Goal: Communication & Community: Answer question/provide support

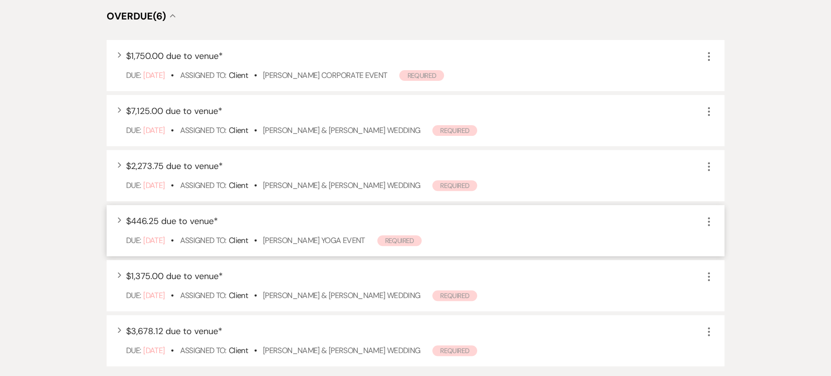
click at [399, 246] on div "Due: Oct 09 25 • Assigned To: Client • Michele Colella's Yoga event Required" at bounding box center [420, 241] width 589 height 12
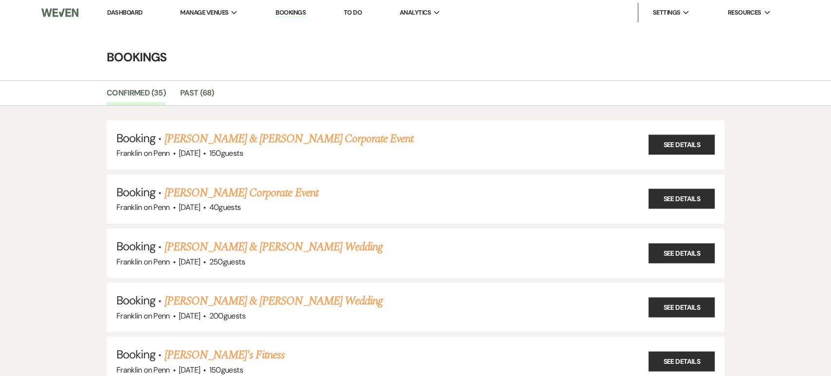
click at [118, 6] on li "Dashboard" at bounding box center [124, 12] width 45 height 19
click at [118, 14] on link "Dashboard" at bounding box center [124, 12] width 35 height 8
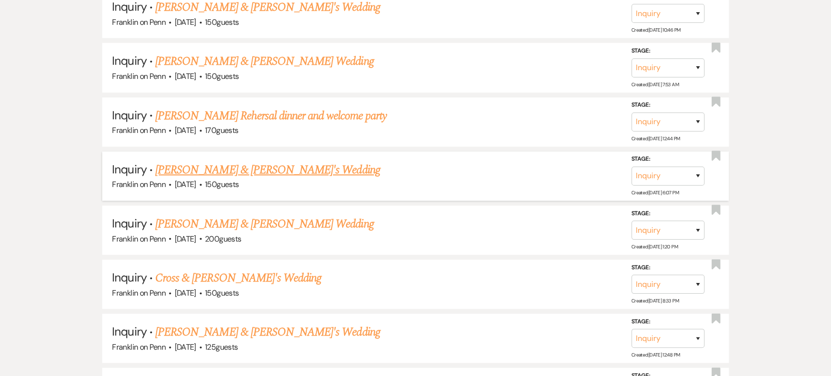
scroll to position [5225, 0]
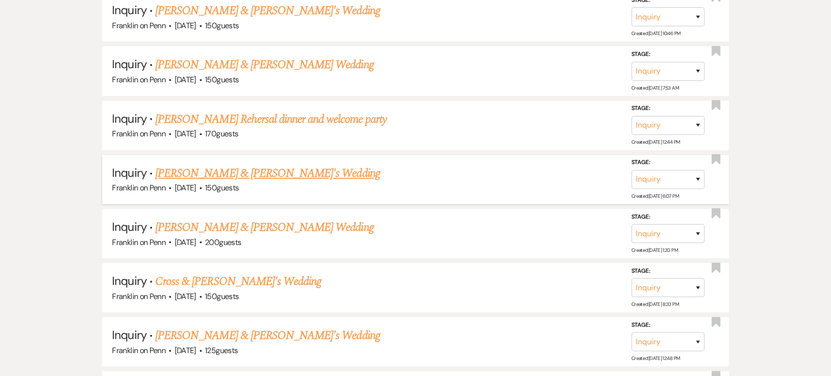
click at [208, 165] on link "Juliette Plummer & Fiance's Wedding" at bounding box center [267, 174] width 225 height 18
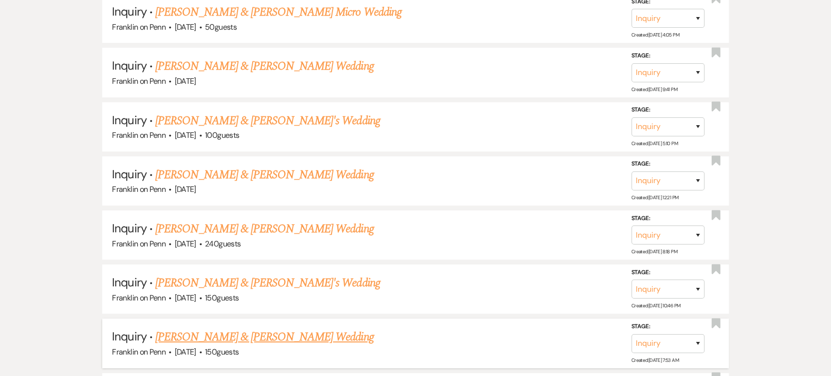
scroll to position [4953, 0]
click at [255, 329] on link "Jamie Patterson & Lauren Partridge's Wedding" at bounding box center [264, 338] width 218 height 18
click at [243, 275] on link "Nathan & Alyssa's Wedding" at bounding box center [267, 284] width 225 height 18
click at [236, 221] on link "Michael & Torrey Reaghard's Wedding" at bounding box center [264, 230] width 218 height 18
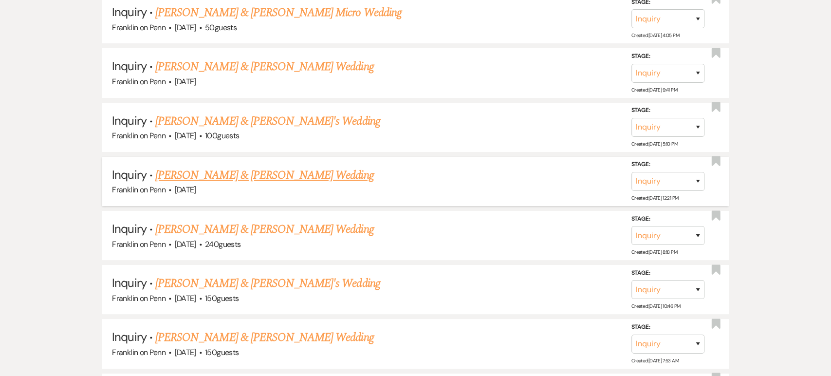
click at [236, 167] on link "[PERSON_NAME] & [PERSON_NAME] Wedding" at bounding box center [264, 176] width 218 height 18
click at [234, 112] on link "Lauren Boyer & Fiance's Wedding" at bounding box center [267, 121] width 225 height 18
click at [242, 58] on link "Luke Smelko & Hailey Clark's Wedding" at bounding box center [264, 67] width 218 height 18
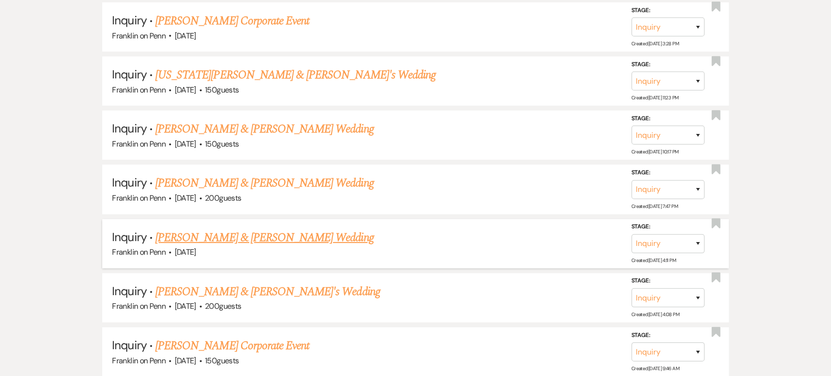
scroll to position [4563, 0]
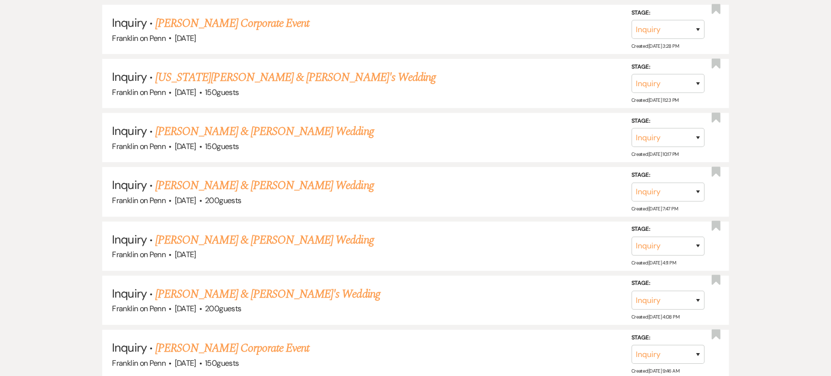
click at [233, 339] on link "Rachel Goss's Corporate Event" at bounding box center [232, 348] width 154 height 18
click at [225, 285] on link "Ryley & Annlyn's Wedding" at bounding box center [267, 294] width 225 height 18
click at [239, 231] on link "Kristy Mauro & Matthew Nesbella's Wedding" at bounding box center [264, 240] width 218 height 18
click at [257, 177] on link "Brendan Cole & Maggie Lucci's Wedding" at bounding box center [264, 186] width 218 height 18
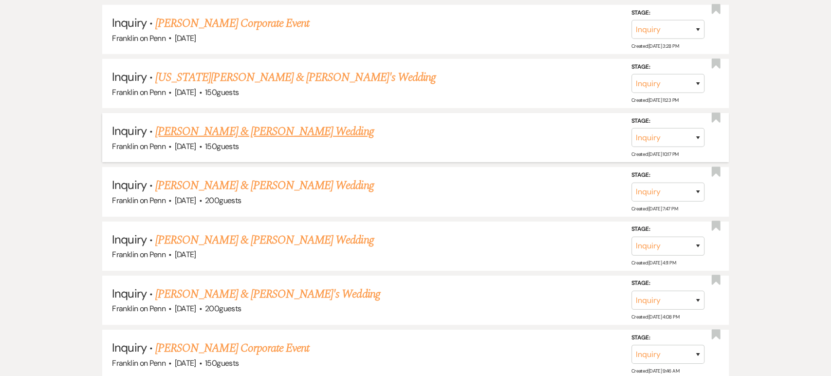
click at [271, 123] on link "Kyle Killen & Kristen Hussey's Wedding" at bounding box center [264, 132] width 218 height 18
click at [284, 69] on link "Georgia Schafer & Seth May's Wedding" at bounding box center [295, 78] width 280 height 18
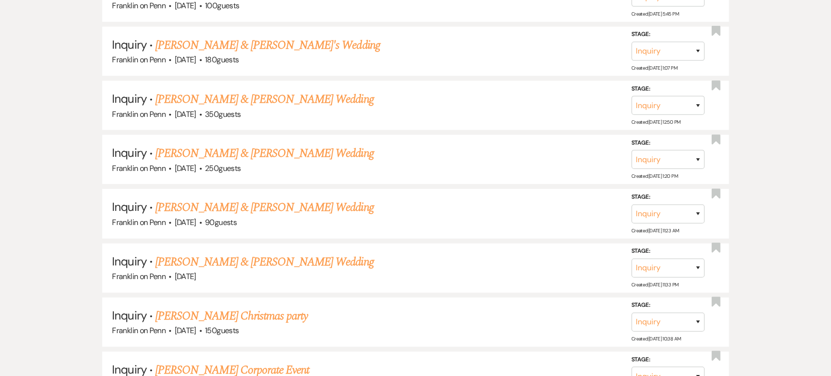
scroll to position [4213, 0]
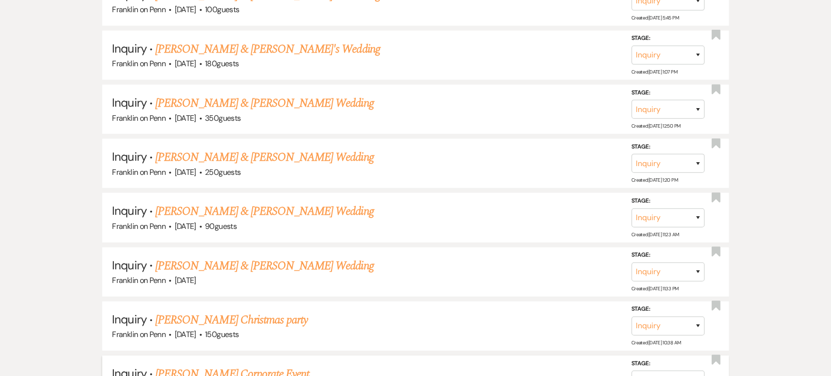
click at [286, 365] on link "Donna Tonarelli's Corporate Event" at bounding box center [232, 374] width 154 height 18
click at [267, 311] on link "Richard Sieber's Christmas party" at bounding box center [231, 320] width 152 height 18
click at [269, 257] on link "Rocky Jordan & Mikayla Smith's Wedding" at bounding box center [264, 266] width 218 height 18
click at [272, 203] on link "Frank Cohen & Abby Lannan's Wedding" at bounding box center [264, 212] width 218 height 18
click at [277, 149] on link "Dylan Cleland & Alicia Wilson's Wedding" at bounding box center [264, 158] width 218 height 18
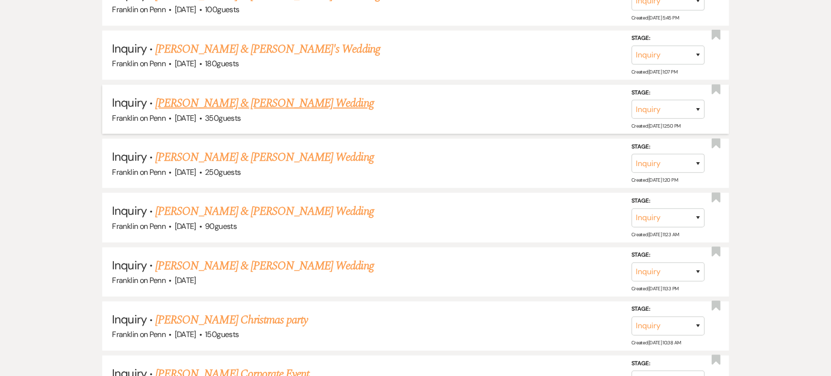
click at [275, 94] on link "Meghan Mesojedec & Ben Cinker's Wedding" at bounding box center [264, 103] width 218 height 18
click at [249, 40] on link "Christopher & Julia's Wedding" at bounding box center [267, 49] width 225 height 18
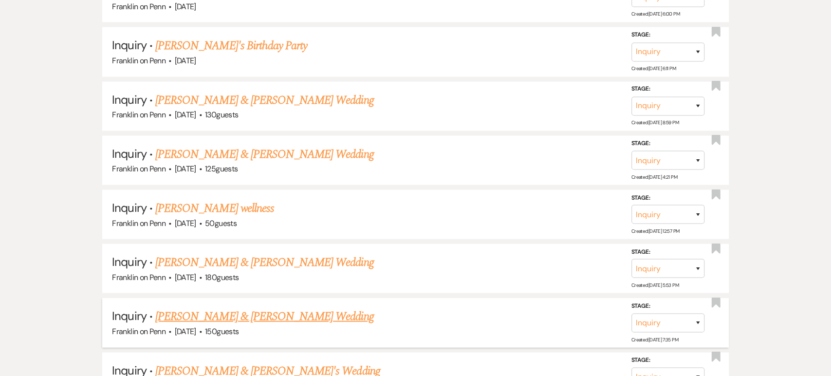
scroll to position [3823, 0]
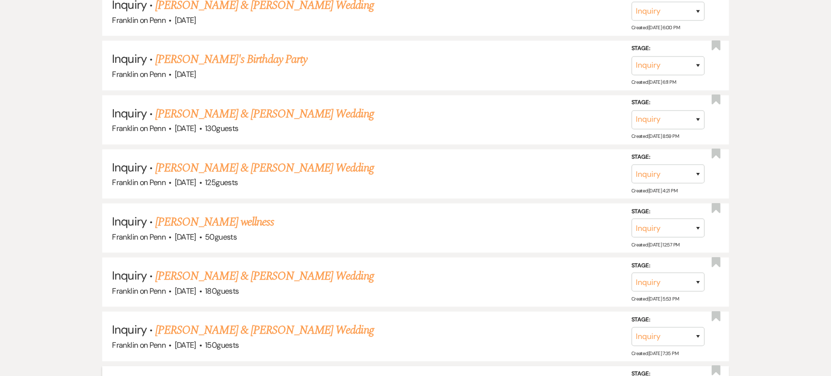
click at [244, 321] on link "Rocco Camarco & Jess Phillips's Wedding" at bounding box center [264, 330] width 218 height 18
click at [236, 267] on link "Lucas Kremposky & Brianna Harvey's Wedding" at bounding box center [264, 276] width 218 height 18
click at [229, 213] on link "Michele Colella's wellness" at bounding box center [214, 222] width 119 height 18
click at [229, 159] on link "Ben Rubino & Julia Richardson's Wedding" at bounding box center [264, 168] width 218 height 18
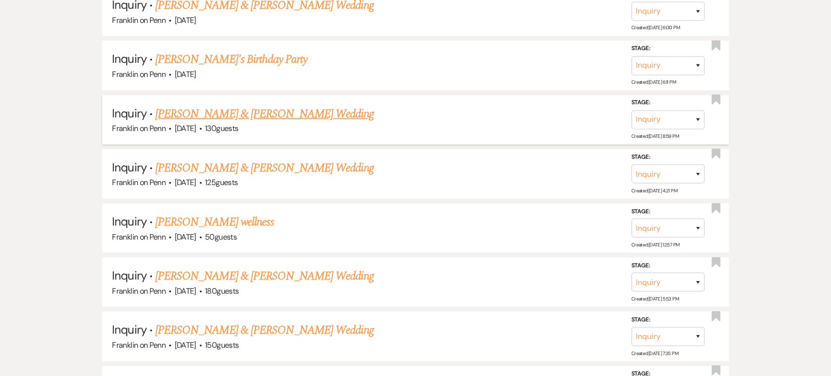
click at [228, 105] on link "Joseph Malta & Caitlin Houtsinger's Wedding" at bounding box center [264, 114] width 218 height 18
click at [232, 51] on link "Rochelle C's Birthday Party" at bounding box center [231, 60] width 152 height 18
click at [714, 203] on use "button" at bounding box center [715, 208] width 9 height 10
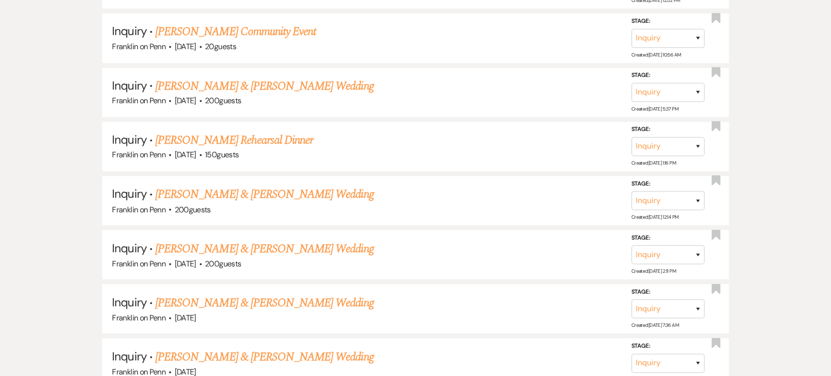
scroll to position [3487, 0]
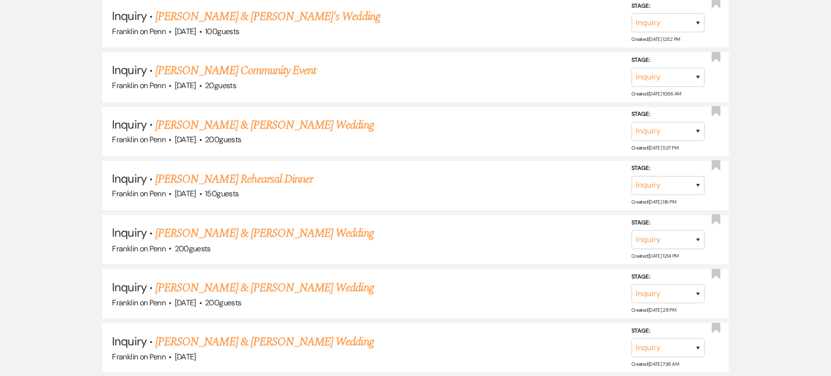
click at [242, 333] on link "Ryan Walker & Marissa Bartges's Wedding" at bounding box center [264, 342] width 218 height 18
click at [241, 279] on link "John Scott & Olivia Mohney's Wedding" at bounding box center [264, 288] width 218 height 18
click at [237, 224] on link "Cody Tate & Jenna Kunselman's Wedding" at bounding box center [264, 233] width 218 height 18
click at [243, 170] on link "Diane Strauch's Rehearsal Dinner" at bounding box center [234, 179] width 158 height 18
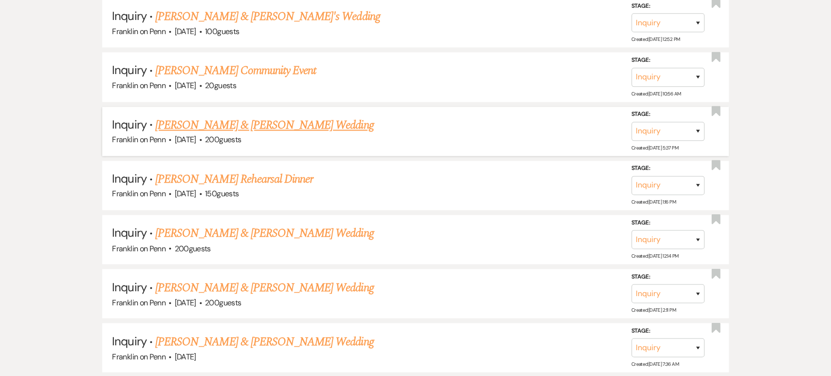
click at [247, 116] on link "Logan Ford & Olivia Carneval's Wedding" at bounding box center [264, 125] width 218 height 18
click at [234, 62] on link "Kelsa Blaine's Community Event" at bounding box center [235, 71] width 161 height 18
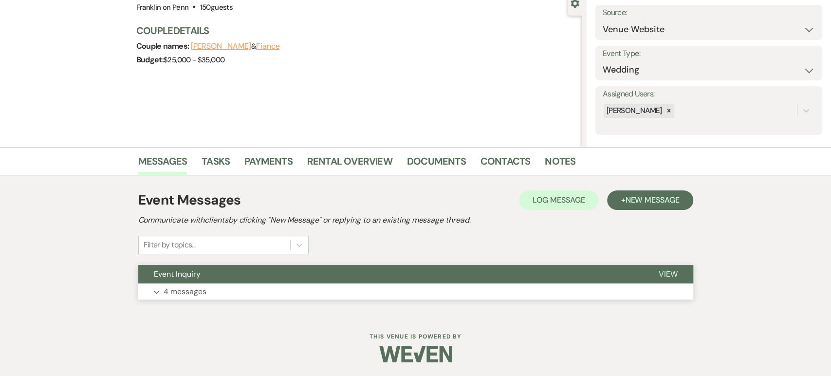
click at [242, 270] on button "Event Inquiry" at bounding box center [390, 274] width 505 height 19
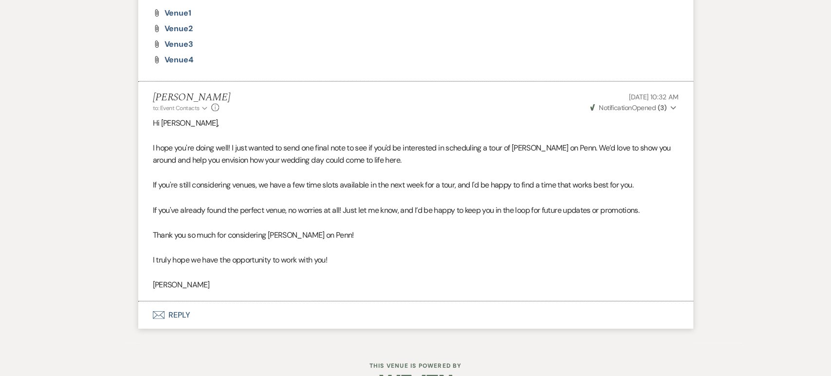
scroll to position [1306, 0]
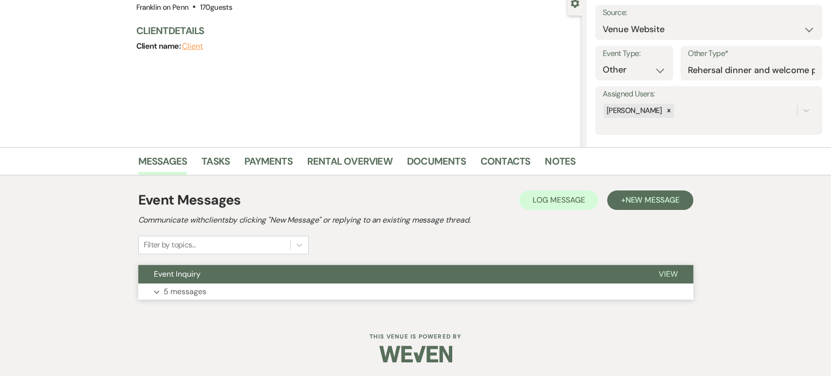
click at [177, 286] on p "5 messages" at bounding box center [185, 291] width 43 height 13
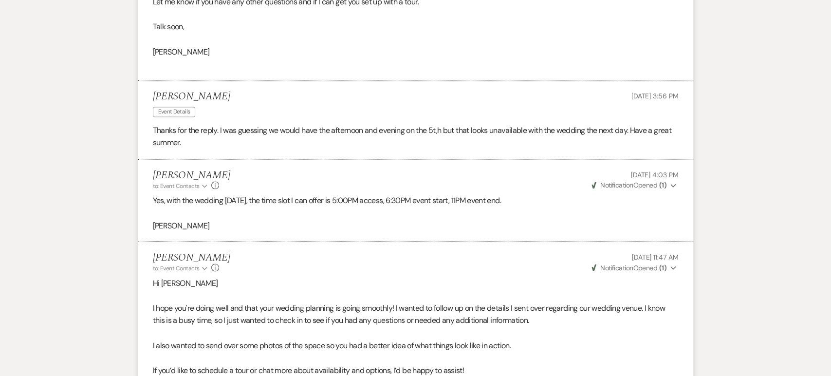
scroll to position [1135, 0]
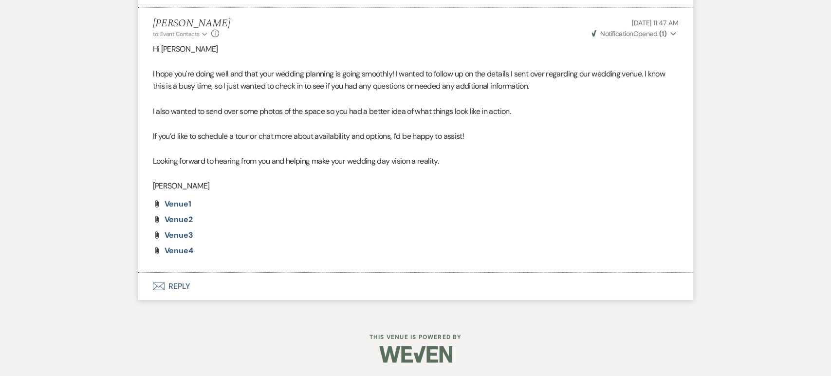
click at [192, 287] on button "Envelope Reply" at bounding box center [415, 286] width 555 height 27
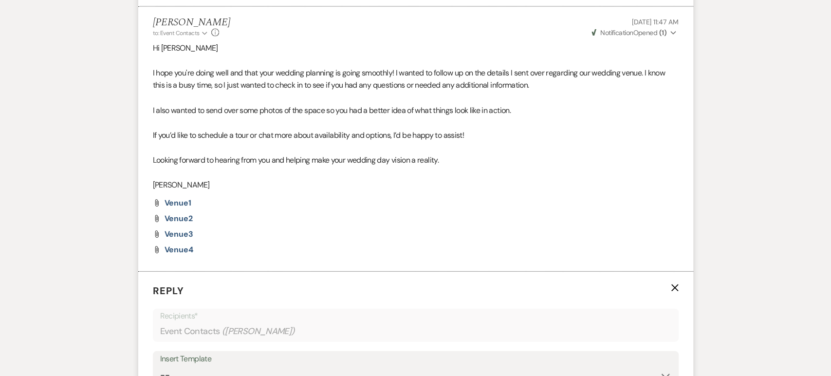
scroll to position [1514, 0]
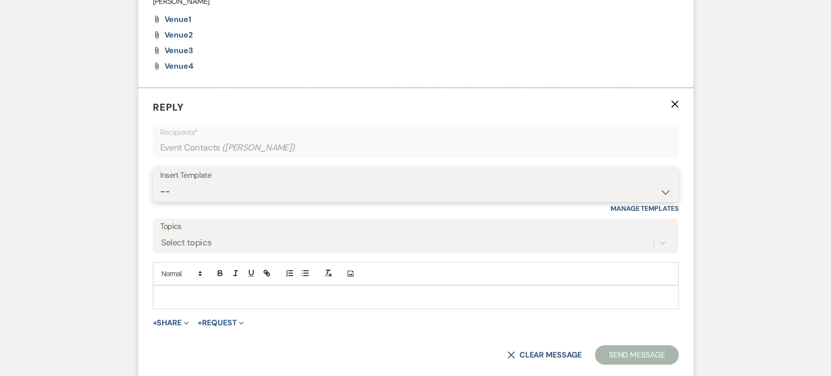
click at [239, 184] on select "-- Weven Planning Portal Introduction (Booked Events) Initial Inquiry Response …" at bounding box center [415, 191] width 511 height 19
click at [160, 182] on select "-- Weven Planning Portal Introduction (Booked Events) Initial Inquiry Response …" at bounding box center [415, 191] width 511 height 19
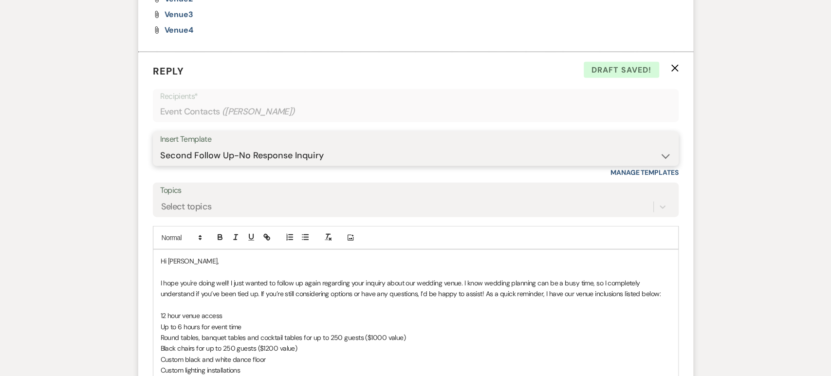
scroll to position [1553, 0]
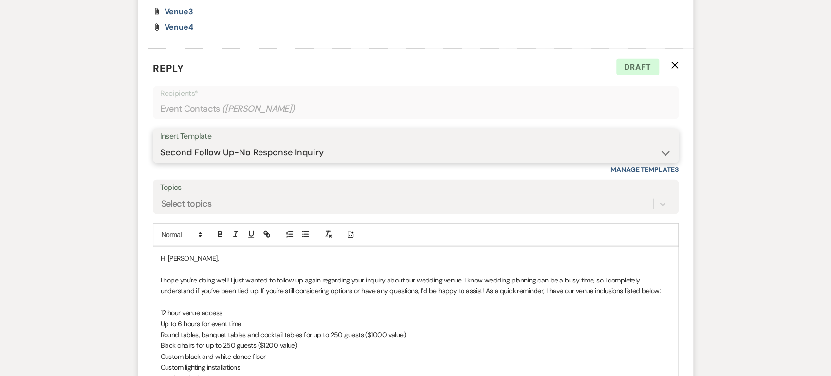
click at [267, 160] on select "-- Weven Planning Portal Introduction (Booked Events) Initial Inquiry Response …" at bounding box center [415, 152] width 511 height 19
select select "4480"
click at [160, 143] on select "-- Weven Planning Portal Introduction (Booked Events) Initial Inquiry Response …" at bounding box center [415, 152] width 511 height 19
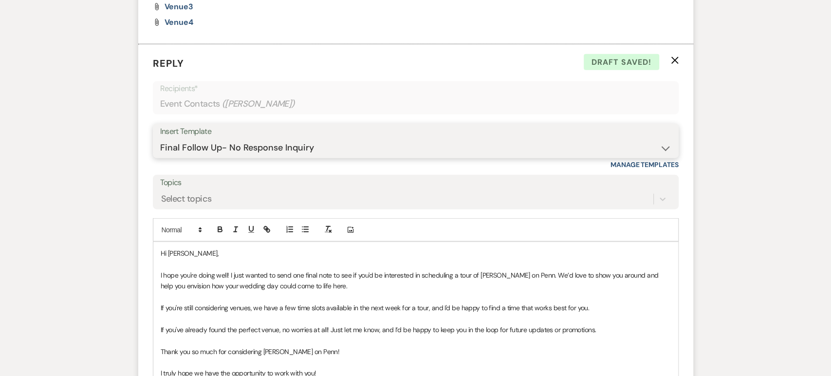
scroll to position [1631, 0]
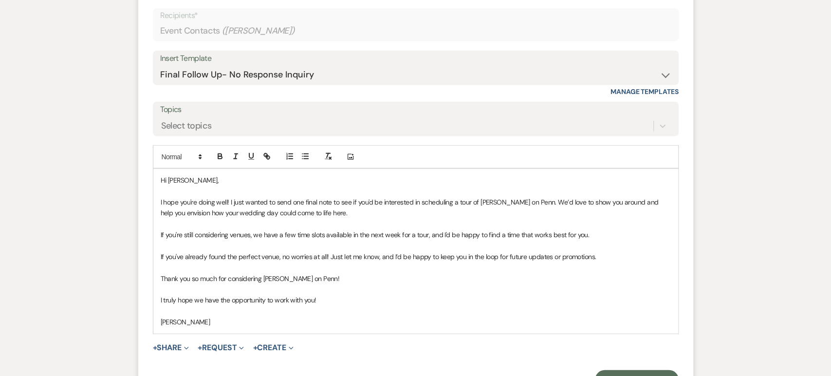
click at [229, 209] on p "I hope you're doing well! I just wanted to send one final note to see if you'd …" at bounding box center [416, 208] width 510 height 22
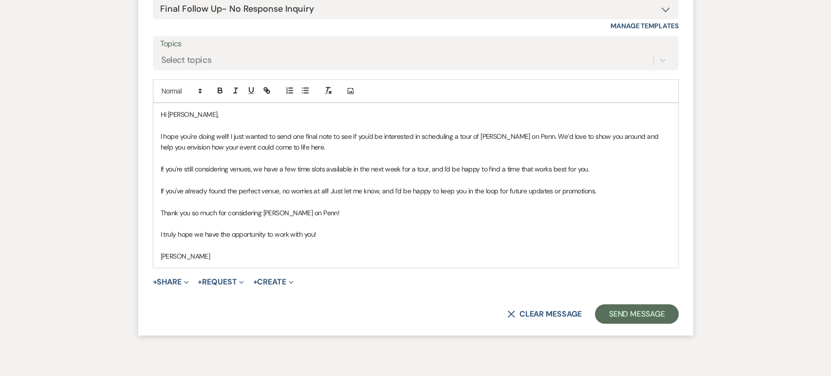
scroll to position [1709, 0]
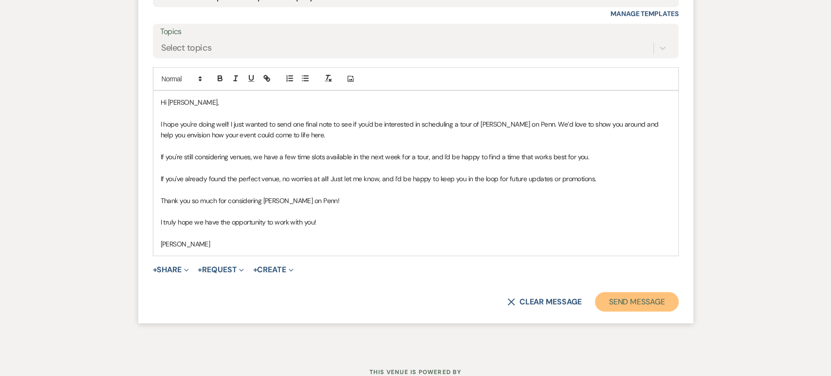
click at [638, 305] on button "Send Message" at bounding box center [636, 301] width 83 height 19
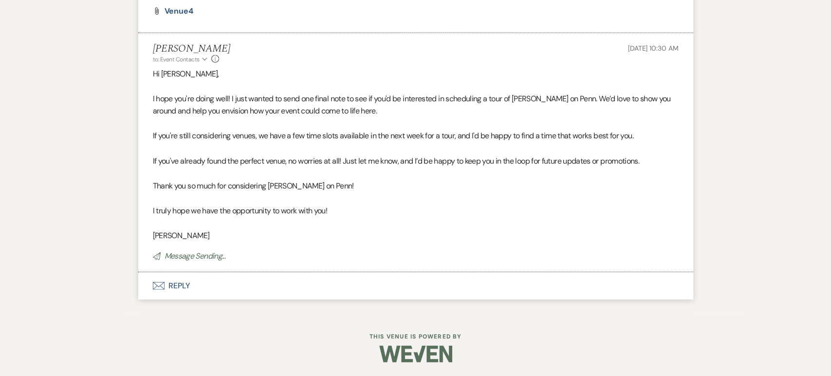
scroll to position [1549, 0]
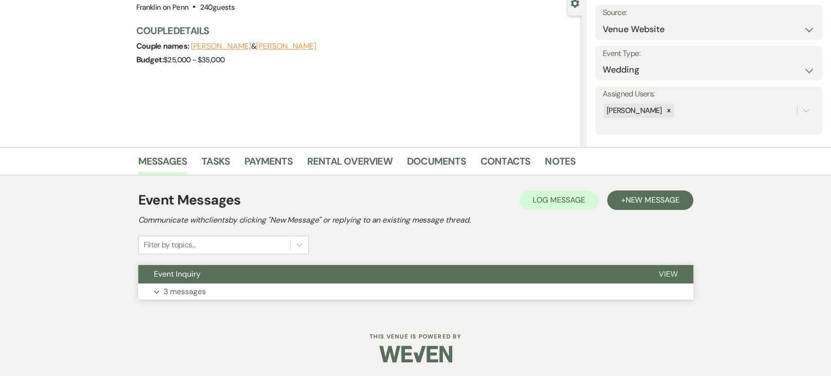
click at [351, 278] on button "Event Inquiry" at bounding box center [390, 274] width 505 height 19
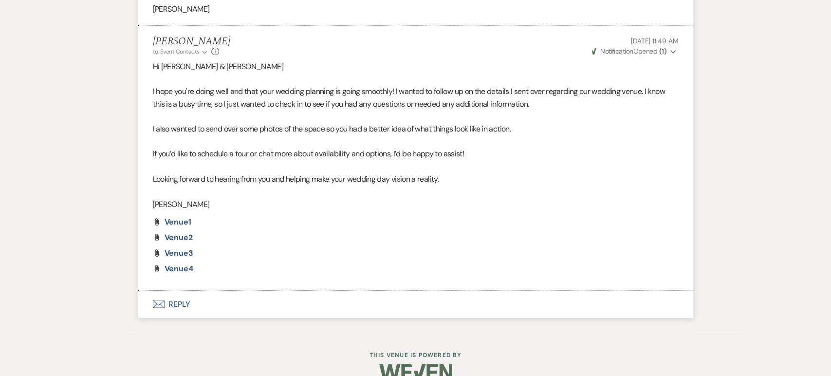
scroll to position [1102, 0]
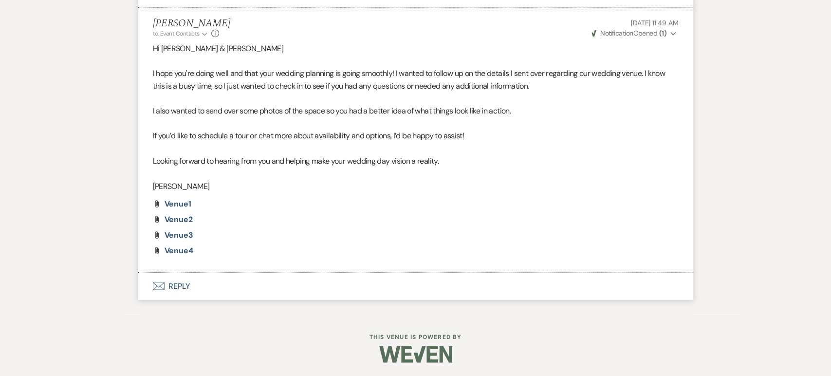
click at [185, 297] on button "Envelope Reply" at bounding box center [415, 285] width 555 height 27
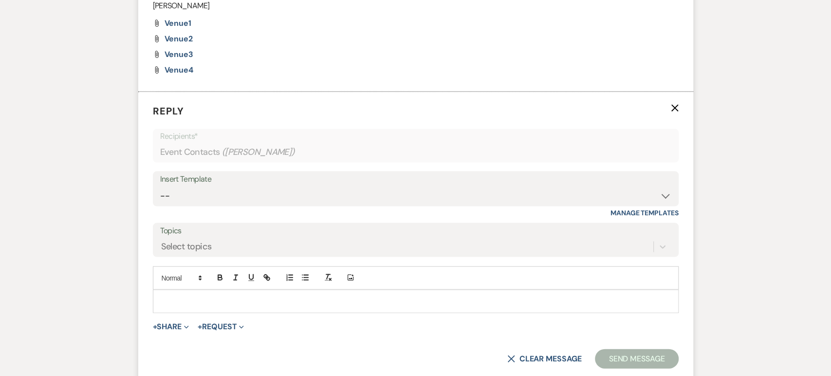
scroll to position [1286, 0]
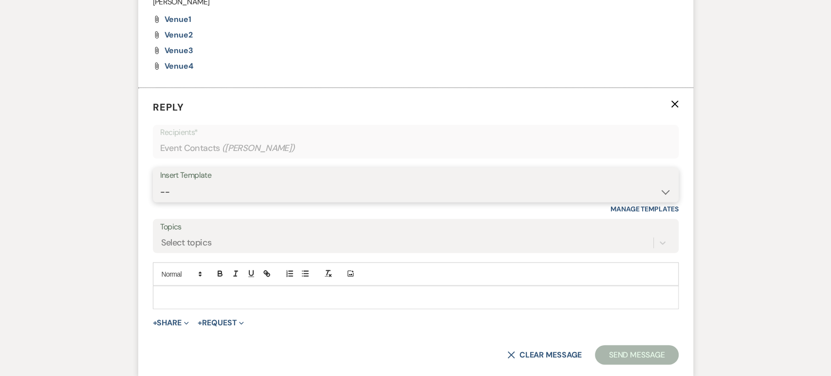
click at [254, 183] on select "-- Weven Planning Portal Introduction (Booked Events) Initial Inquiry Response …" at bounding box center [415, 192] width 511 height 19
select select "4479"
click at [160, 183] on select "-- Weven Planning Portal Introduction (Booked Events) Initial Inquiry Response …" at bounding box center [415, 192] width 511 height 19
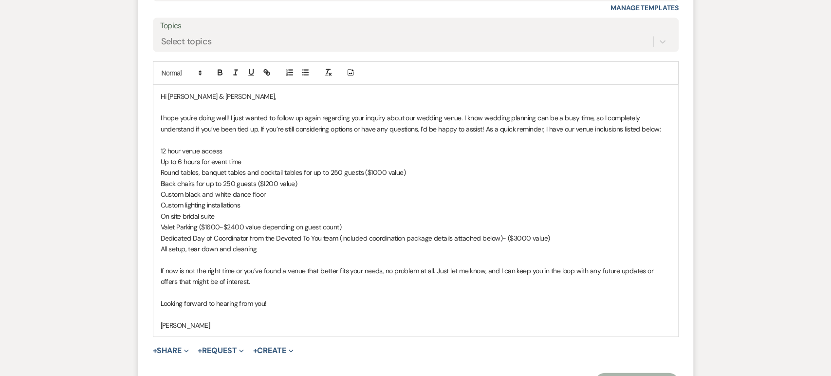
click at [584, 182] on p "Black chairs for up to 250 guests ($1200 value)" at bounding box center [416, 183] width 510 height 11
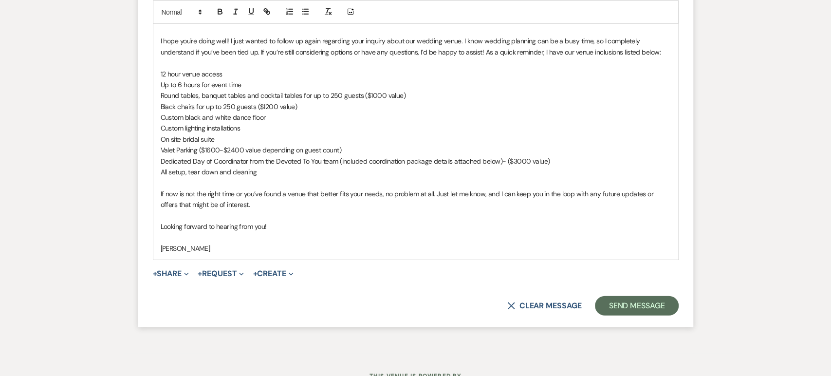
scroll to position [1565, 0]
click at [657, 302] on button "Send Message" at bounding box center [636, 304] width 83 height 19
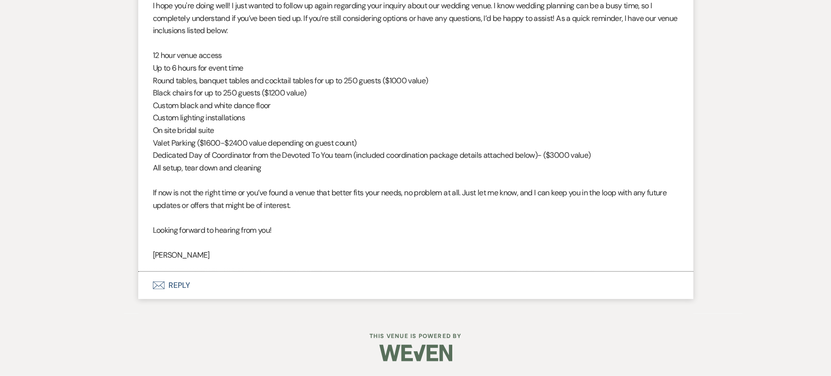
scroll to position [1434, 0]
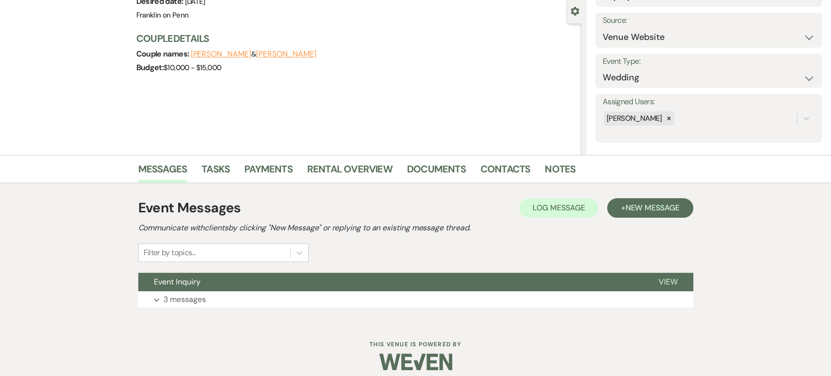
scroll to position [97, 0]
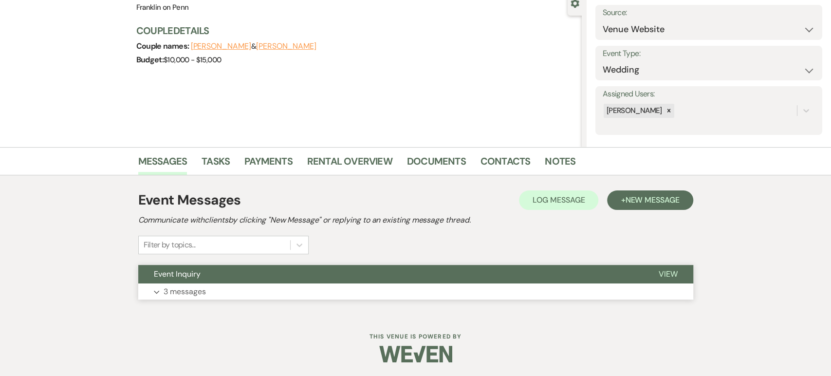
click at [328, 277] on button "Event Inquiry" at bounding box center [390, 274] width 505 height 19
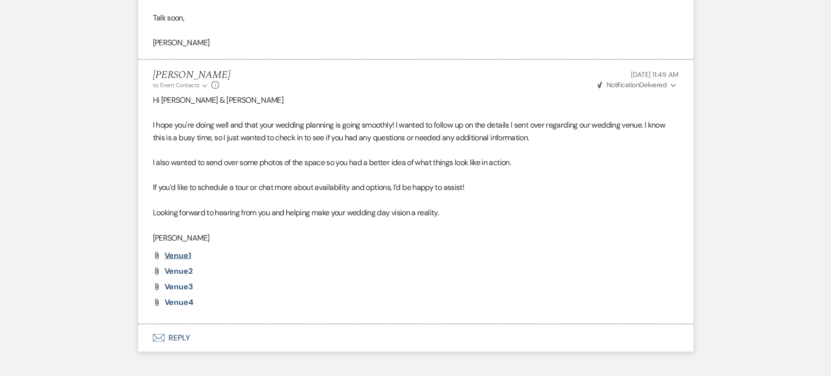
scroll to position [1114, 0]
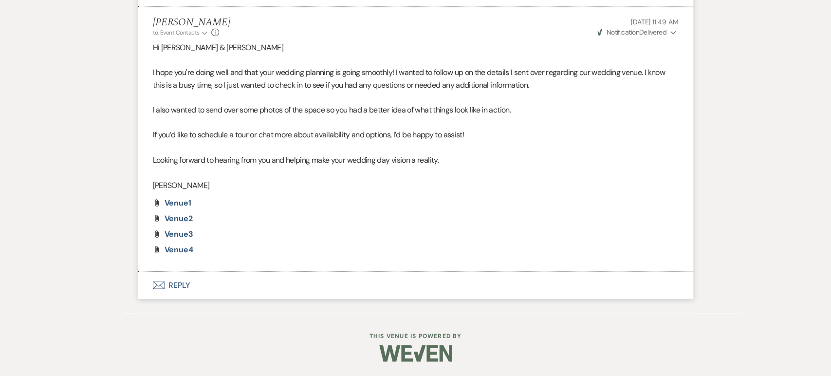
click at [177, 283] on button "Envelope Reply" at bounding box center [415, 284] width 555 height 27
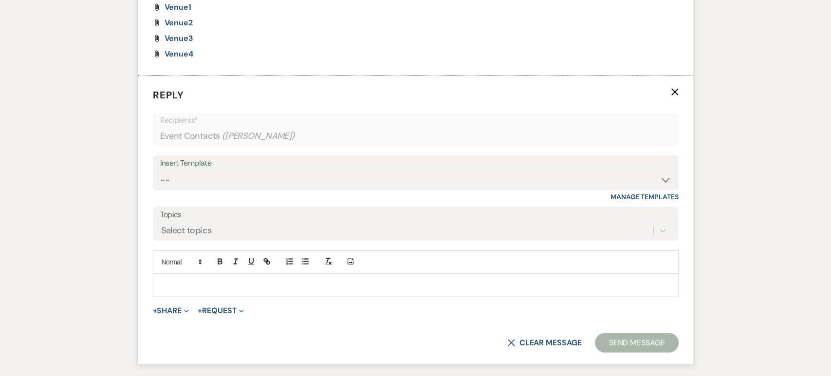
scroll to position [1299, 0]
click at [255, 187] on select "-- Weven Planning Portal Introduction (Booked Events) Initial Inquiry Response …" at bounding box center [415, 179] width 511 height 19
select select "4479"
click at [160, 181] on select "-- Weven Planning Portal Introduction (Booked Events) Initial Inquiry Response …" at bounding box center [415, 179] width 511 height 19
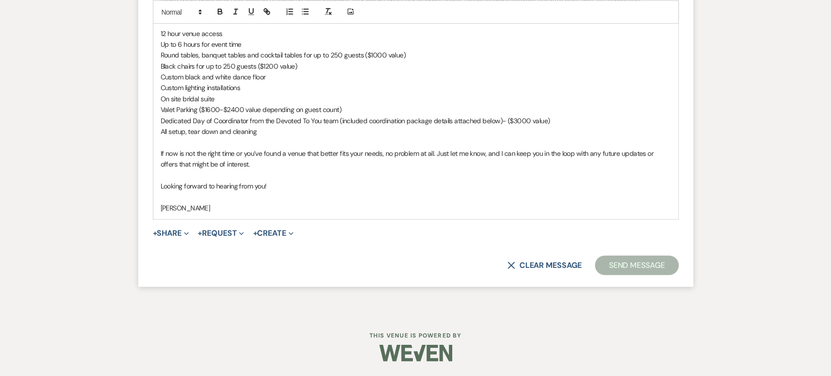
scroll to position [1616, 0]
click at [612, 207] on p "[PERSON_NAME]" at bounding box center [416, 208] width 510 height 11
click at [648, 265] on button "Send Message" at bounding box center [636, 265] width 83 height 19
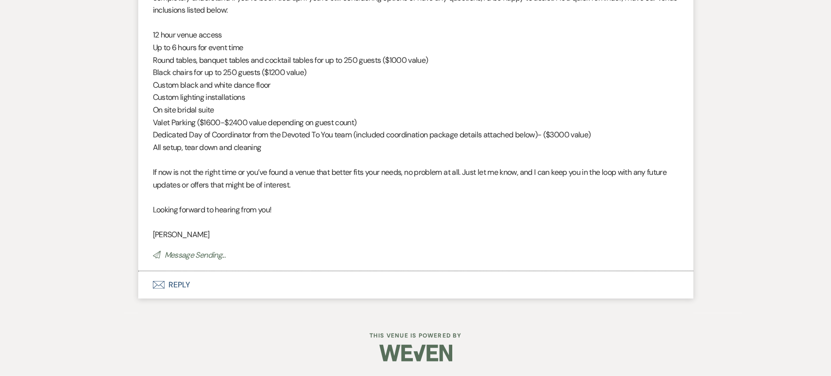
scroll to position [1446, 0]
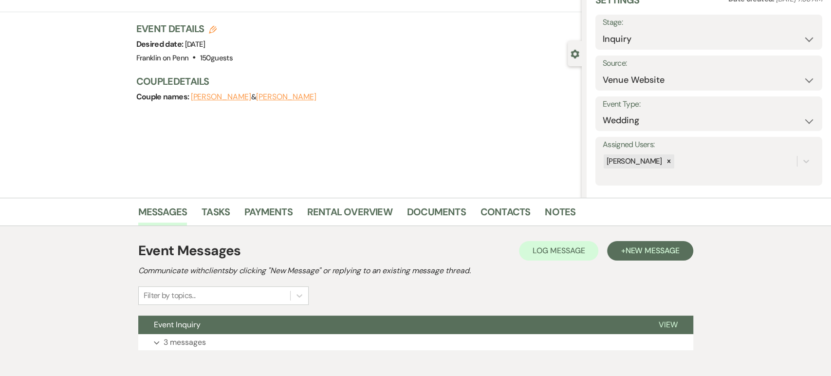
scroll to position [97, 0]
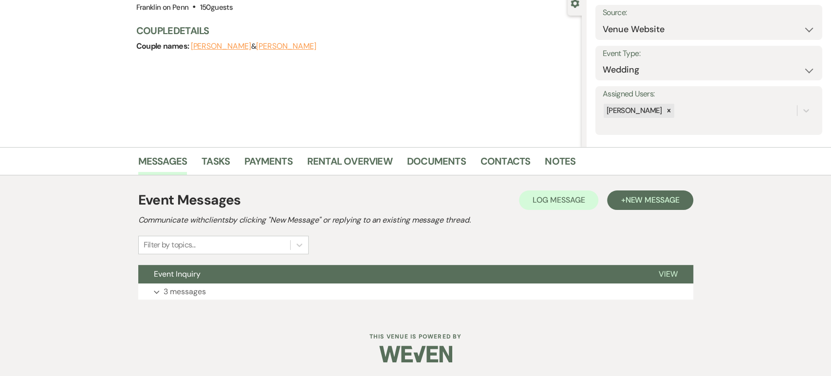
click at [299, 311] on div "Event Messages Log Log Message + New Message Communicate with clients by clicki…" at bounding box center [415, 244] width 555 height 139
click at [299, 273] on button "Event Inquiry" at bounding box center [390, 274] width 505 height 19
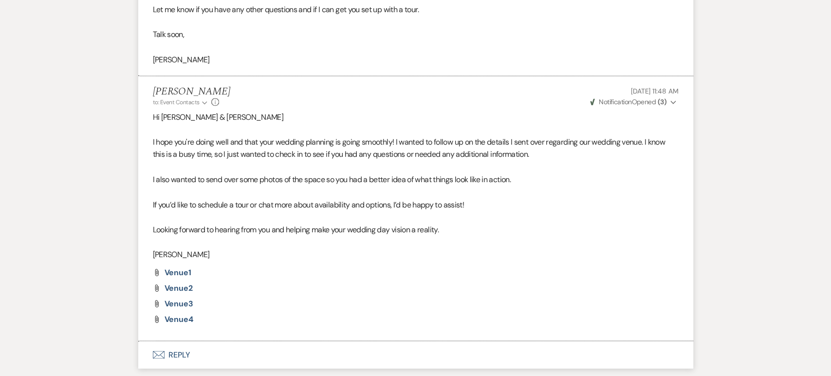
scroll to position [1114, 0]
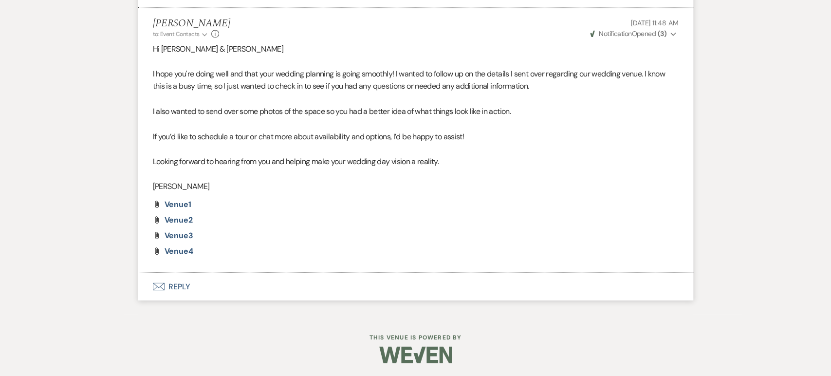
click at [168, 284] on button "Envelope Reply" at bounding box center [415, 286] width 555 height 27
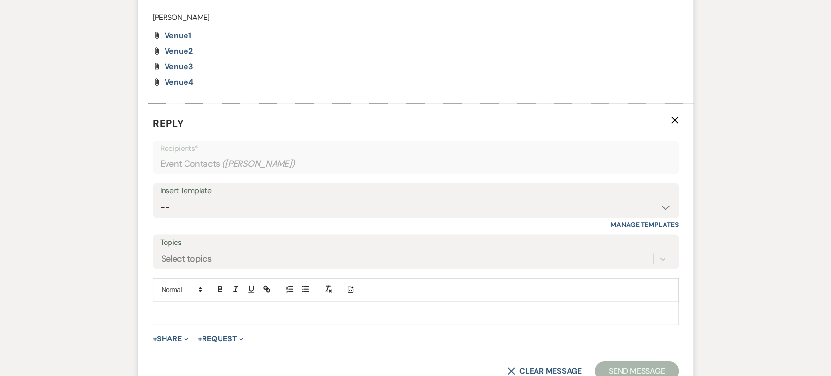
scroll to position [1299, 0]
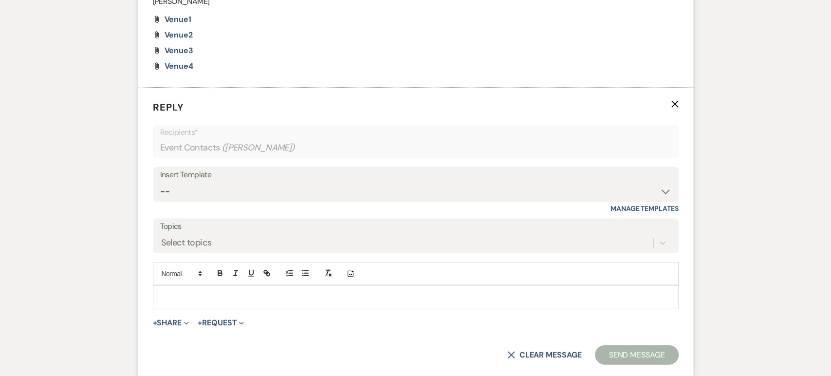
click at [264, 163] on form "Reply X Recipients* Event Contacts ( Lauren Partridge ) Insert Template -- Weve…" at bounding box center [415, 232] width 555 height 288
click at [267, 180] on div "Insert Template" at bounding box center [415, 175] width 511 height 14
click at [186, 188] on select "-- Weven Planning Portal Introduction (Booked Events) Initial Inquiry Response …" at bounding box center [415, 191] width 511 height 19
select select "4479"
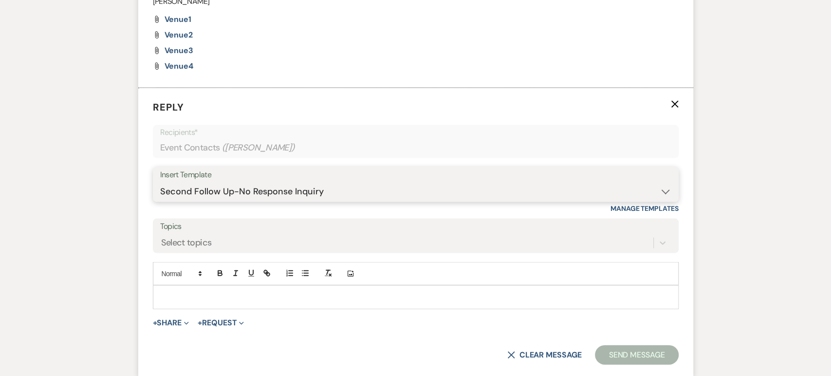
click at [160, 182] on select "-- Weven Planning Portal Introduction (Booked Events) Initial Inquiry Response …" at bounding box center [415, 191] width 511 height 19
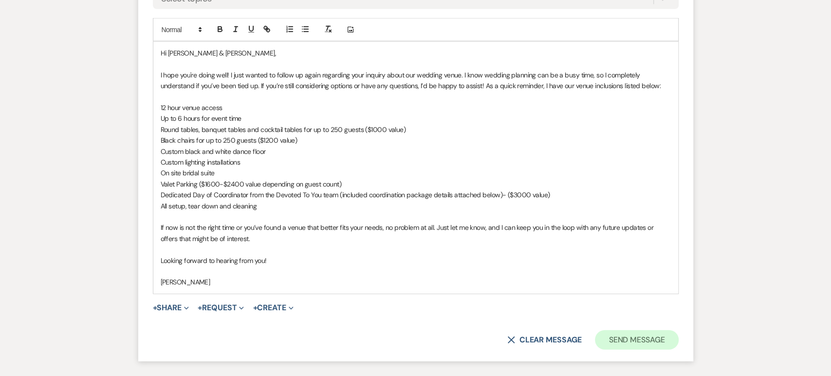
scroll to position [1610, 0]
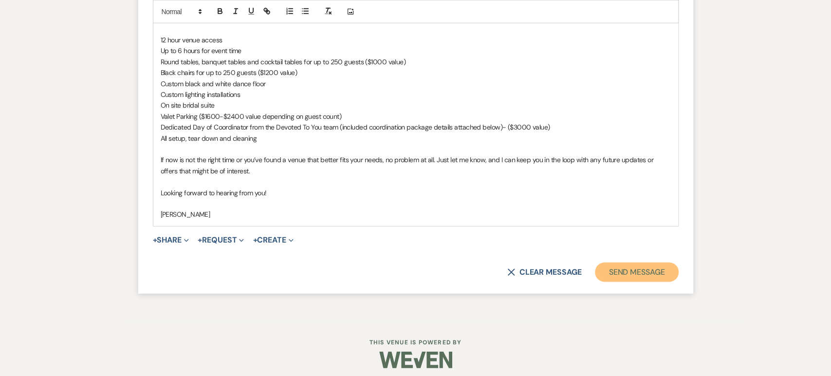
click at [633, 273] on button "Send Message" at bounding box center [636, 271] width 83 height 19
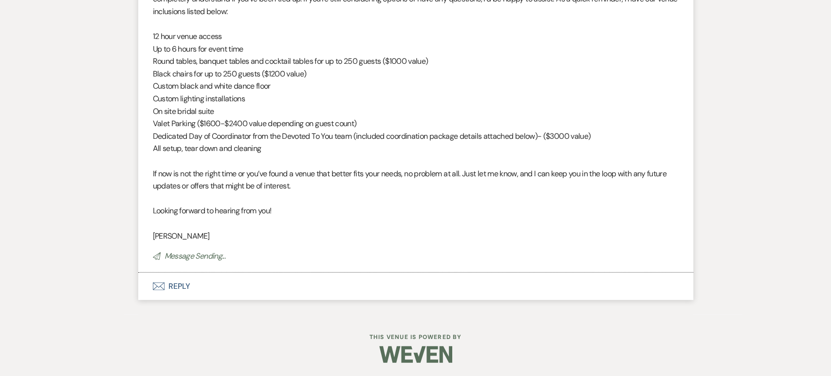
scroll to position [1446, 0]
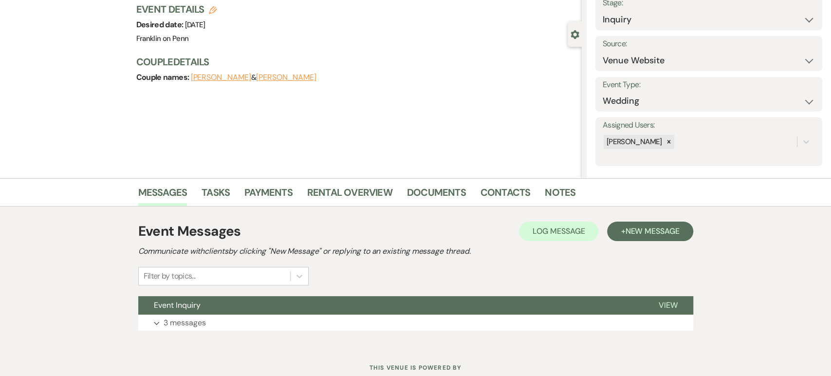
scroll to position [97, 0]
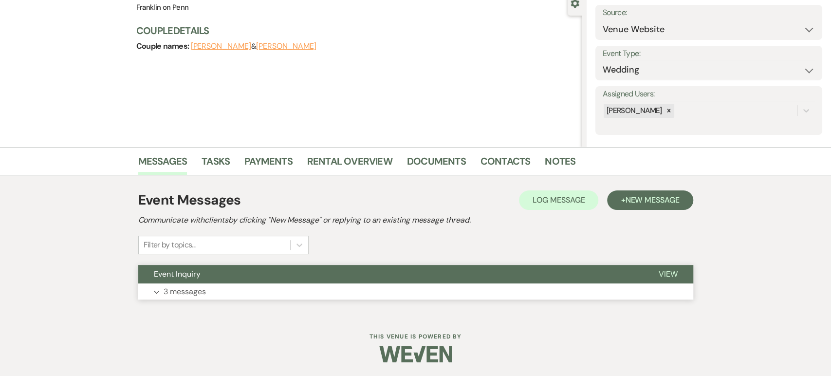
click at [312, 283] on button "Expand 3 messages" at bounding box center [415, 291] width 555 height 17
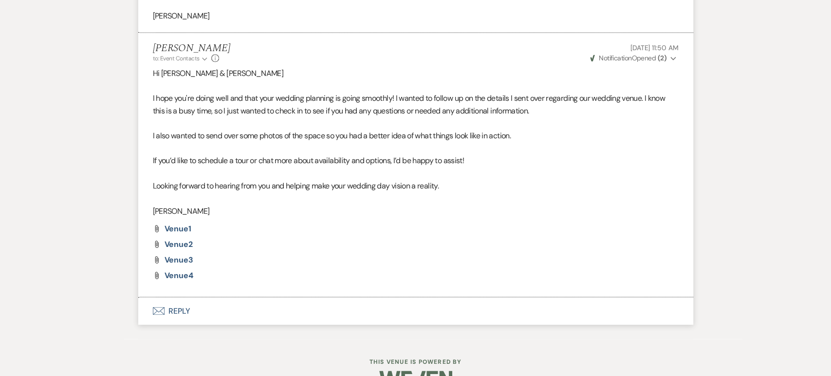
scroll to position [1102, 0]
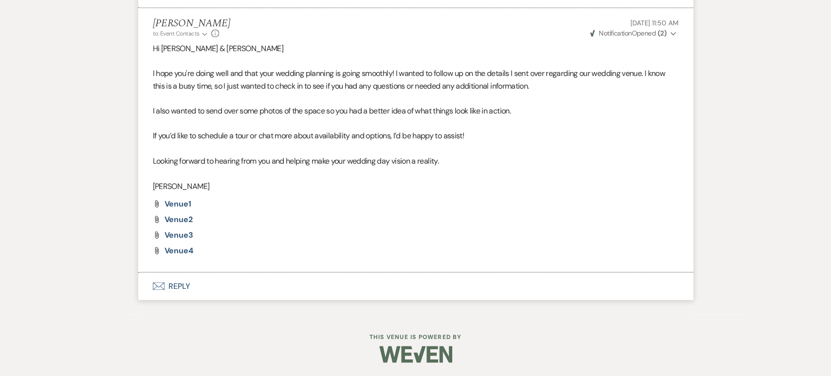
click at [192, 294] on button "Envelope Reply" at bounding box center [415, 285] width 555 height 27
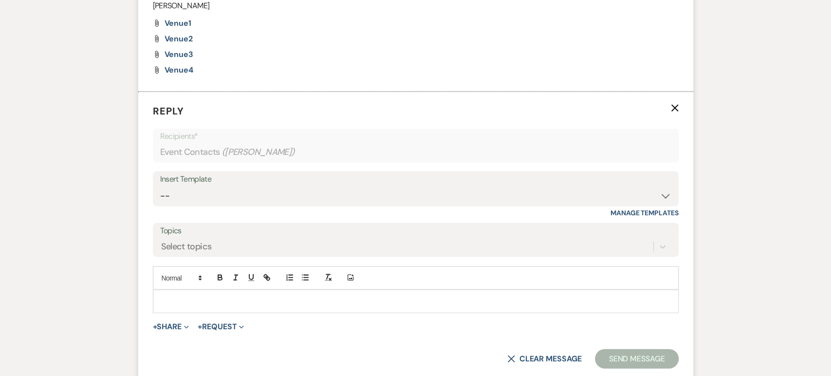
scroll to position [1286, 0]
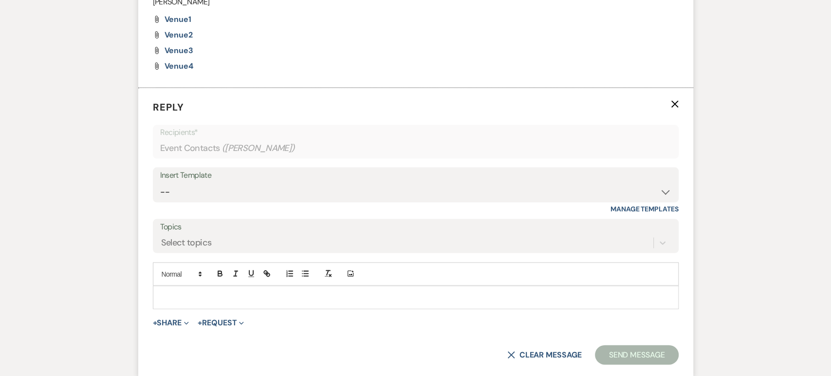
click at [243, 178] on div "Insert Template" at bounding box center [415, 175] width 511 height 14
click at [248, 193] on select "-- Weven Planning Portal Introduction (Booked Events) Initial Inquiry Response …" at bounding box center [415, 192] width 511 height 19
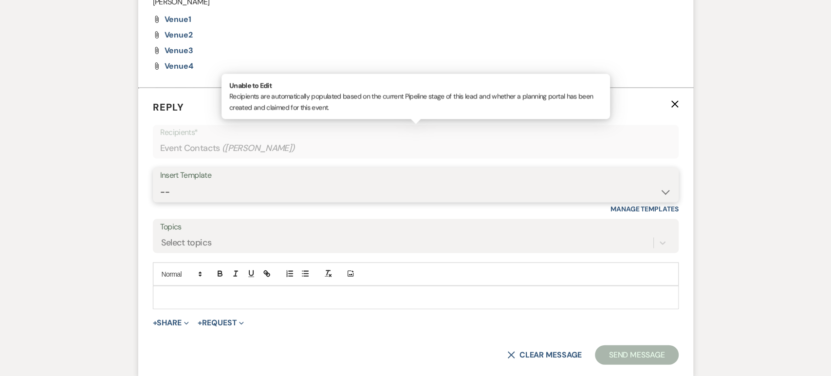
select select "4479"
click at [160, 183] on select "-- Weven Planning Portal Introduction (Booked Events) Initial Inquiry Response …" at bounding box center [415, 192] width 511 height 19
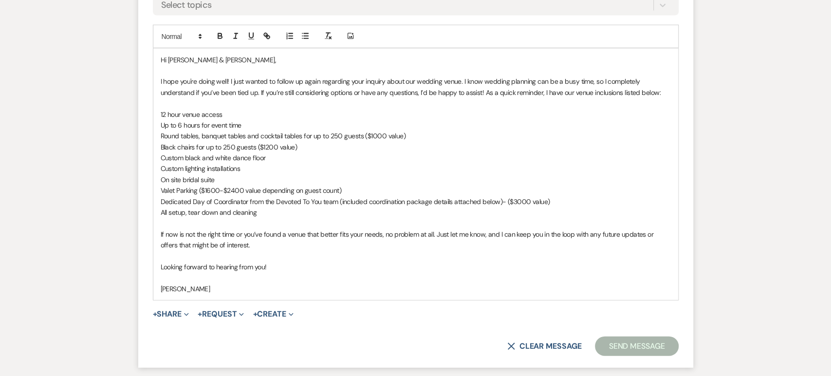
scroll to position [1604, 0]
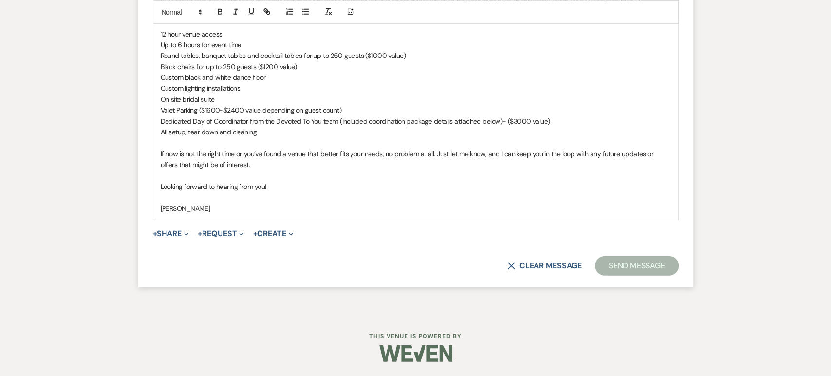
click at [591, 229] on div "+ Share Expand Doc Upload Documents Add Photo Images Pref Vendors Preferred ven…" at bounding box center [416, 234] width 526 height 12
click at [614, 209] on p "[PERSON_NAME]" at bounding box center [416, 208] width 510 height 11
click at [639, 267] on button "Send Message" at bounding box center [636, 265] width 83 height 19
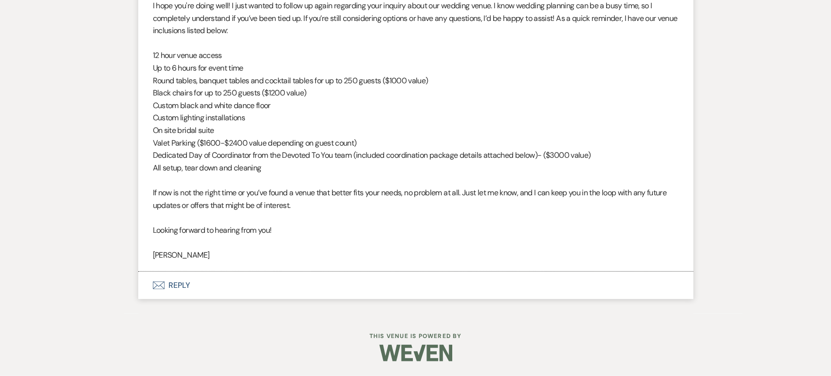
scroll to position [1434, 0]
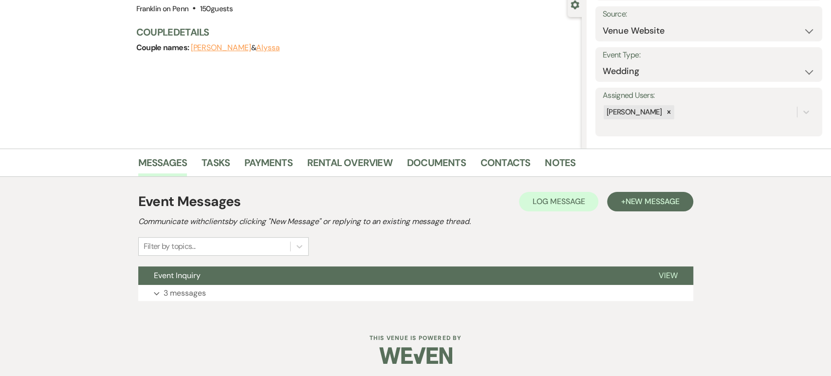
scroll to position [97, 0]
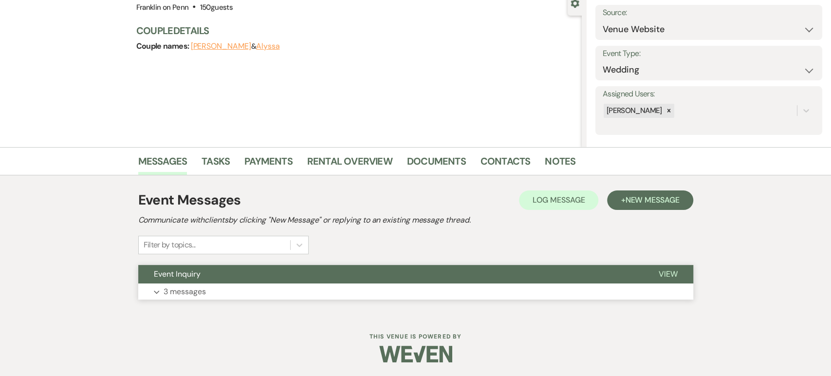
click at [219, 292] on button "Expand 3 messages" at bounding box center [415, 291] width 555 height 17
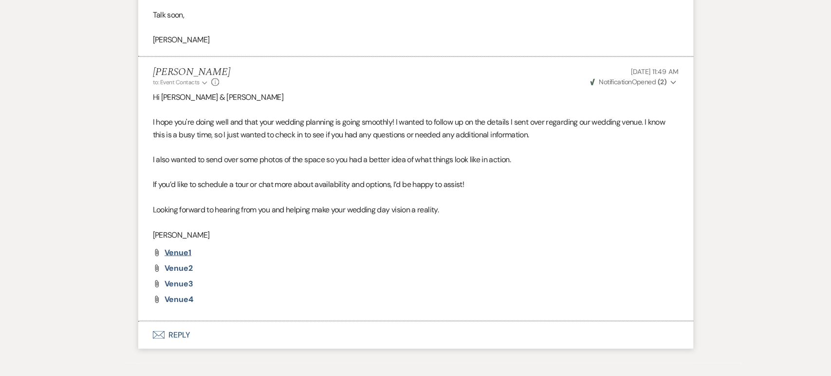
scroll to position [1102, 0]
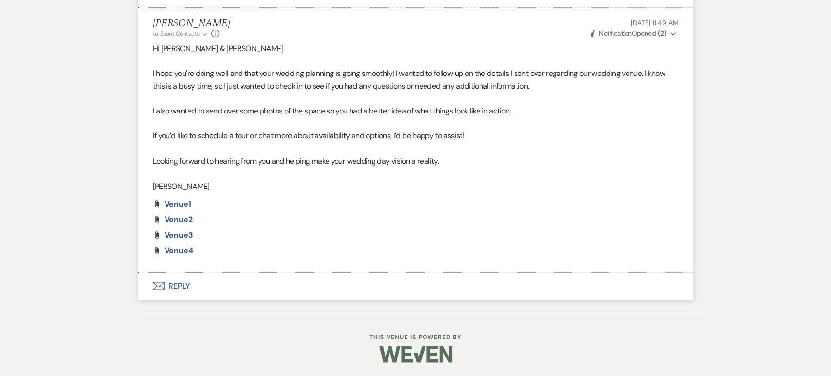
click at [198, 285] on button "Envelope Reply" at bounding box center [415, 285] width 555 height 27
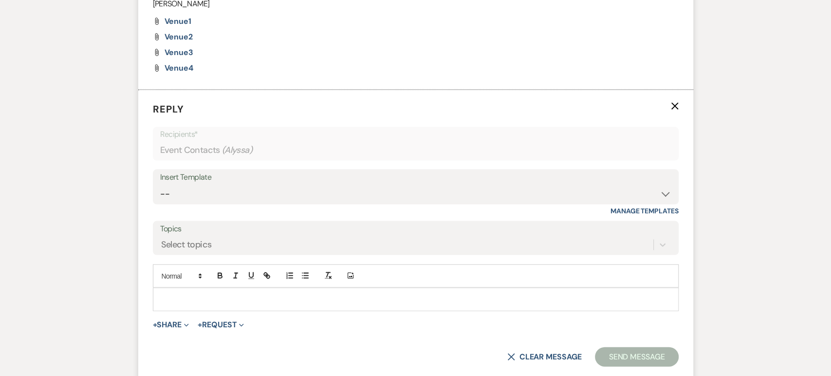
scroll to position [1286, 0]
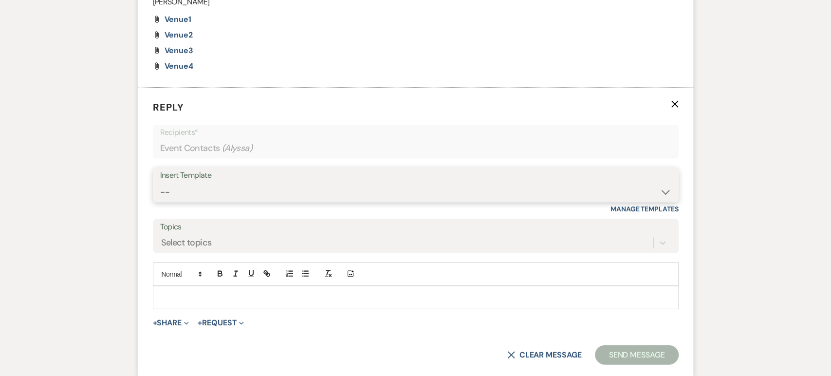
click at [252, 200] on select "-- Weven Planning Portal Introduction (Booked Events) Initial Inquiry Response …" at bounding box center [415, 192] width 511 height 19
select select "4479"
click at [160, 183] on select "-- Weven Planning Portal Introduction (Booked Events) Initial Inquiry Response …" at bounding box center [415, 192] width 511 height 19
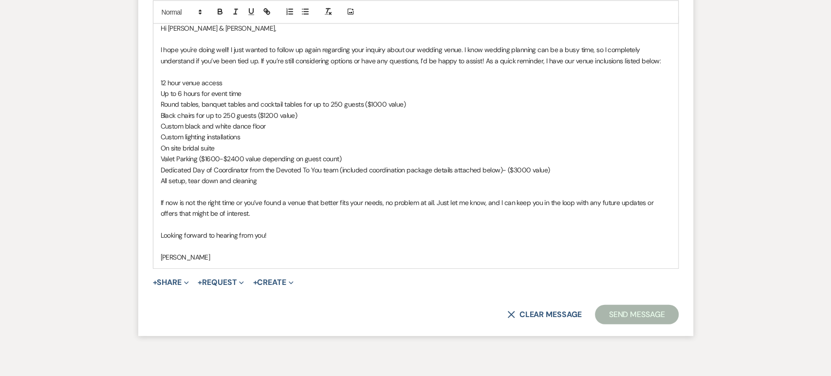
scroll to position [1559, 0]
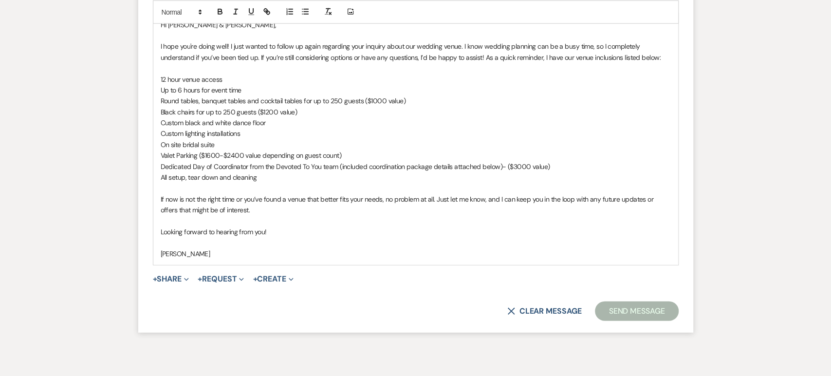
click at [625, 313] on button "Send Message" at bounding box center [636, 310] width 83 height 19
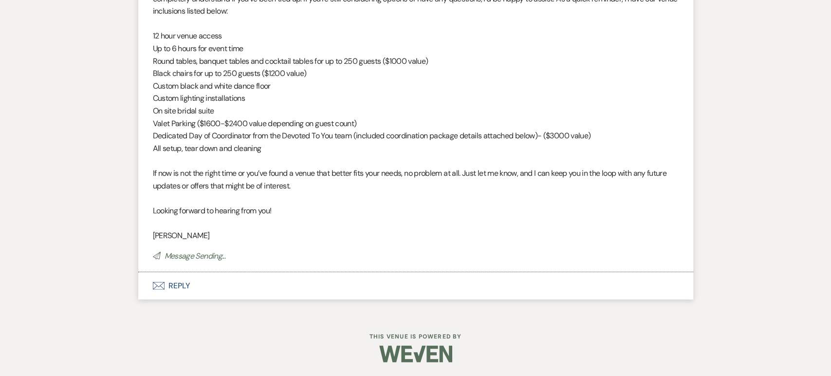
scroll to position [1434, 0]
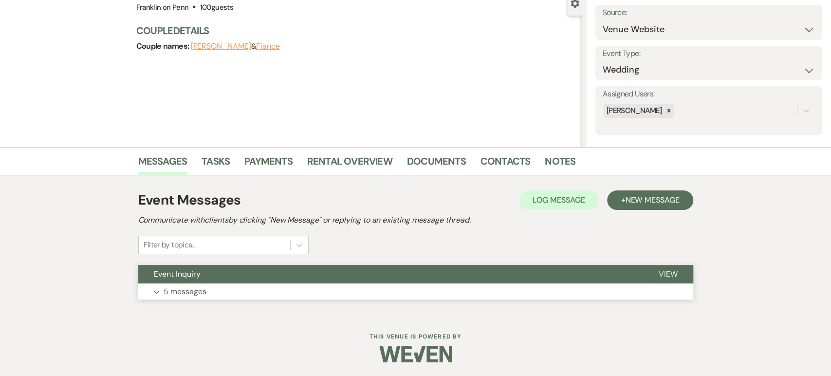
click at [262, 280] on button "Event Inquiry" at bounding box center [390, 274] width 505 height 19
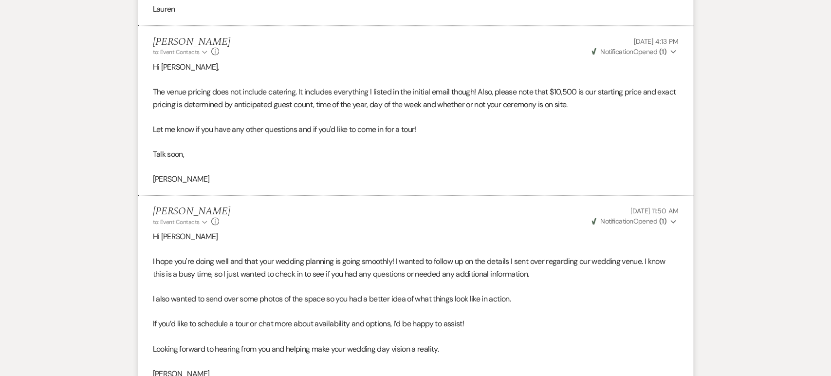
scroll to position [1161, 0]
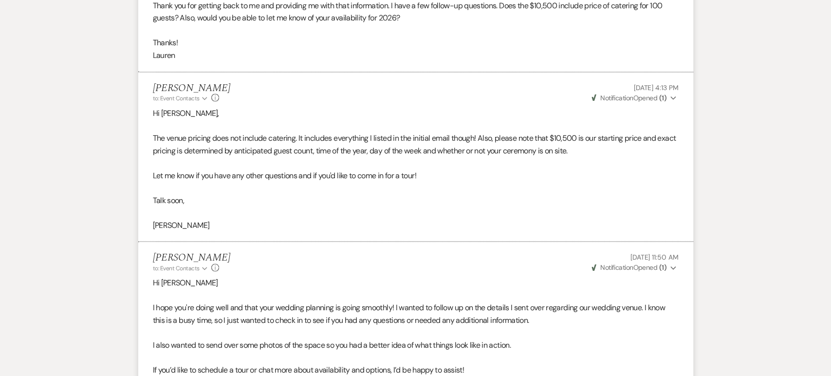
click at [267, 133] on p "The venue pricing does not include catering. It includes everything I listed in…" at bounding box center [416, 143] width 526 height 25
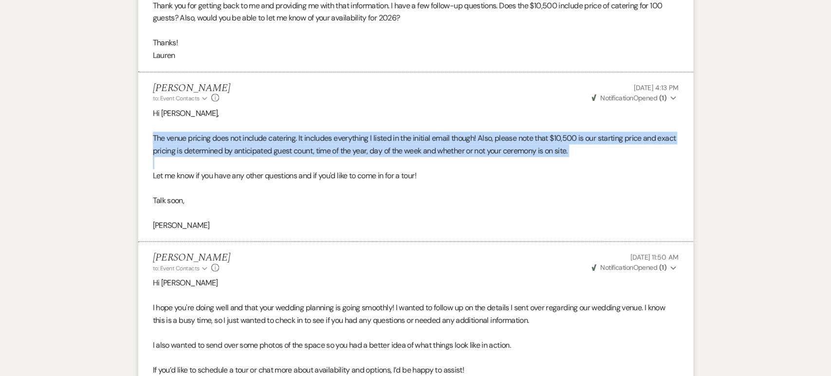
click at [267, 133] on p "The venue pricing does not include catering. It includes everything I listed in…" at bounding box center [416, 143] width 526 height 25
click at [271, 135] on p "The venue pricing does not include catering. It includes everything I listed in…" at bounding box center [416, 143] width 526 height 25
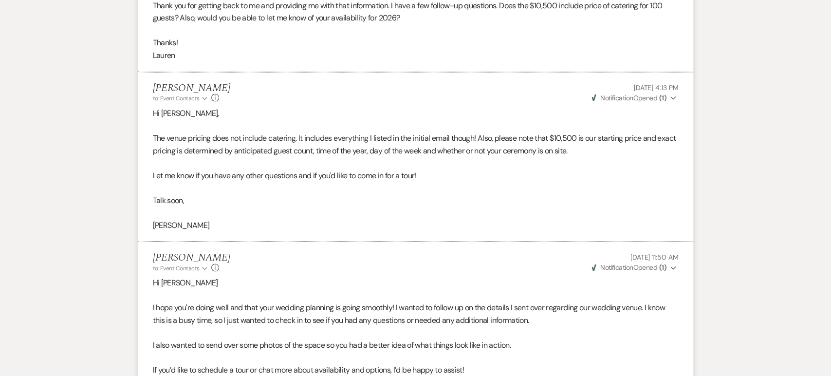
click at [284, 140] on p "The venue pricing does not include catering. It includes everything I listed in…" at bounding box center [416, 143] width 526 height 25
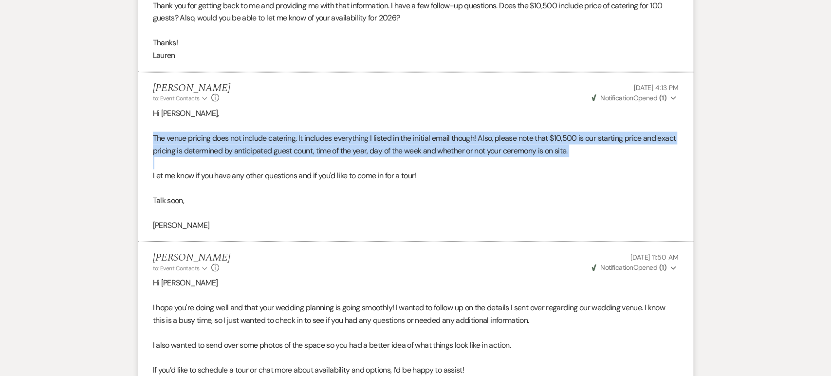
click at [284, 140] on p "The venue pricing does not include catering. It includes everything I listed in…" at bounding box center [416, 143] width 526 height 25
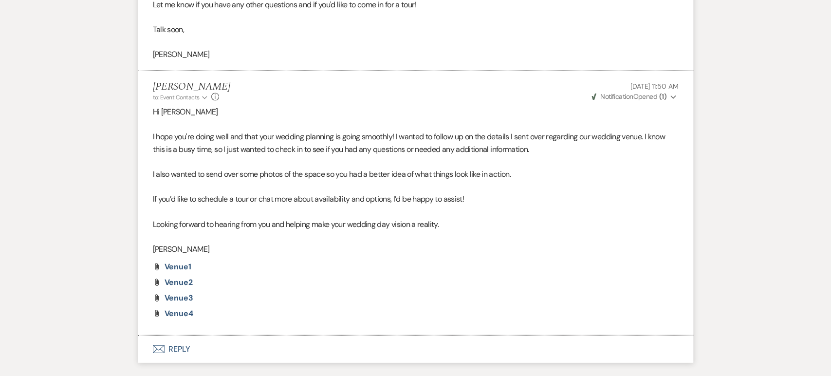
scroll to position [1395, 0]
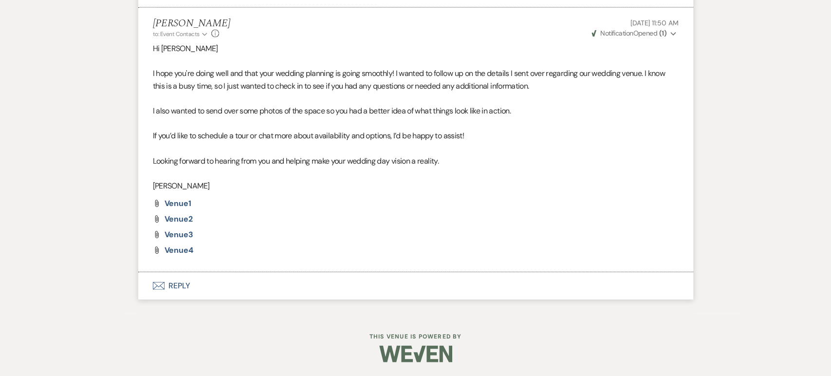
click at [176, 277] on button "Envelope Reply" at bounding box center [415, 285] width 555 height 27
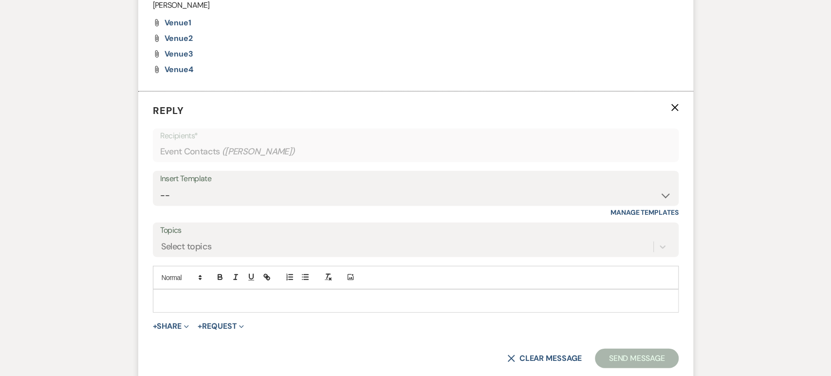
scroll to position [1579, 0]
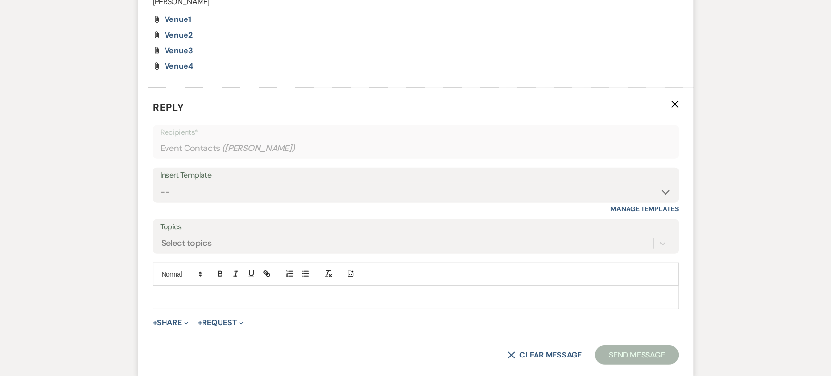
click at [270, 178] on div "Insert Template" at bounding box center [415, 175] width 511 height 14
click at [275, 188] on select "-- Weven Planning Portal Introduction (Booked Events) Initial Inquiry Response …" at bounding box center [415, 192] width 511 height 19
select select "4479"
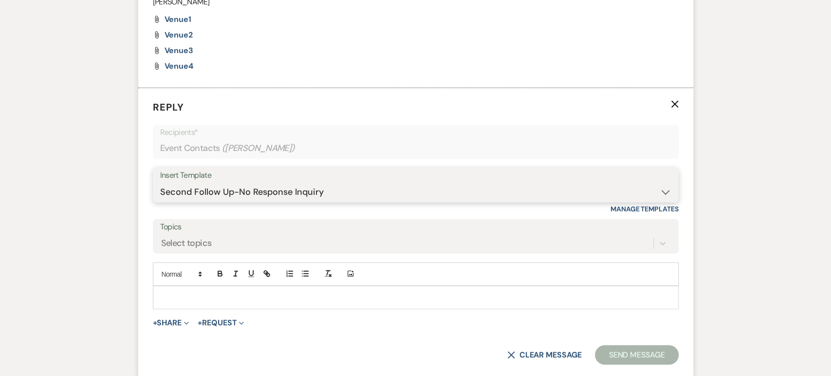
click at [160, 183] on select "-- Weven Planning Portal Introduction (Booked Events) Initial Inquiry Response …" at bounding box center [415, 192] width 511 height 19
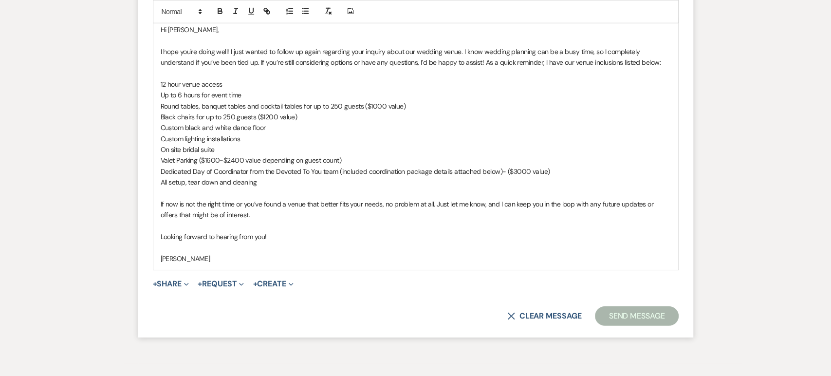
scroll to position [1897, 0]
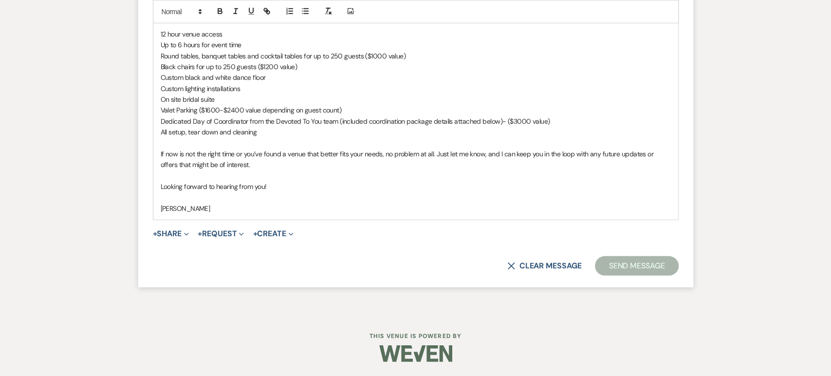
click at [636, 261] on button "Send Message" at bounding box center [636, 265] width 83 height 19
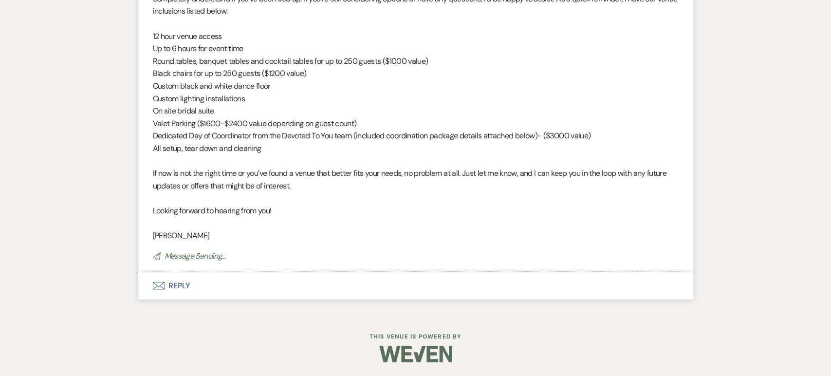
scroll to position [1726, 0]
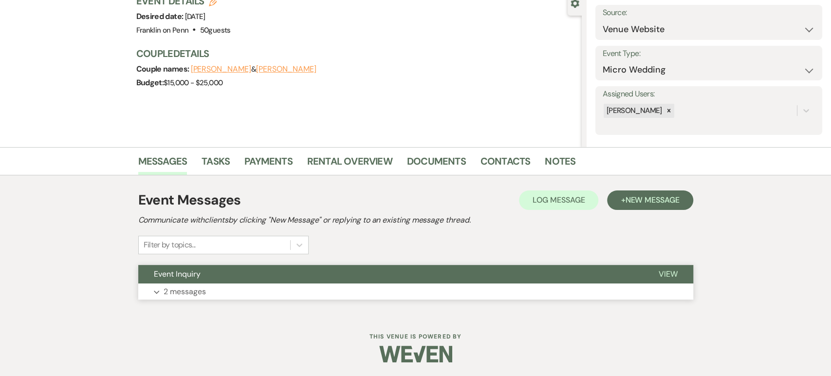
click at [346, 287] on button "Expand 2 messages" at bounding box center [415, 291] width 555 height 17
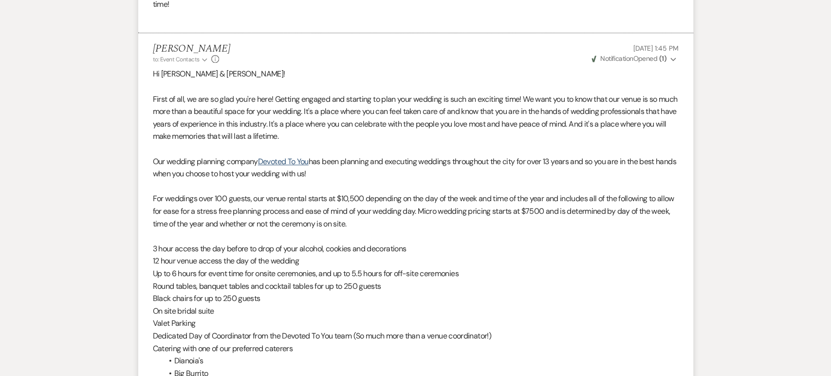
scroll to position [565, 0]
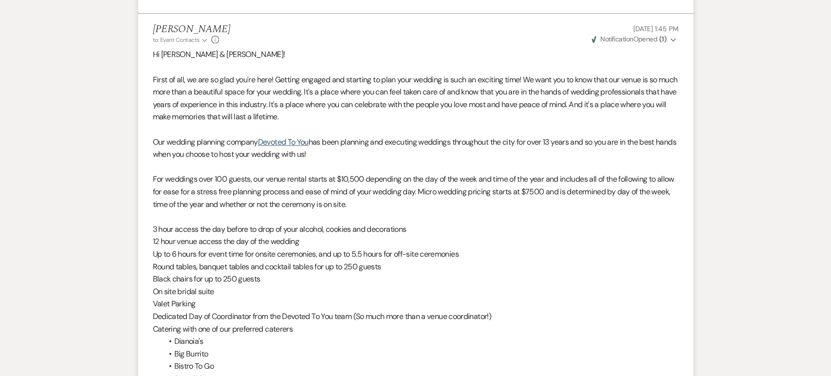
click at [452, 59] on p "Hi [PERSON_NAME] & [PERSON_NAME]!" at bounding box center [416, 54] width 526 height 13
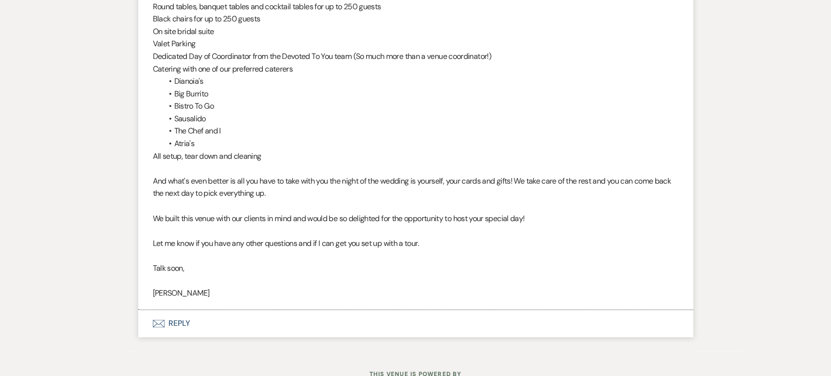
scroll to position [862, 0]
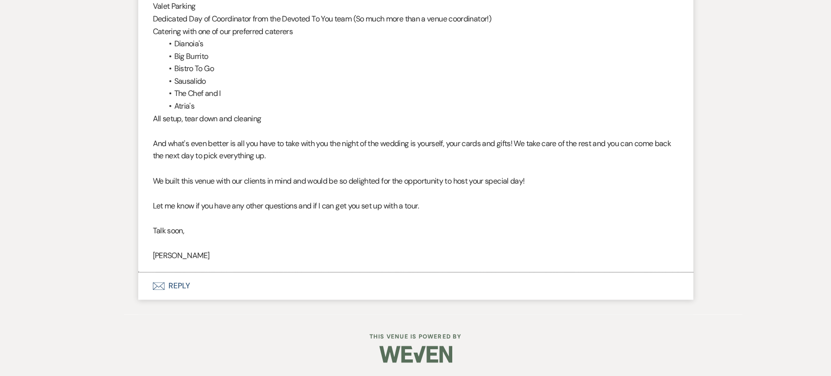
click at [168, 282] on button "Envelope Reply" at bounding box center [415, 285] width 555 height 27
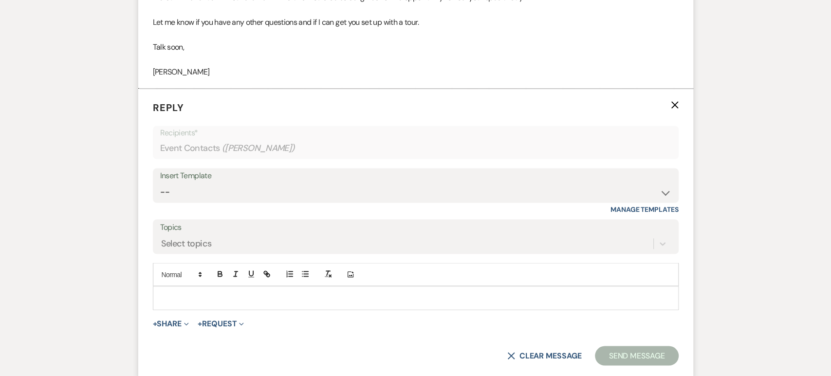
scroll to position [1046, 0]
click at [348, 170] on div "Insert Template" at bounding box center [415, 175] width 511 height 14
click at [355, 185] on select "-- Weven Planning Portal Introduction (Booked Events) Initial Inquiry Response …" at bounding box center [415, 191] width 511 height 19
select select "4479"
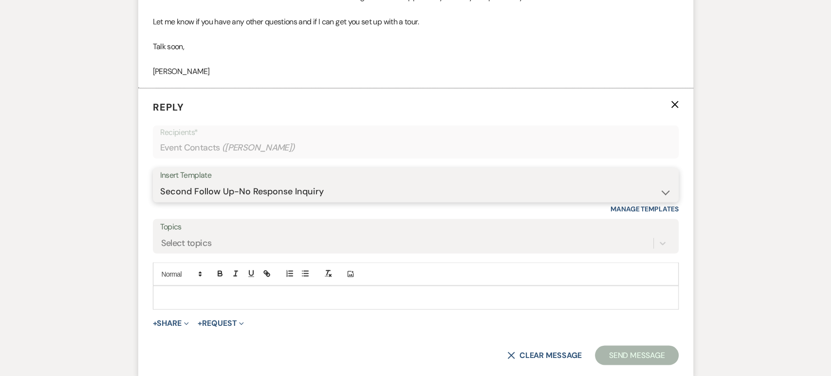
click at [160, 182] on select "-- Weven Planning Portal Introduction (Booked Events) Initial Inquiry Response …" at bounding box center [415, 191] width 511 height 19
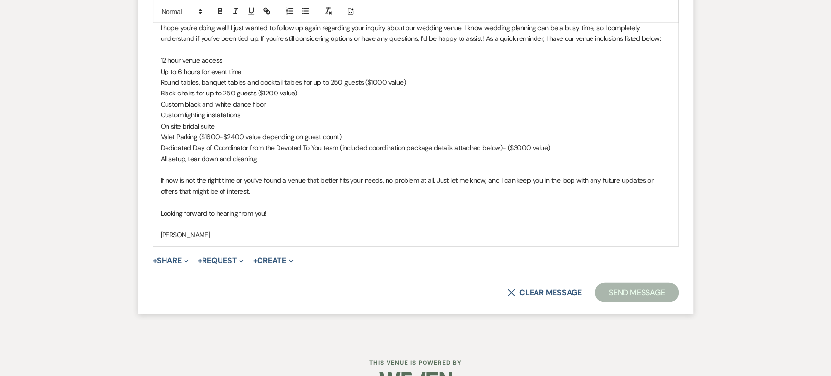
scroll to position [1364, 0]
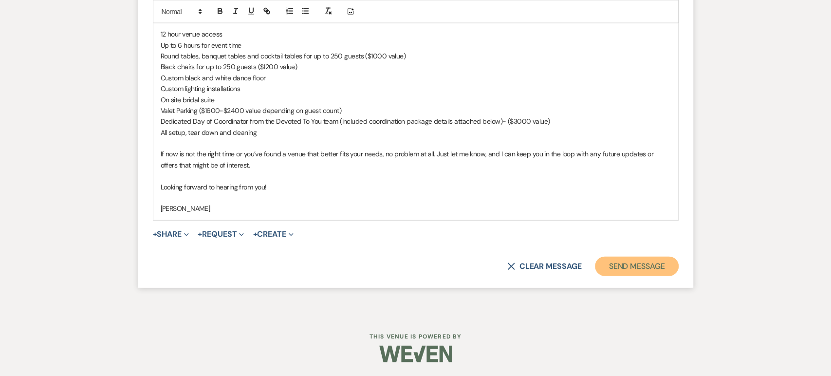
click at [652, 274] on button "Send Message" at bounding box center [636, 266] width 83 height 19
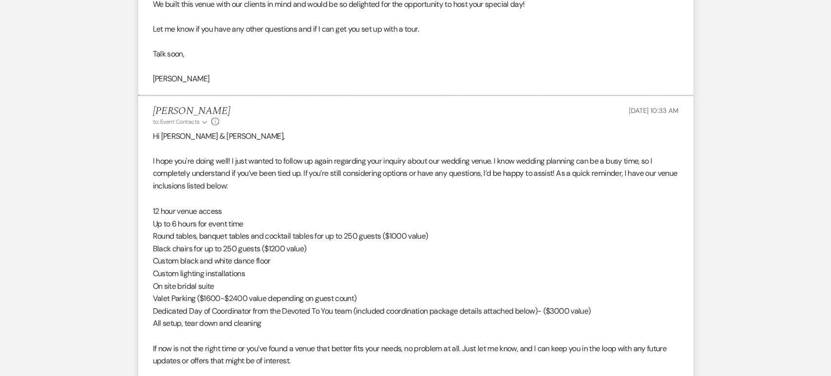
scroll to position [1038, 0]
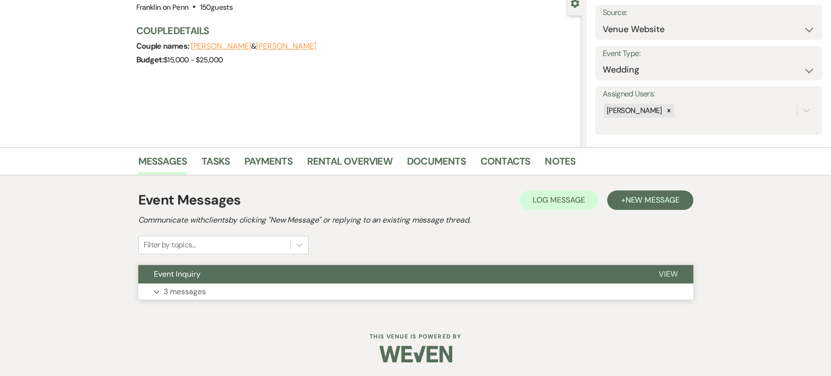
click at [331, 283] on button "Expand 3 messages" at bounding box center [415, 291] width 555 height 17
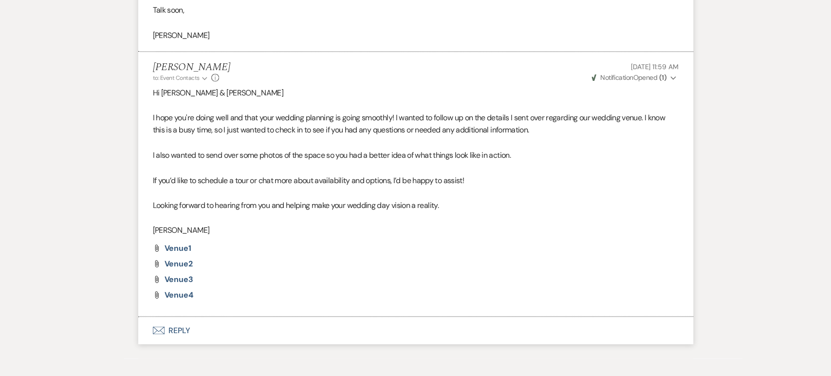
scroll to position [1071, 0]
click at [287, 329] on button "Envelope Reply" at bounding box center [415, 329] width 555 height 27
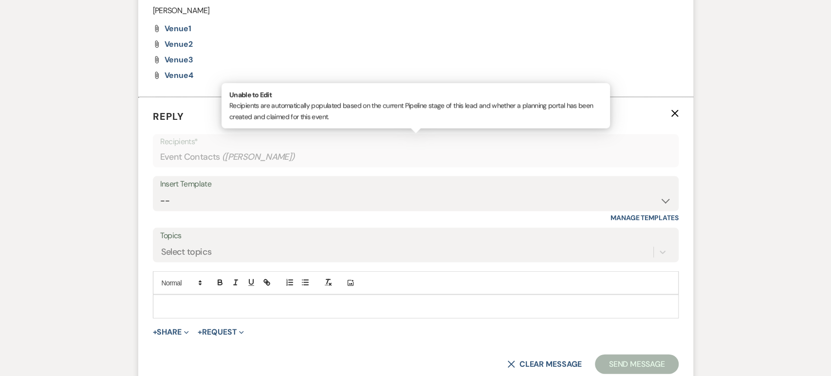
scroll to position [1299, 0]
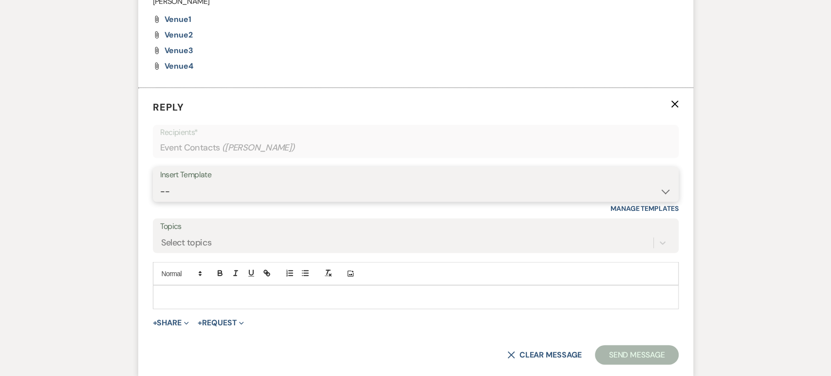
click at [274, 186] on select "-- Weven Planning Portal Introduction (Booked Events) Initial Inquiry Response …" at bounding box center [415, 191] width 511 height 19
select select "4479"
click at [160, 182] on select "-- Weven Planning Portal Introduction (Booked Events) Initial Inquiry Response …" at bounding box center [415, 191] width 511 height 19
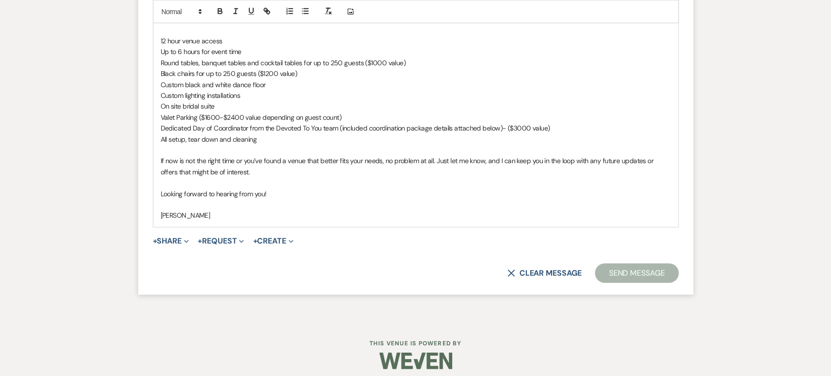
scroll to position [1610, 0]
click at [653, 278] on button "Send Message" at bounding box center [636, 271] width 83 height 19
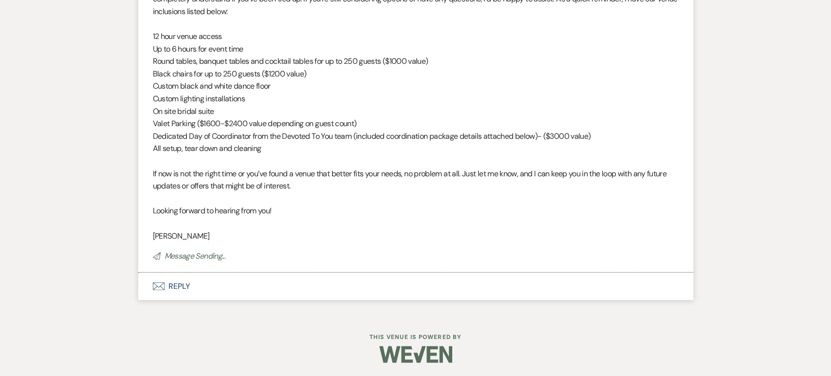
scroll to position [1446, 0]
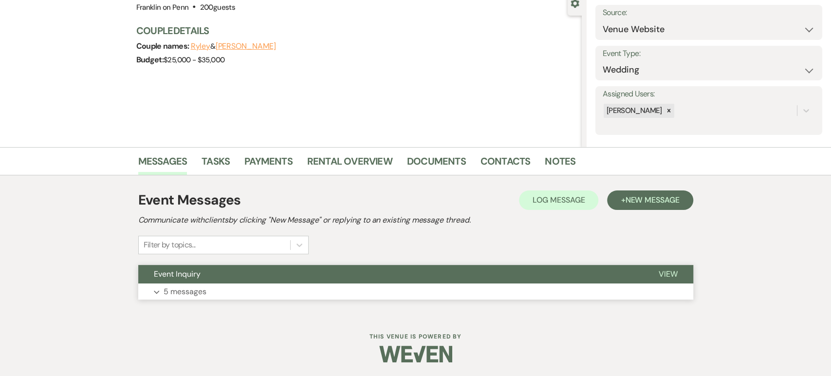
click at [241, 276] on button "Event Inquiry" at bounding box center [390, 274] width 505 height 19
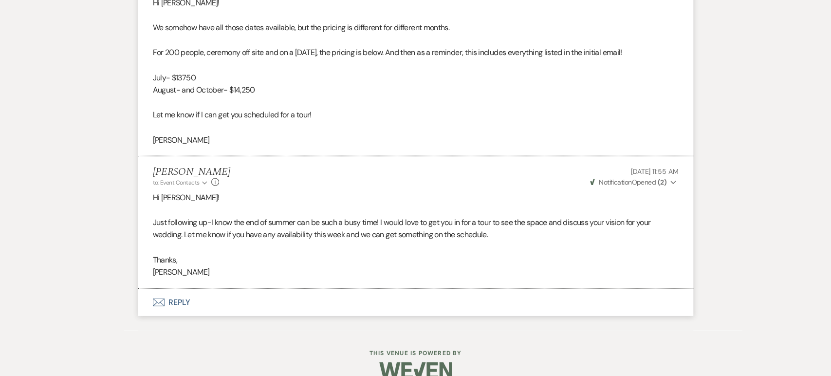
scroll to position [1422, 0]
click at [165, 307] on button "Envelope Reply" at bounding box center [415, 300] width 555 height 27
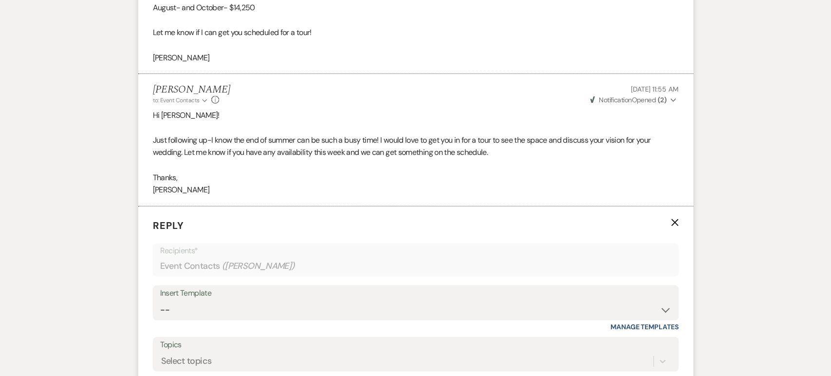
scroll to position [1543, 0]
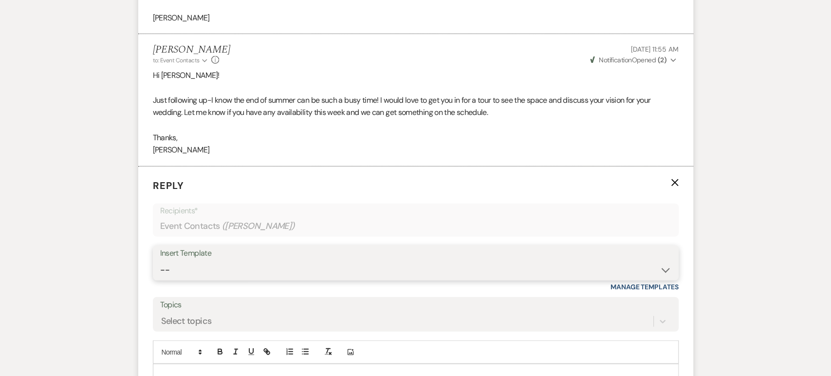
click at [243, 267] on select "-- Weven Planning Portal Introduction (Booked Events) Initial Inquiry Response …" at bounding box center [415, 270] width 511 height 19
select select "4480"
click at [160, 261] on select "-- Weven Planning Portal Introduction (Booked Events) Initial Inquiry Response …" at bounding box center [415, 270] width 511 height 19
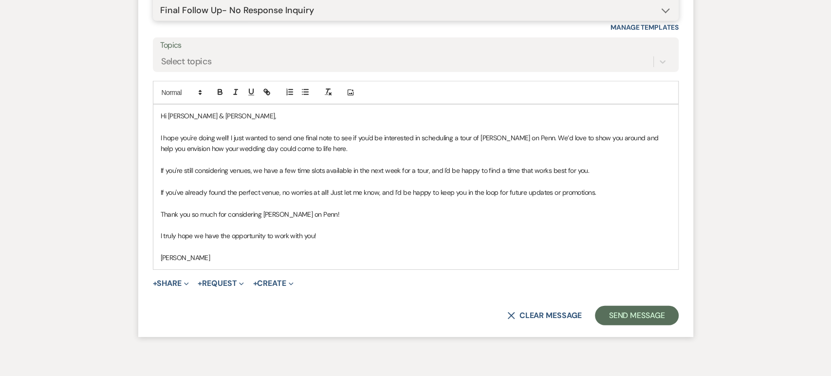
scroll to position [1815, 0]
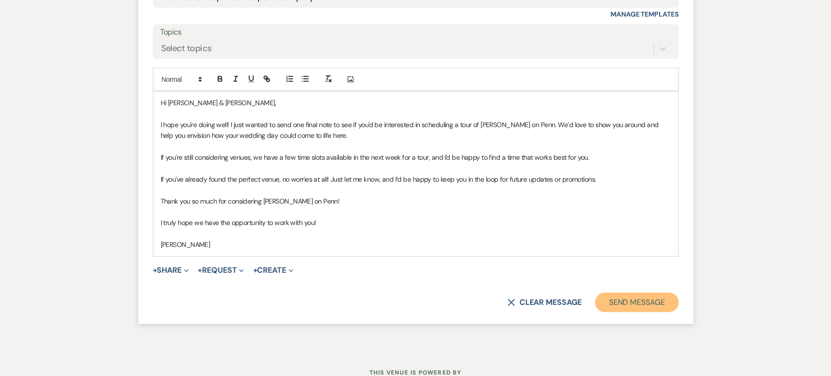
click at [626, 303] on button "Send Message" at bounding box center [636, 302] width 83 height 19
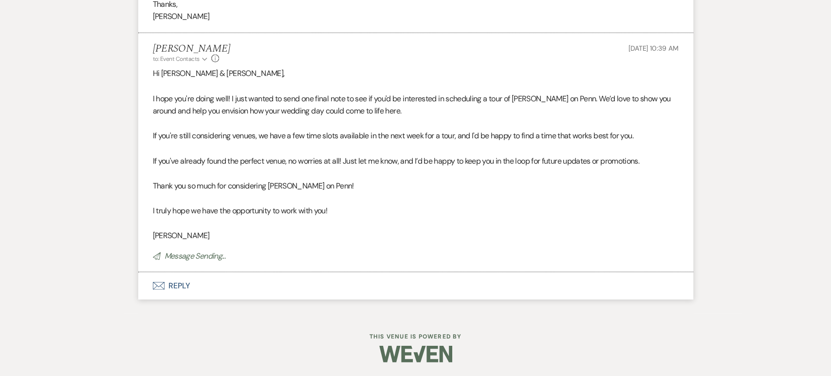
scroll to position [1656, 0]
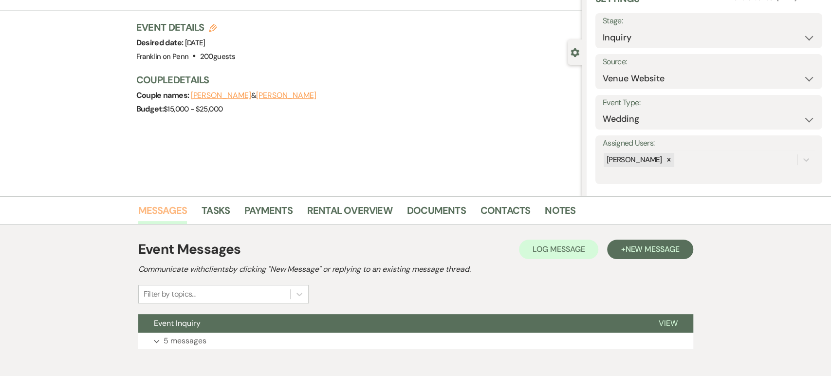
scroll to position [97, 0]
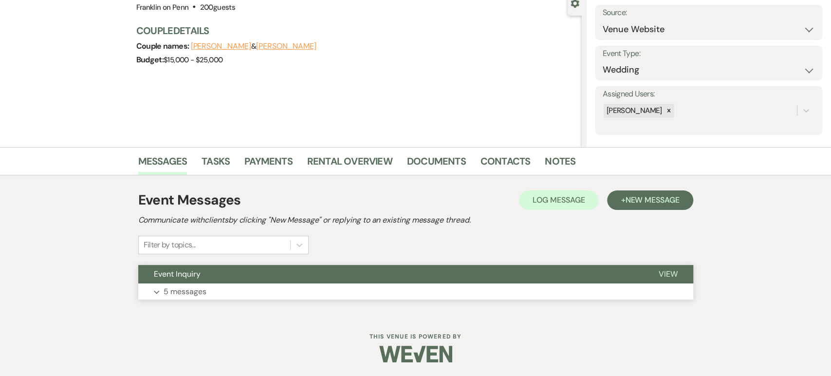
click at [205, 281] on button "Event Inquiry" at bounding box center [390, 274] width 505 height 19
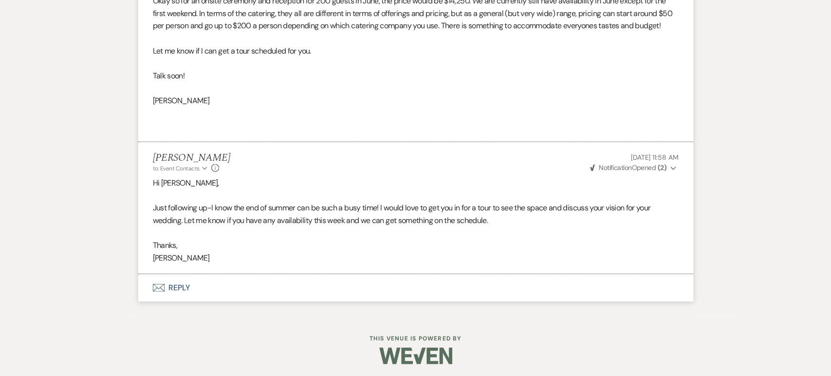
scroll to position [1417, 0]
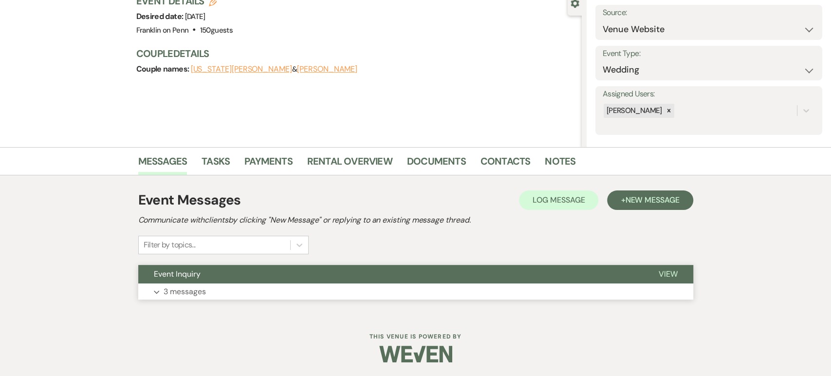
click at [331, 283] on button "Expand 3 messages" at bounding box center [415, 291] width 555 height 17
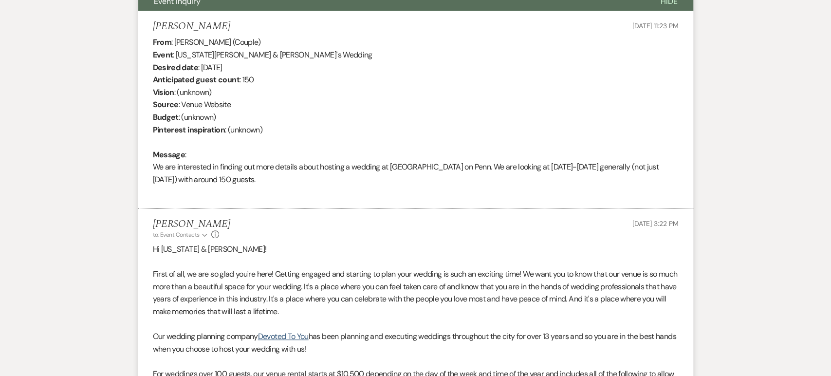
scroll to position [331, 0]
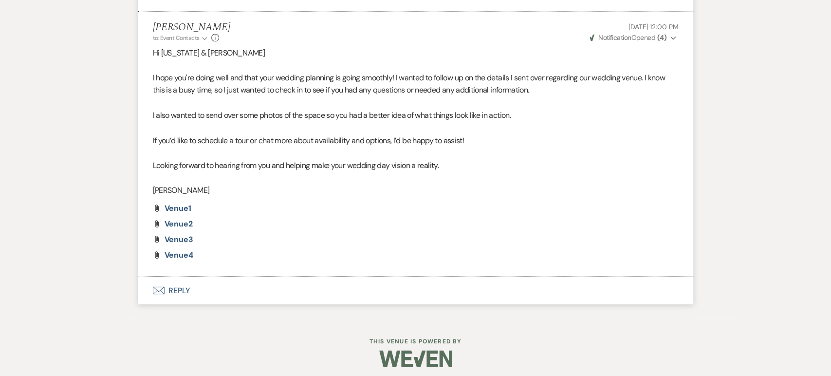
click at [287, 291] on button "Envelope Reply" at bounding box center [415, 290] width 555 height 27
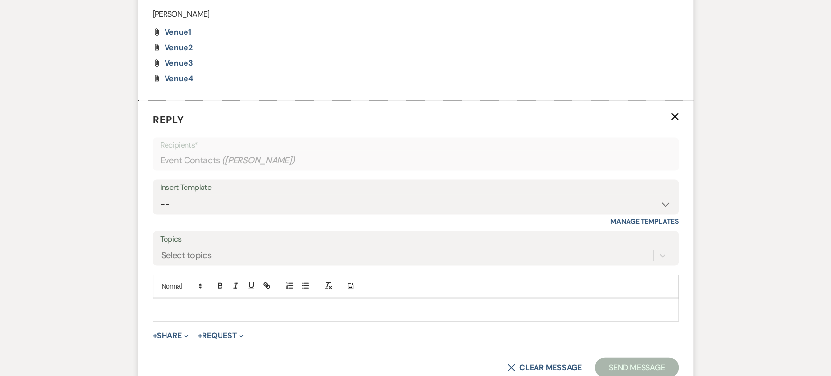
scroll to position [1299, 0]
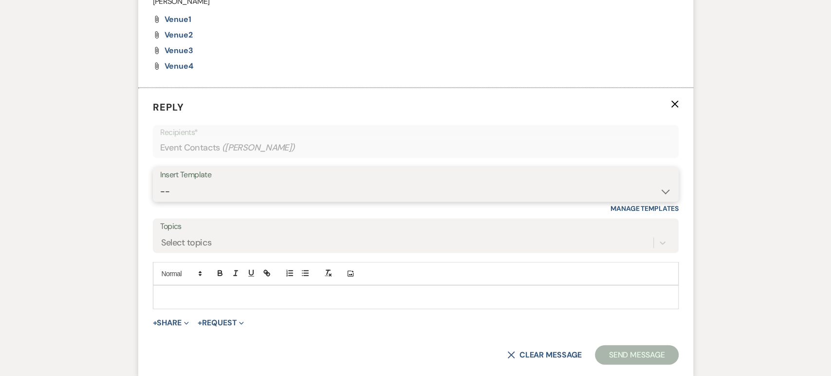
click at [333, 185] on select "-- Weven Planning Portal Introduction (Booked Events) Initial Inquiry Response …" at bounding box center [415, 191] width 511 height 19
select select "4479"
click at [160, 182] on select "-- Weven Planning Portal Introduction (Booked Events) Initial Inquiry Response …" at bounding box center [415, 191] width 511 height 19
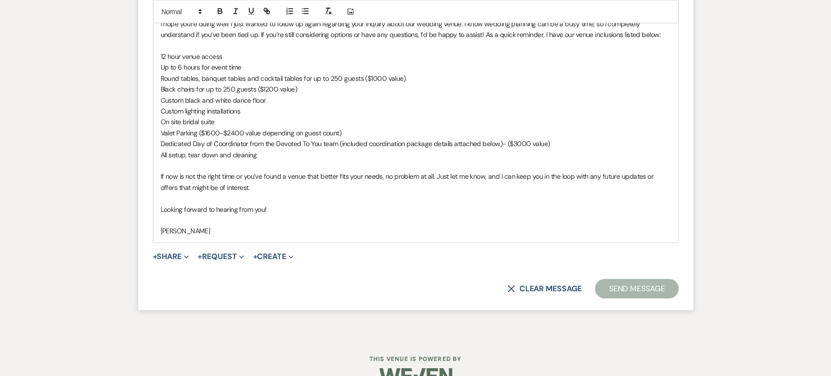
scroll to position [1616, 0]
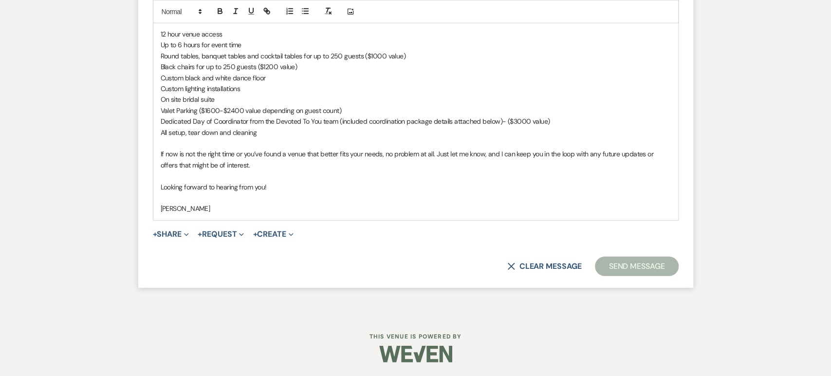
click at [646, 266] on button "Send Message" at bounding box center [636, 266] width 83 height 19
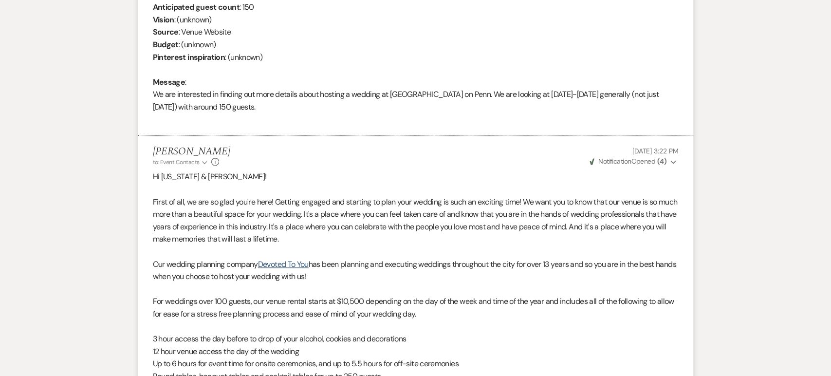
scroll to position [0, 0]
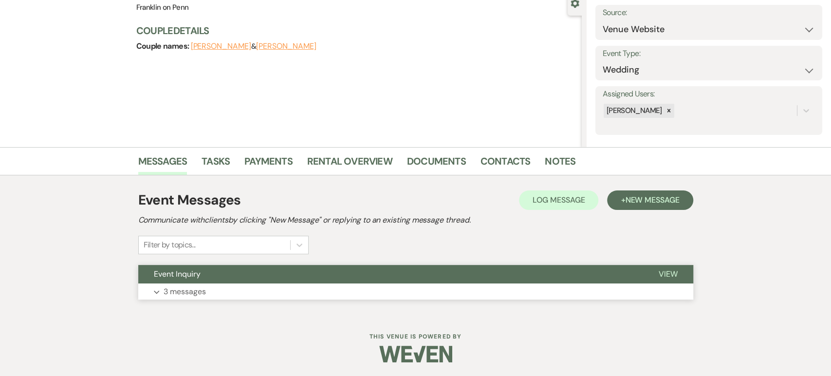
click at [301, 271] on button "Event Inquiry" at bounding box center [390, 274] width 505 height 19
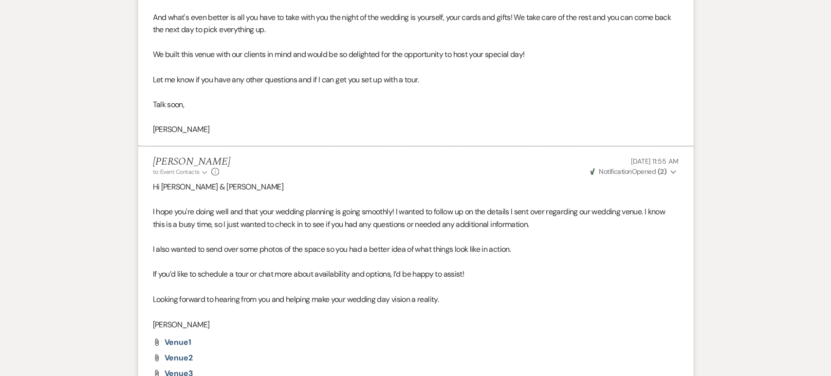
scroll to position [1102, 0]
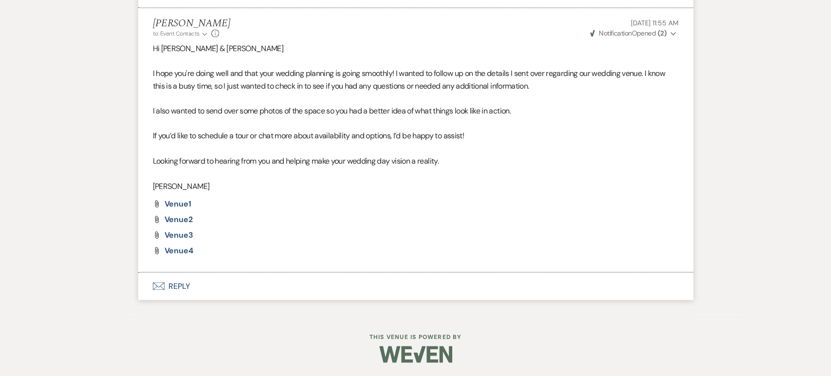
click at [273, 286] on button "Envelope Reply" at bounding box center [415, 285] width 555 height 27
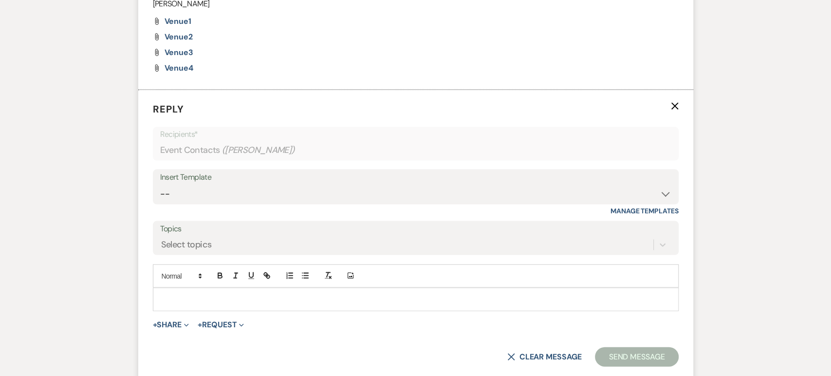
scroll to position [1286, 0]
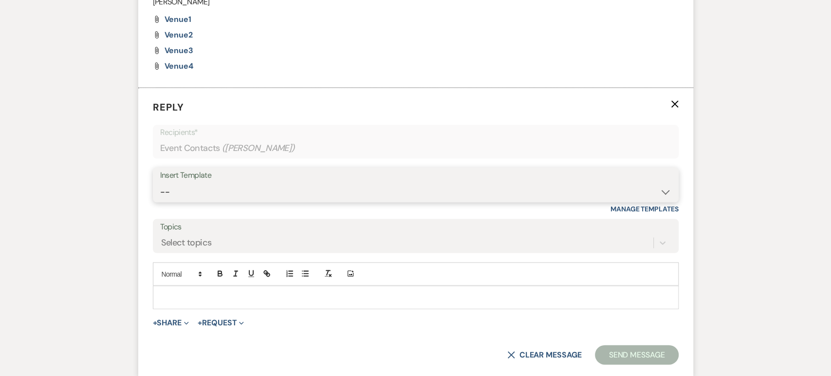
click at [322, 197] on select "-- Weven Planning Portal Introduction (Booked Events) Initial Inquiry Response …" at bounding box center [415, 192] width 511 height 19
select select "4479"
click at [160, 183] on select "-- Weven Planning Portal Introduction (Booked Events) Initial Inquiry Response …" at bounding box center [415, 192] width 511 height 19
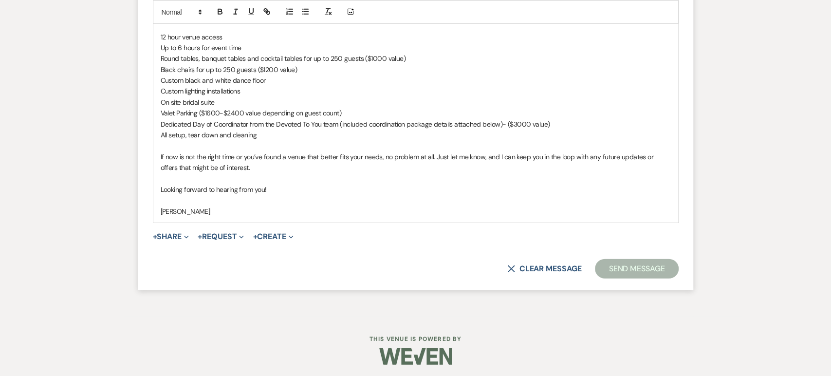
scroll to position [1604, 0]
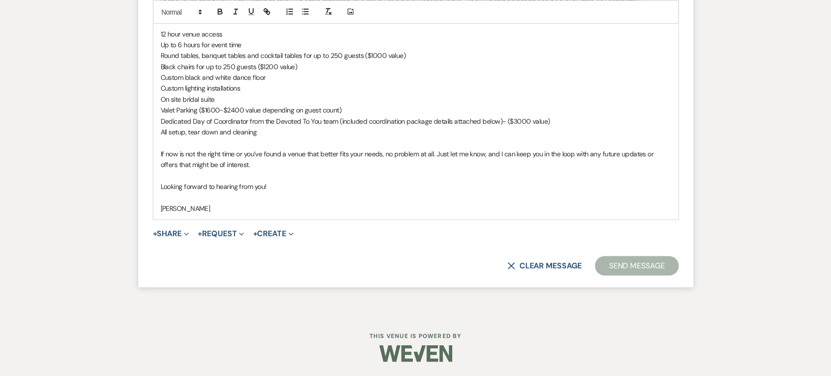
click at [672, 267] on button "Send Message" at bounding box center [636, 265] width 83 height 19
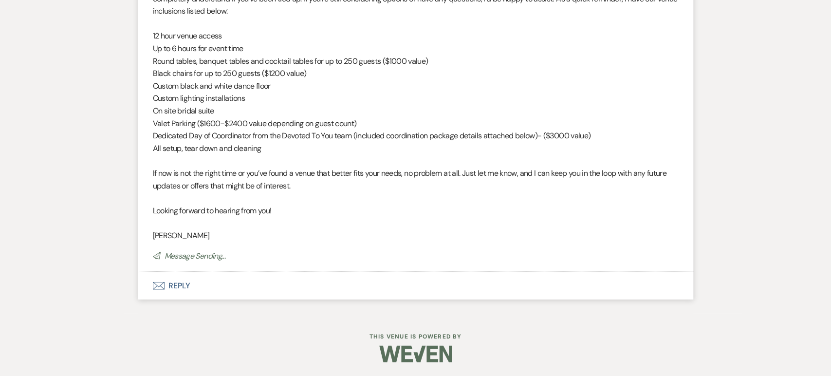
scroll to position [1434, 0]
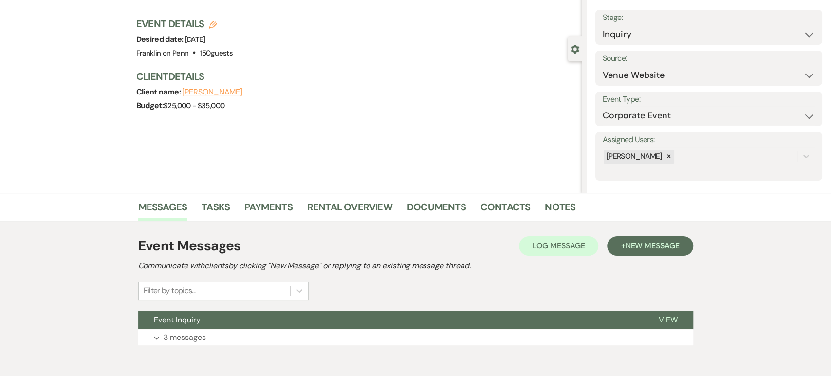
scroll to position [97, 0]
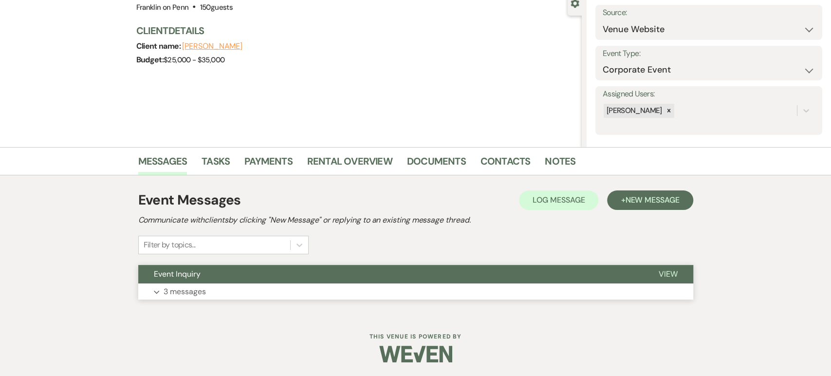
click at [328, 265] on button "Event Inquiry" at bounding box center [390, 274] width 505 height 19
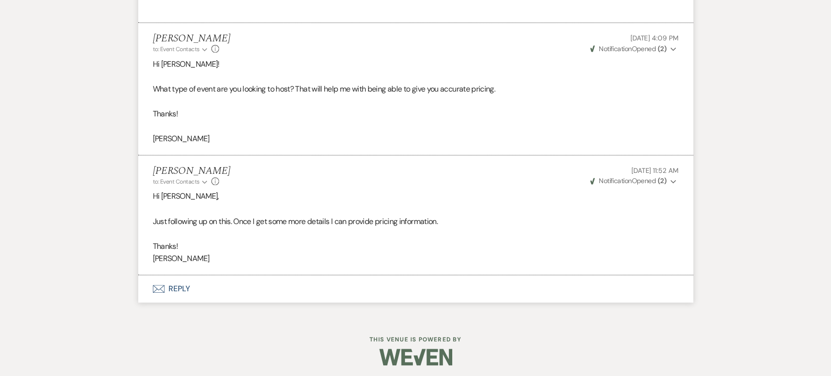
scroll to position [545, 0]
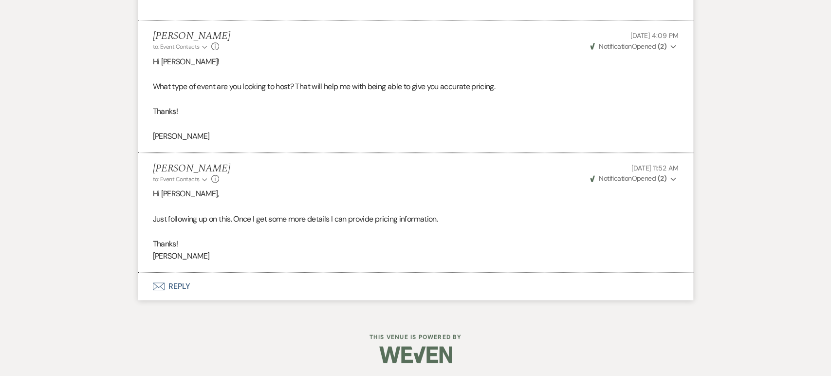
click at [223, 292] on button "Envelope Reply" at bounding box center [415, 286] width 555 height 27
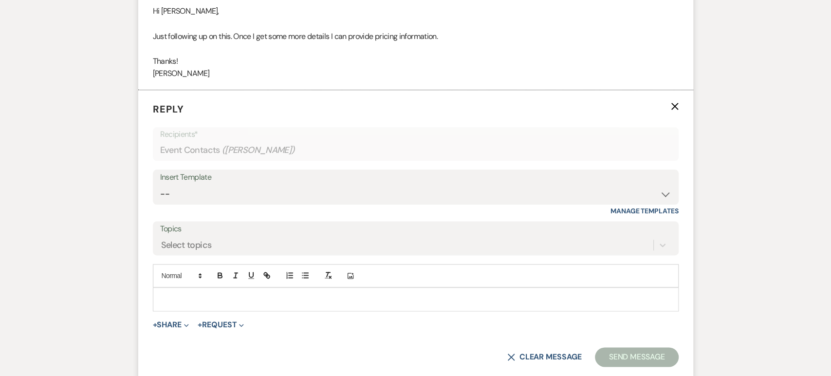
scroll to position [730, 0]
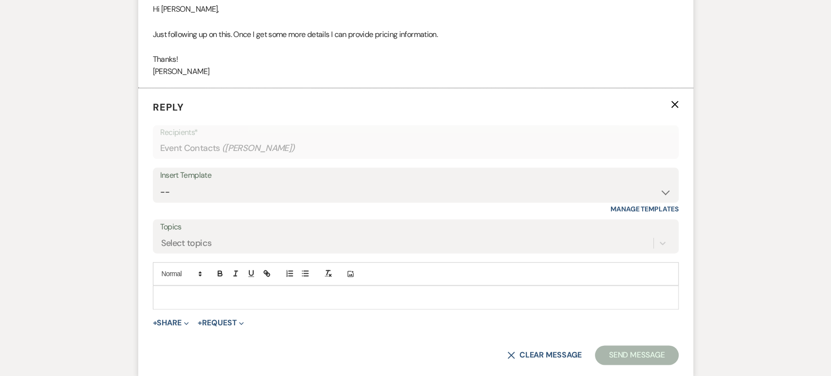
click at [276, 301] on div at bounding box center [415, 297] width 525 height 22
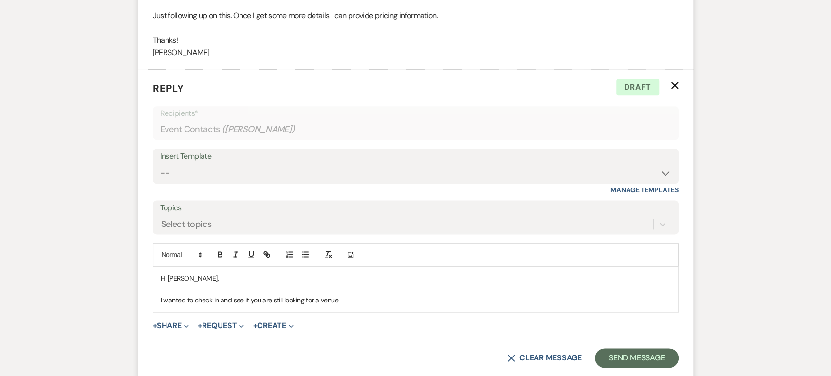
scroll to position [794, 0]
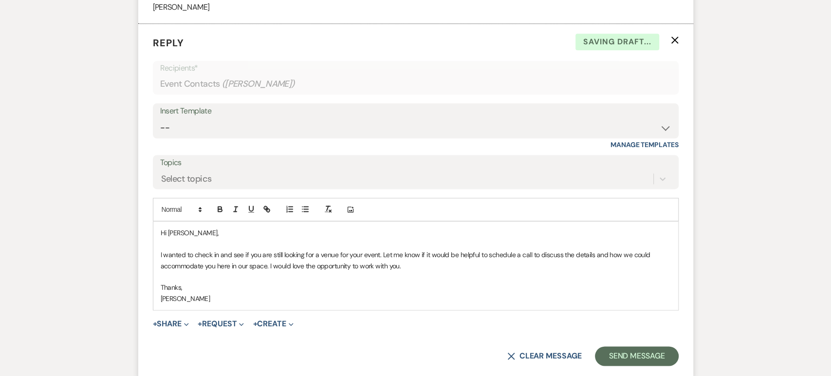
click at [433, 264] on p "I wanted to check in and see if you are still looking for a venue for your even…" at bounding box center [416, 260] width 510 height 22
click at [218, 264] on p "I wanted to check in and see if you are still looking for a venue for your even…" at bounding box center [416, 260] width 510 height 22
click at [216, 269] on p "I wanted to check in and see if you are still looking for a venue for your even…" at bounding box center [416, 260] width 510 height 22
click at [639, 357] on button "Send Message" at bounding box center [636, 355] width 83 height 19
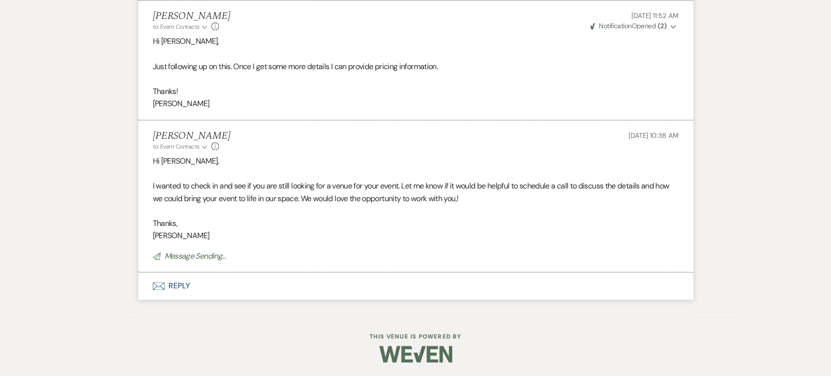
scroll to position [678, 0]
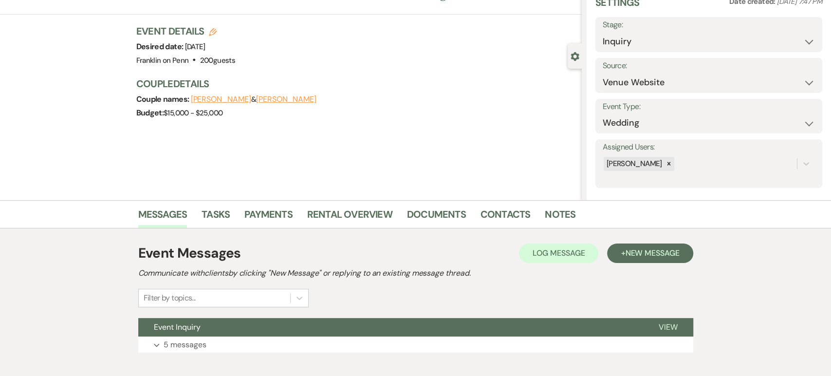
scroll to position [97, 0]
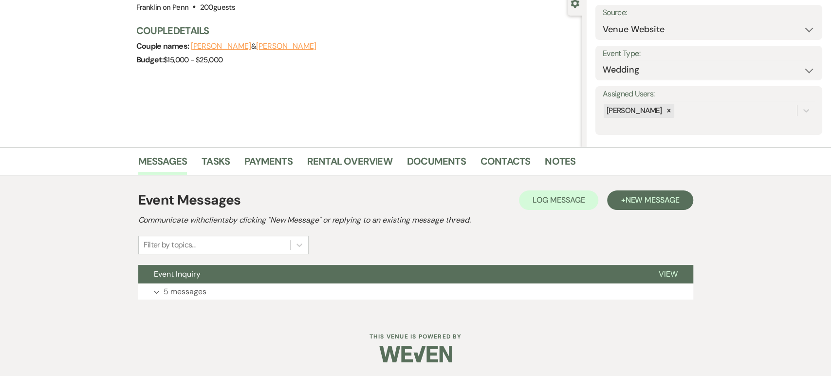
click at [287, 310] on div "Event Messages Log Log Message + New Message Communicate with clients by clicki…" at bounding box center [415, 244] width 555 height 139
click at [286, 302] on div "Event Messages Log Log Message + New Message Communicate with clients by clicki…" at bounding box center [415, 244] width 555 height 119
click at [281, 291] on button "Expand 5 messages" at bounding box center [415, 291] width 555 height 17
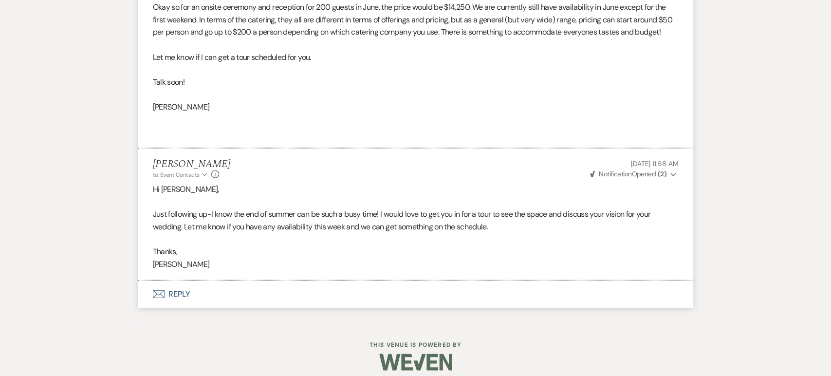
scroll to position [1417, 0]
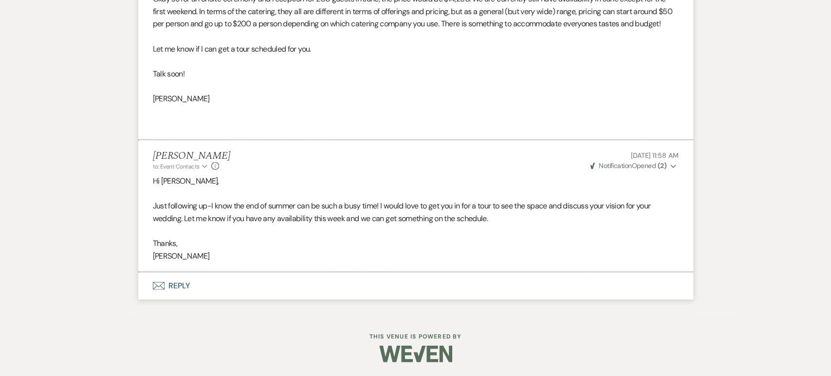
click at [244, 293] on button "Envelope Reply" at bounding box center [415, 285] width 555 height 27
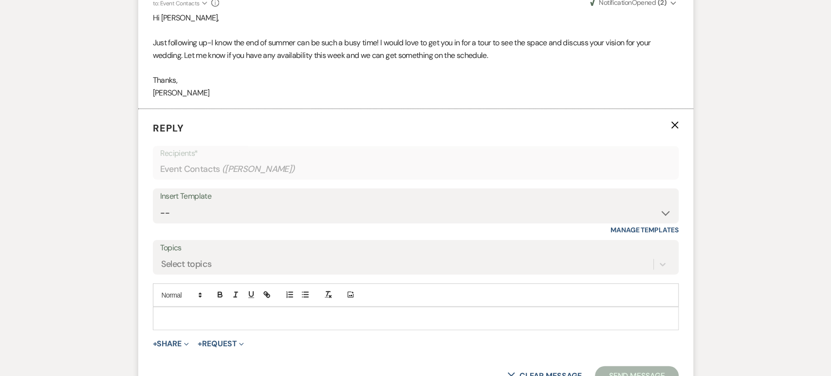
scroll to position [1601, 0]
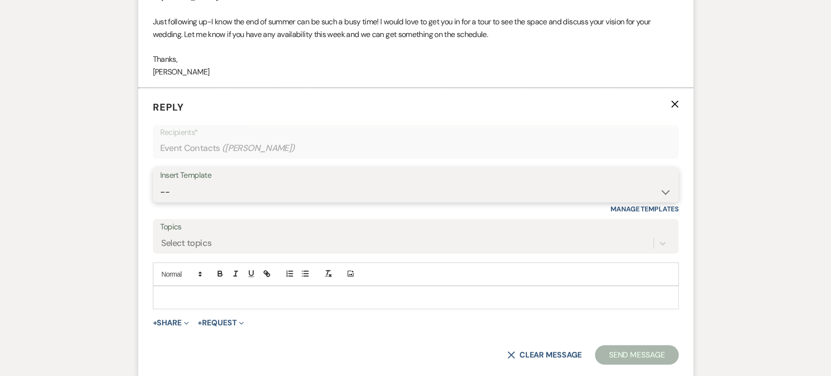
click at [235, 195] on select "-- Weven Planning Portal Introduction (Booked Events) Initial Inquiry Response …" at bounding box center [415, 192] width 511 height 19
select select "4480"
click at [160, 183] on select "-- Weven Planning Portal Introduction (Booked Events) Initial Inquiry Response …" at bounding box center [415, 192] width 511 height 19
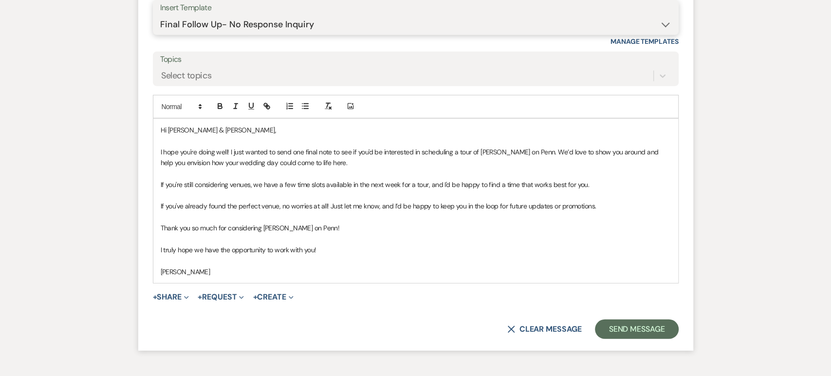
scroll to position [1796, 0]
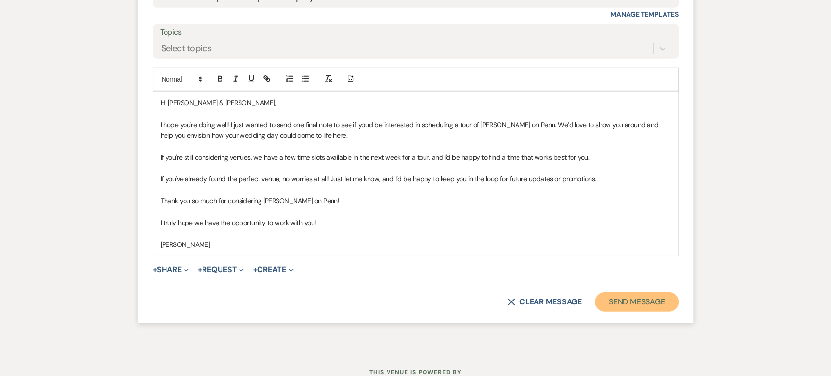
click at [638, 304] on button "Send Message" at bounding box center [636, 301] width 83 height 19
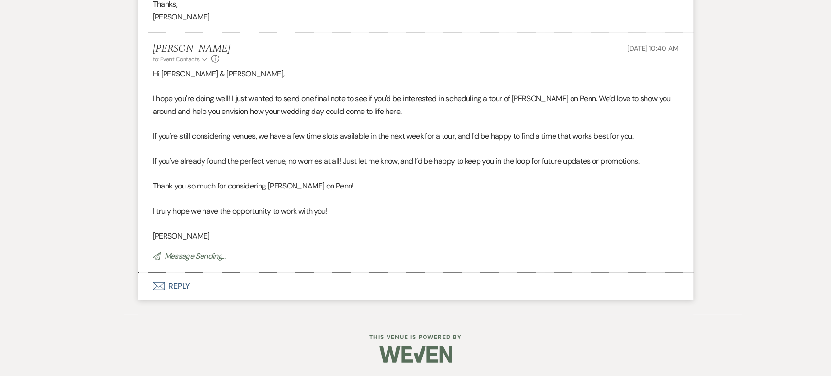
scroll to position [1636, 0]
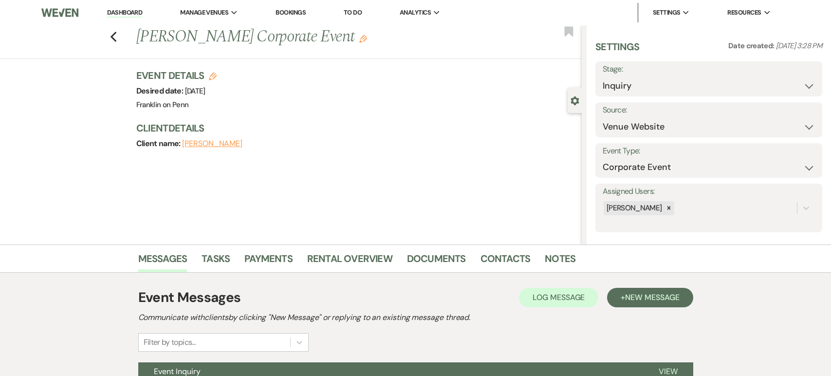
click at [406, 362] on button "Event Inquiry" at bounding box center [390, 371] width 505 height 19
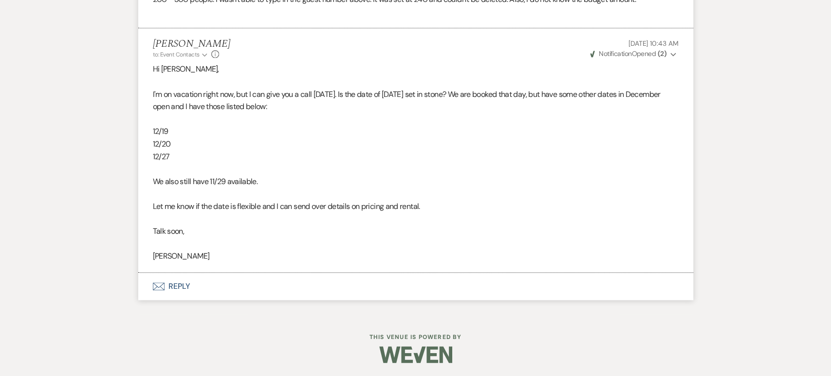
scroll to position [551, 0]
click at [188, 290] on button "Envelope Reply" at bounding box center [415, 285] width 555 height 27
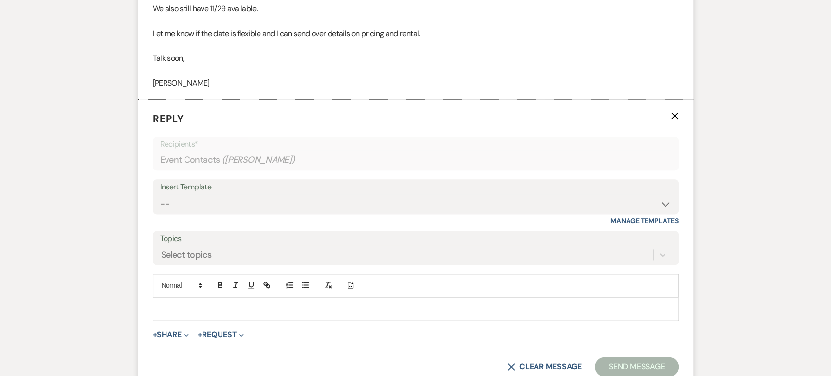
scroll to position [735, 0]
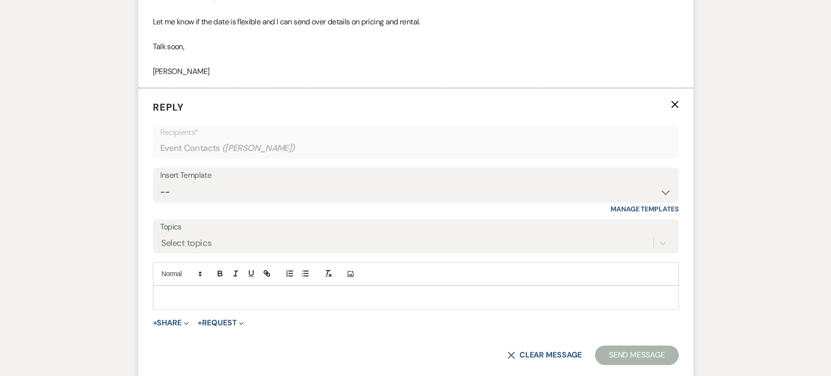
click at [419, 288] on div at bounding box center [415, 297] width 525 height 22
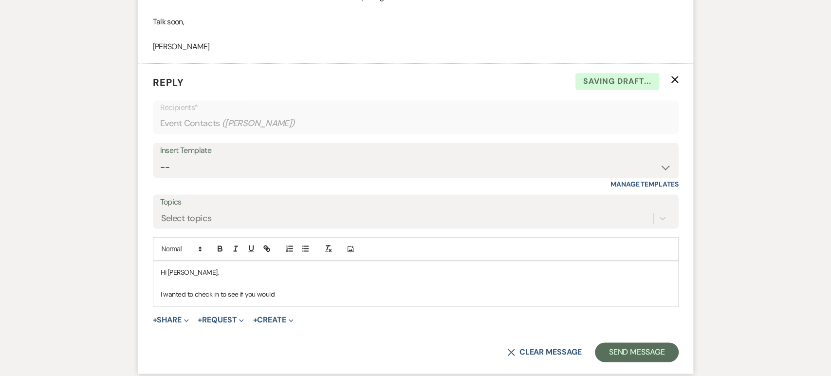
scroll to position [838, 0]
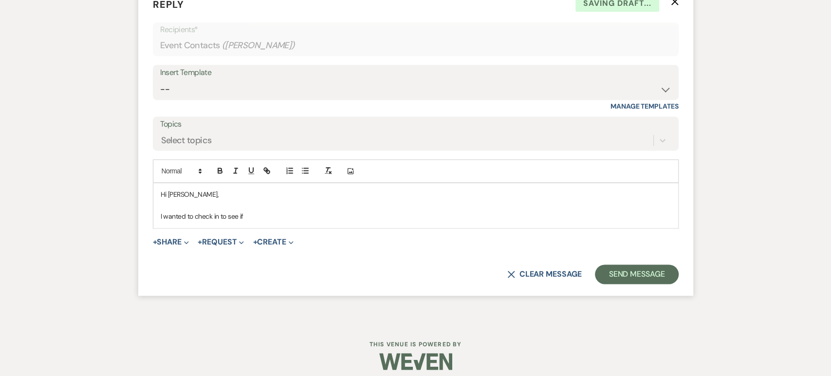
click at [453, 108] on div "Insert Template -- Weven Planning Portal Introduction (Booked Events) Initial I…" at bounding box center [416, 88] width 526 height 46
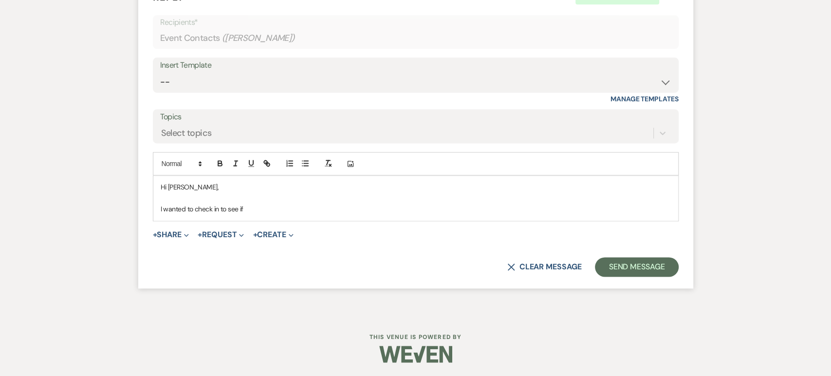
scroll to position [845, 0]
click at [334, 201] on p at bounding box center [416, 197] width 510 height 11
drag, startPoint x: 342, startPoint y: 203, endPoint x: 348, endPoint y: 203, distance: 5.9
click at [348, 203] on p "I wanted to check in to see if" at bounding box center [416, 208] width 510 height 11
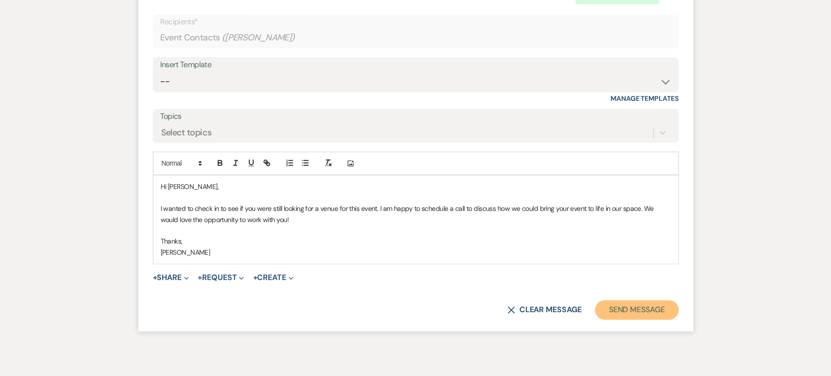
click at [645, 308] on button "Send Message" at bounding box center [636, 309] width 83 height 19
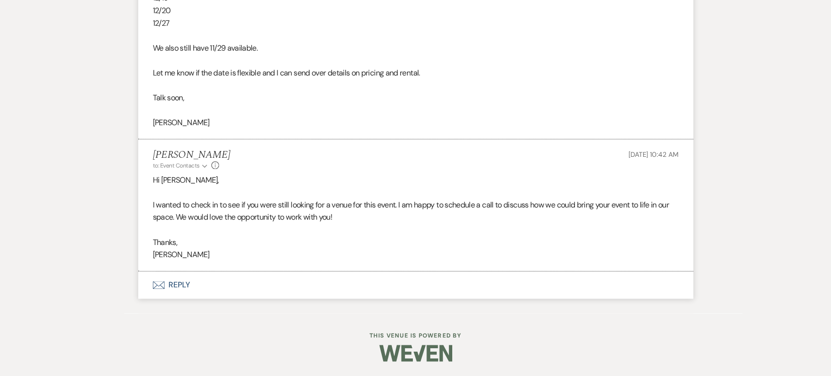
scroll to position [682, 0]
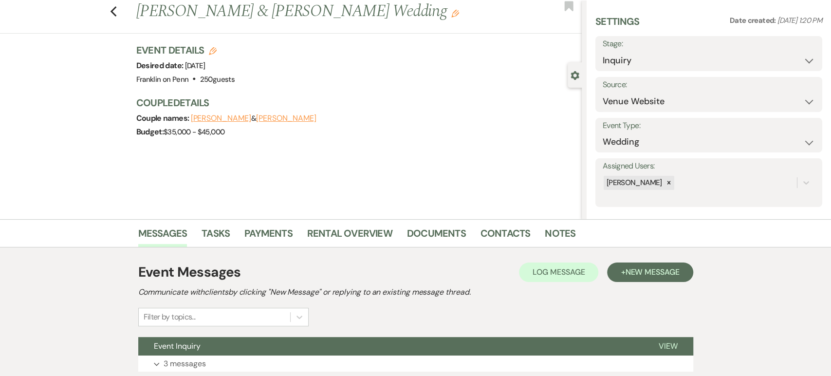
scroll to position [97, 0]
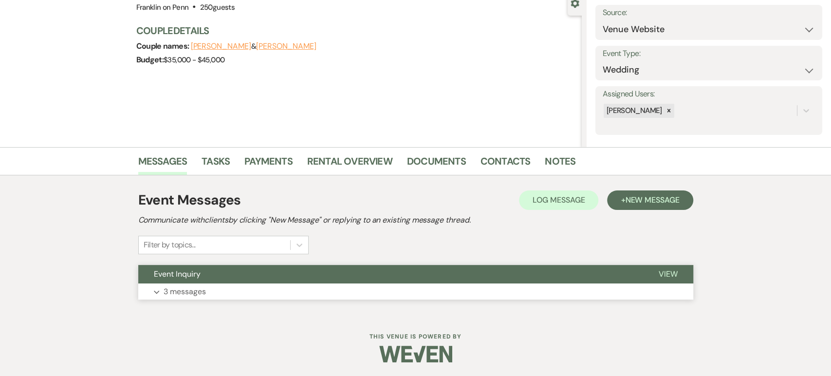
click at [318, 275] on button "Event Inquiry" at bounding box center [390, 274] width 505 height 19
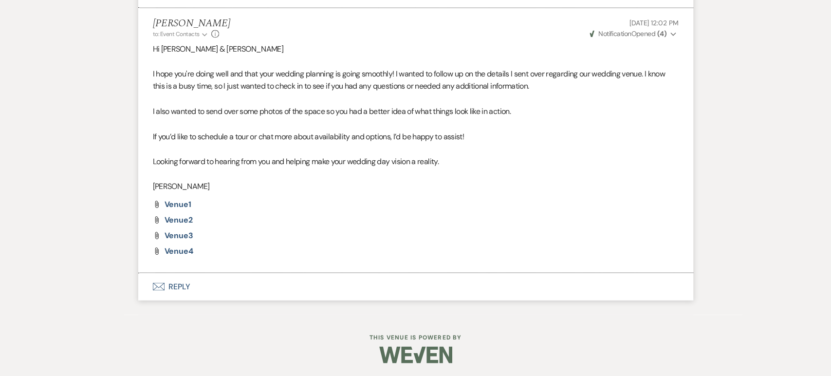
click at [319, 290] on button "Envelope Reply" at bounding box center [415, 286] width 555 height 27
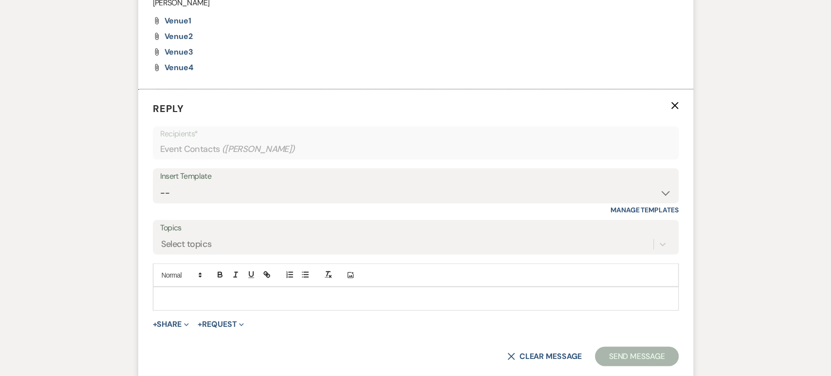
scroll to position [1299, 0]
click at [316, 192] on select "-- Weven Planning Portal Introduction (Booked Events) Initial Inquiry Response …" at bounding box center [415, 191] width 511 height 19
select select "4479"
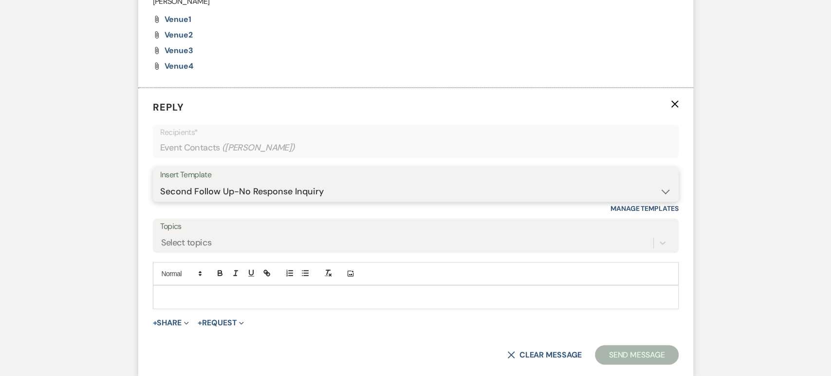
click at [160, 182] on select "-- Weven Planning Portal Introduction (Booked Events) Initial Inquiry Response …" at bounding box center [415, 191] width 511 height 19
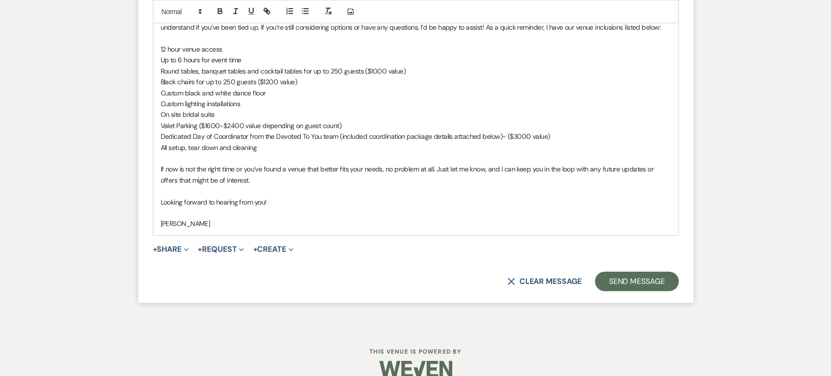
scroll to position [1610, 0]
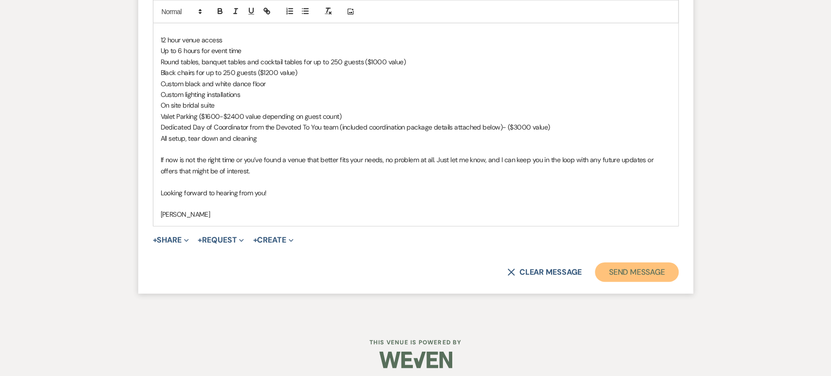
click at [629, 275] on button "Send Message" at bounding box center [636, 271] width 83 height 19
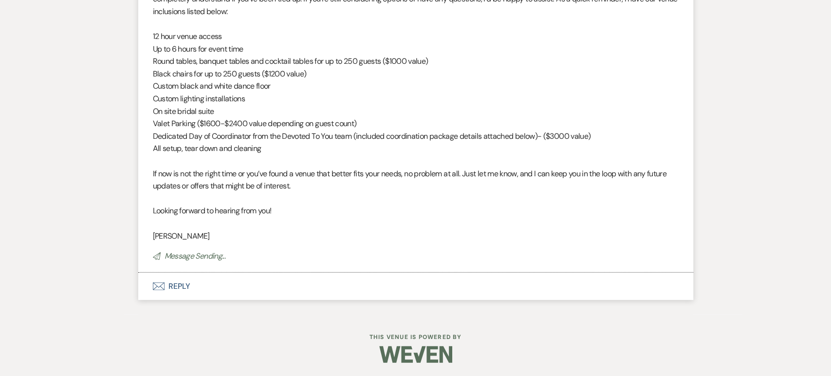
scroll to position [1446, 0]
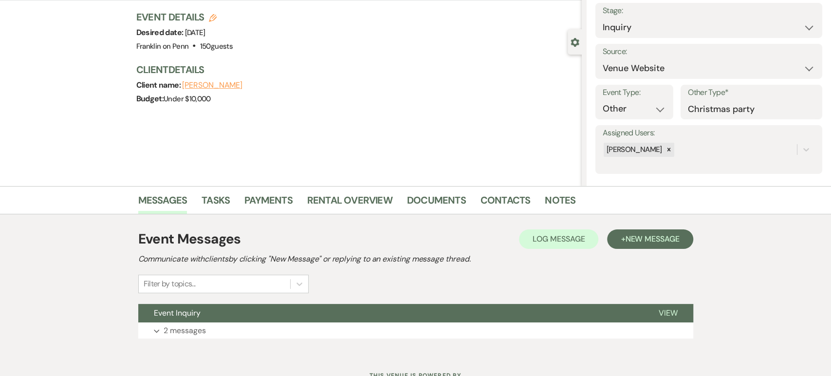
scroll to position [97, 0]
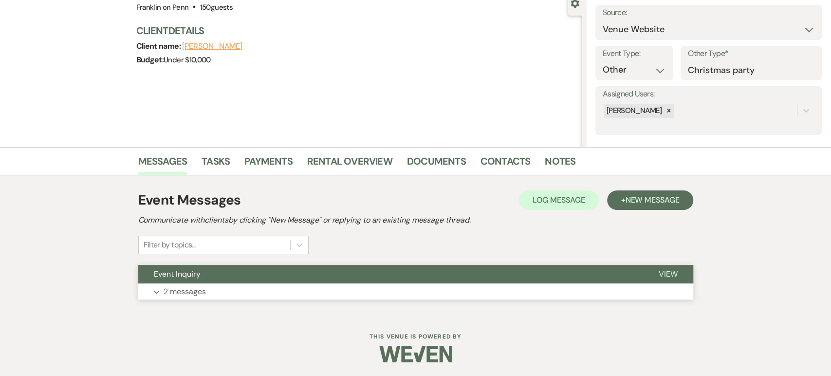
click at [263, 294] on button "Expand 2 messages" at bounding box center [415, 291] width 555 height 17
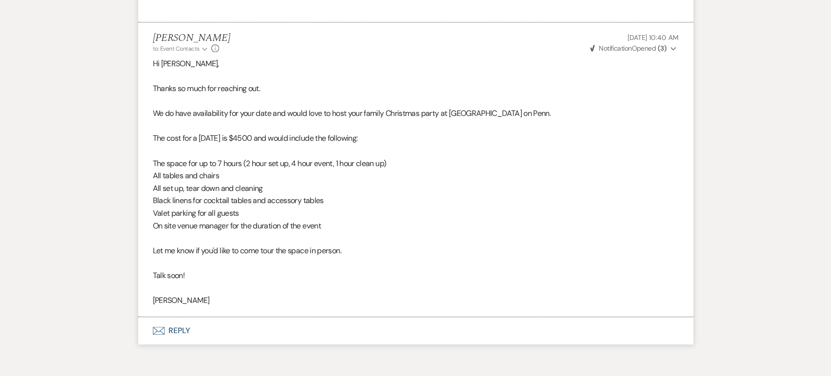
scroll to position [549, 0]
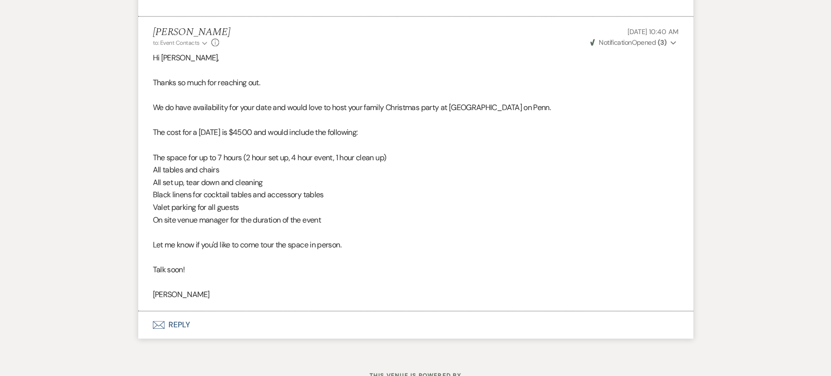
click at [179, 320] on button "Envelope Reply" at bounding box center [415, 324] width 555 height 27
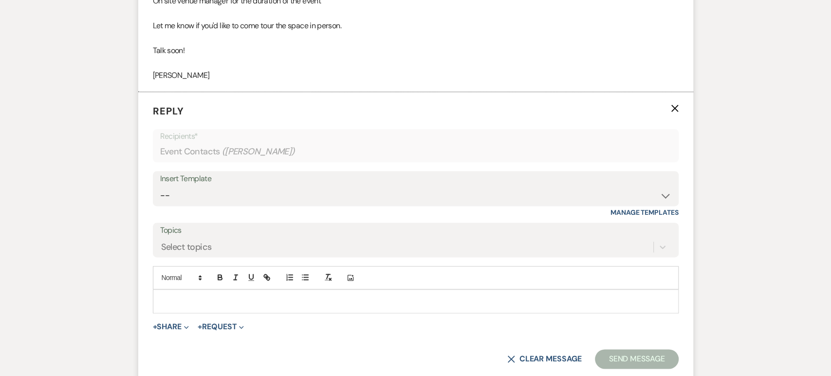
scroll to position [772, 0]
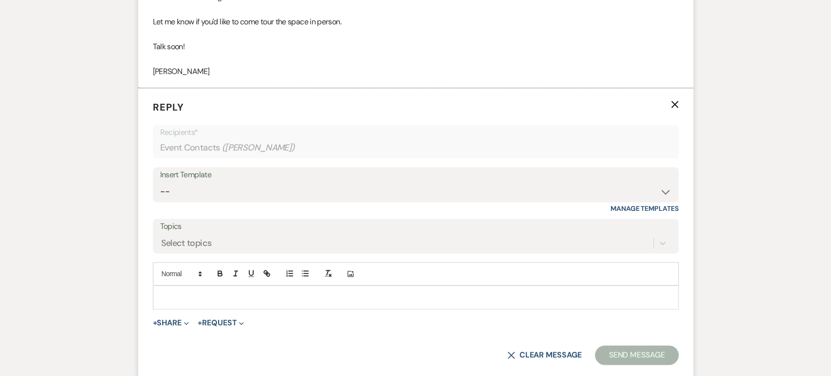
click at [228, 299] on p at bounding box center [416, 297] width 510 height 11
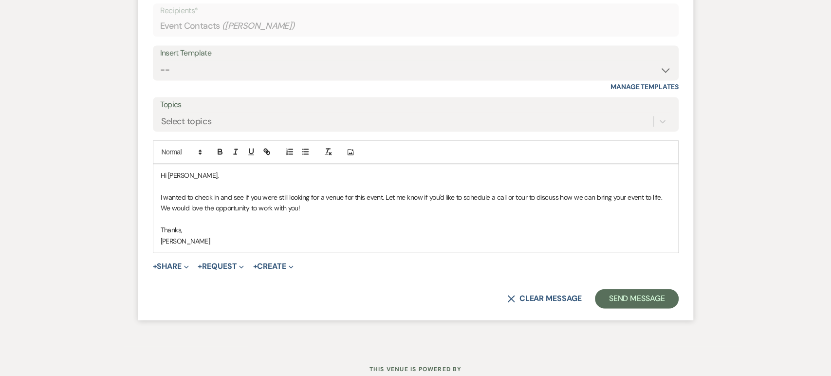
scroll to position [926, 0]
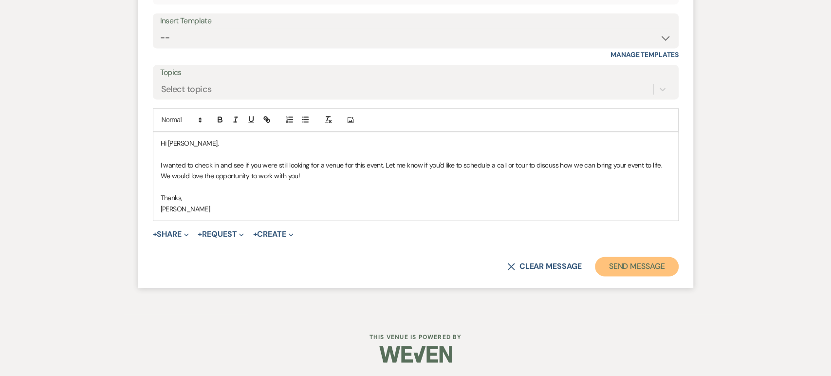
click at [656, 265] on button "Send Message" at bounding box center [636, 266] width 83 height 19
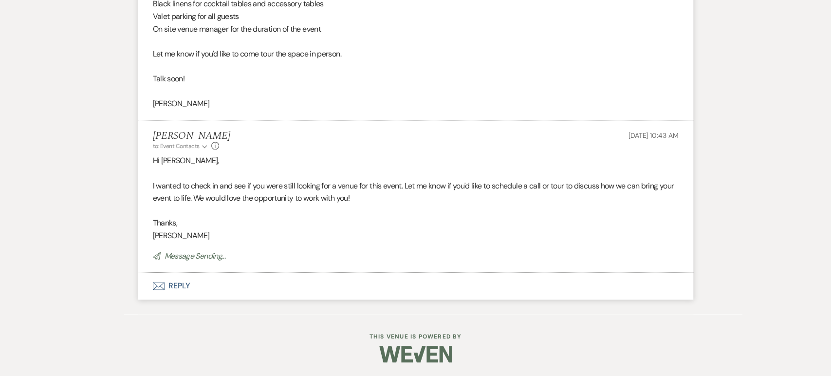
scroll to position [720, 0]
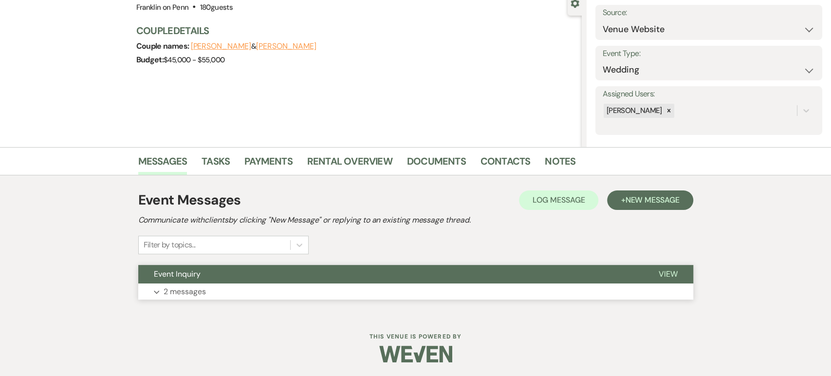
click at [371, 280] on button "Event Inquiry" at bounding box center [390, 274] width 505 height 19
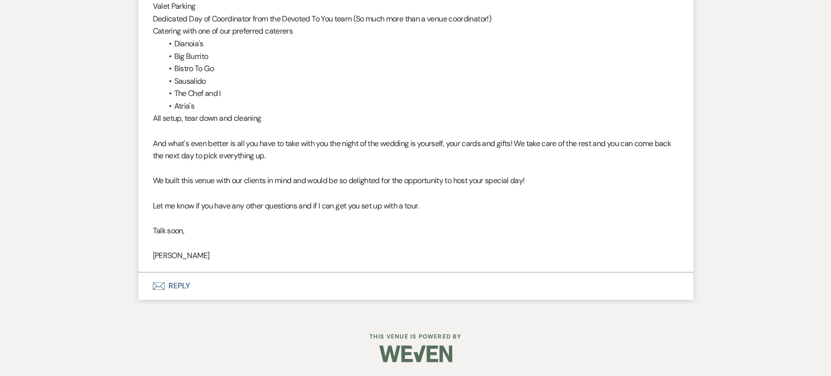
click at [254, 294] on button "Envelope Reply" at bounding box center [415, 285] width 555 height 27
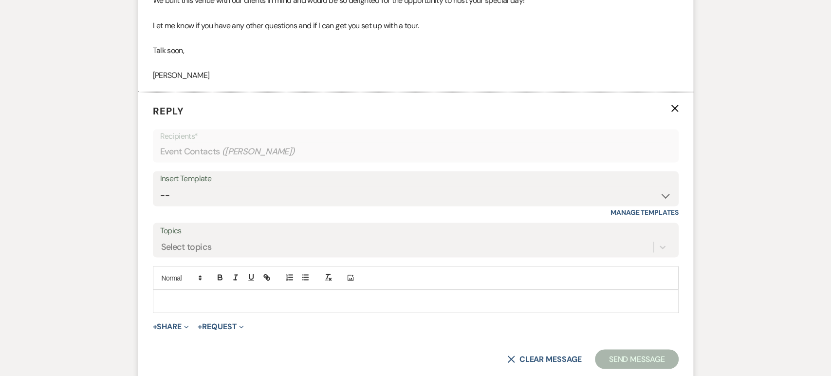
scroll to position [1022, 0]
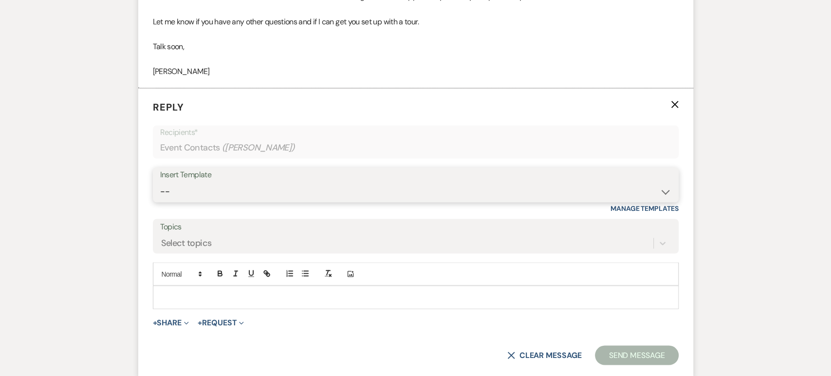
click at [292, 186] on select "-- Weven Planning Portal Introduction (Booked Events) Initial Inquiry Response …" at bounding box center [415, 191] width 511 height 19
click at [160, 182] on select "-- Weven Planning Portal Introduction (Booked Events) Initial Inquiry Response …" at bounding box center [415, 191] width 511 height 19
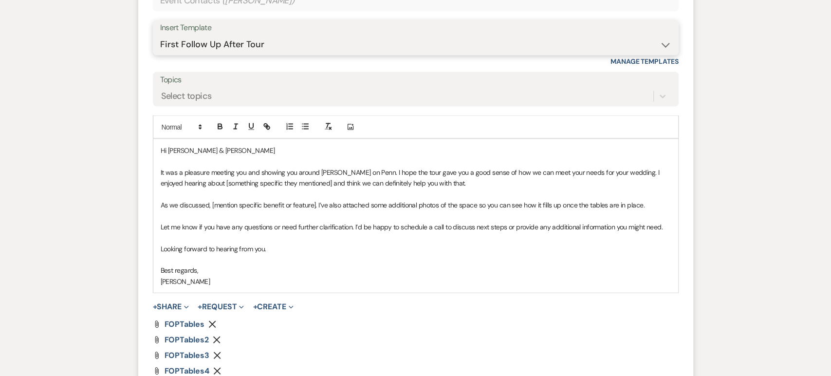
scroll to position [1177, 0]
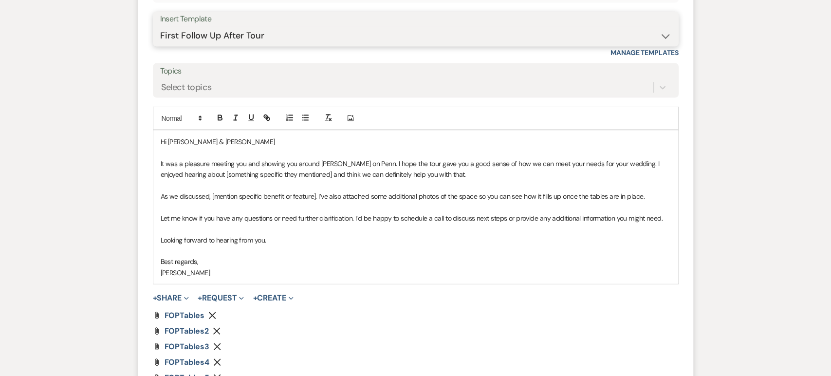
click at [615, 30] on select "-- Weven Planning Portal Introduction (Booked Events) Initial Inquiry Response …" at bounding box center [415, 35] width 511 height 19
click at [160, 26] on select "-- Weven Planning Portal Introduction (Booked Events) Initial Inquiry Response …" at bounding box center [415, 35] width 511 height 19
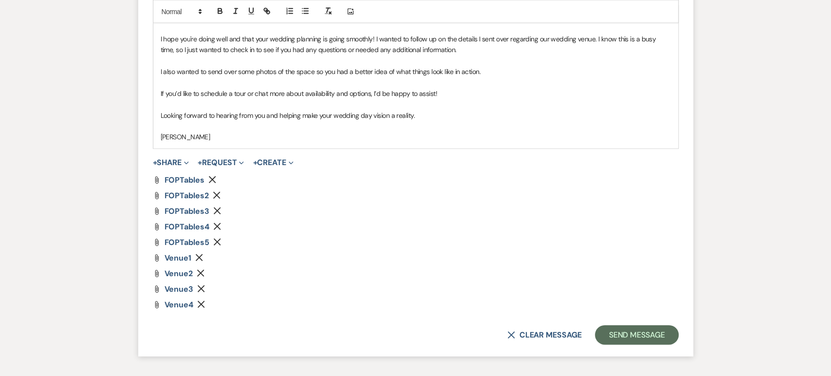
scroll to position [1333, 0]
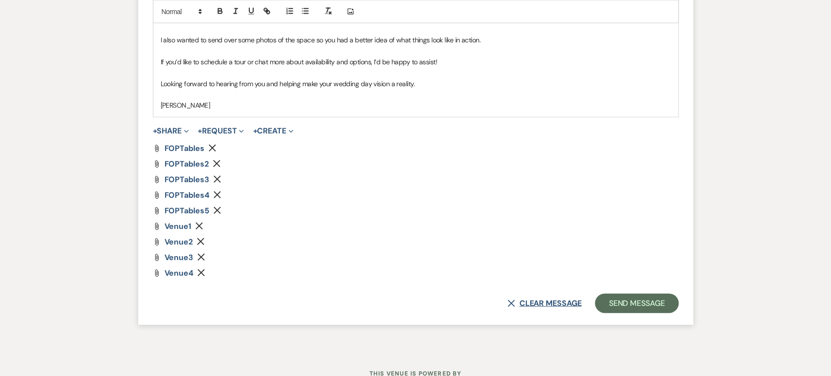
click at [514, 302] on button "X Clear message" at bounding box center [544, 303] width 74 height 8
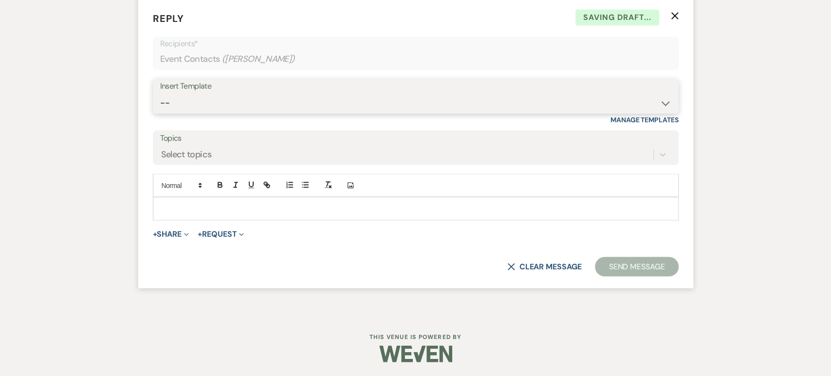
click at [357, 98] on select "-- Weven Planning Portal Introduction (Booked Events) Initial Inquiry Response …" at bounding box center [415, 102] width 511 height 19
select select "4478"
click at [160, 93] on select "-- Weven Planning Portal Introduction (Booked Events) Initial Inquiry Response …" at bounding box center [415, 102] width 511 height 19
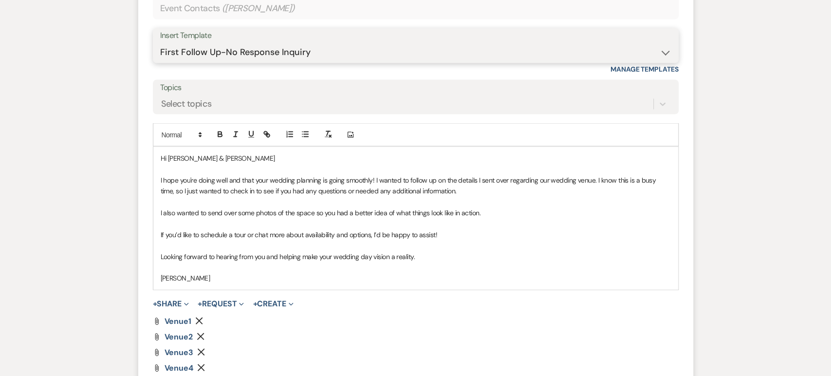
scroll to position [1266, 0]
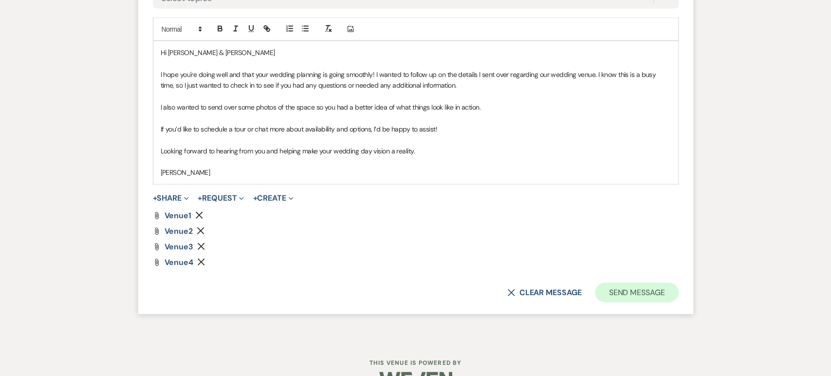
drag, startPoint x: 647, startPoint y: 302, endPoint x: 645, endPoint y: 298, distance: 5.0
click at [647, 302] on form "Reply X Saving draft... Recipients* Event Contacts ( Julia Cafaro ) Insert Temp…" at bounding box center [415, 79] width 555 height 470
click at [639, 290] on button "Send Message" at bounding box center [636, 292] width 83 height 19
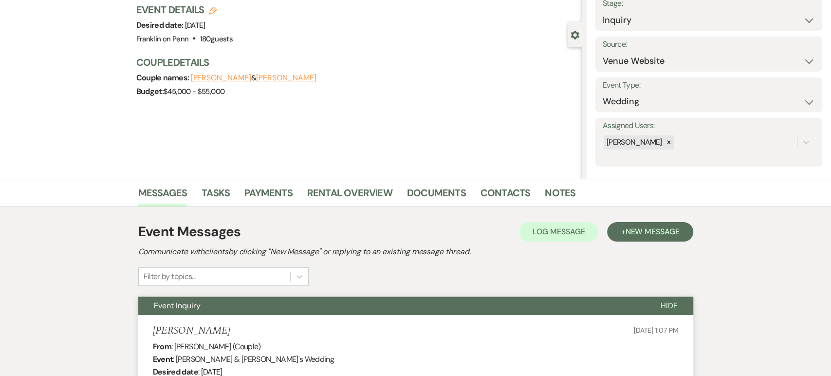
scroll to position [0, 0]
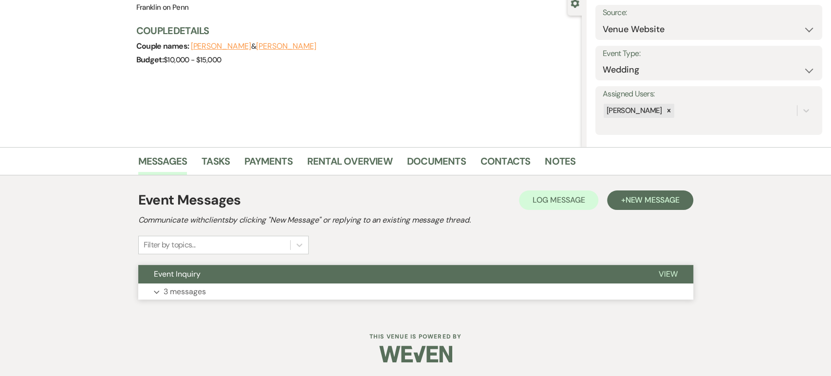
click at [222, 285] on button "Expand 3 messages" at bounding box center [415, 291] width 555 height 17
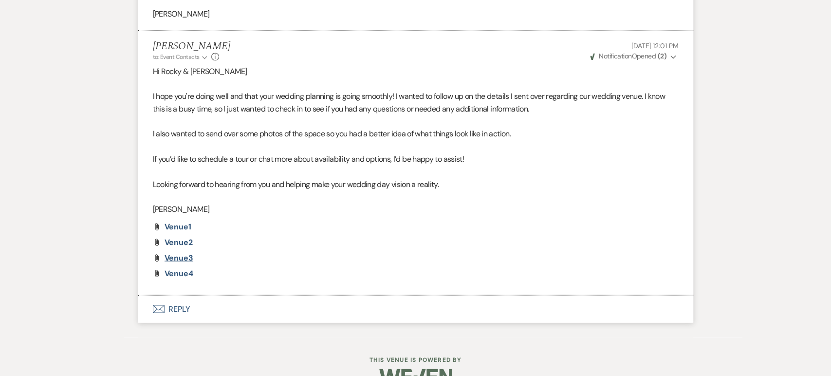
scroll to position [1127, 0]
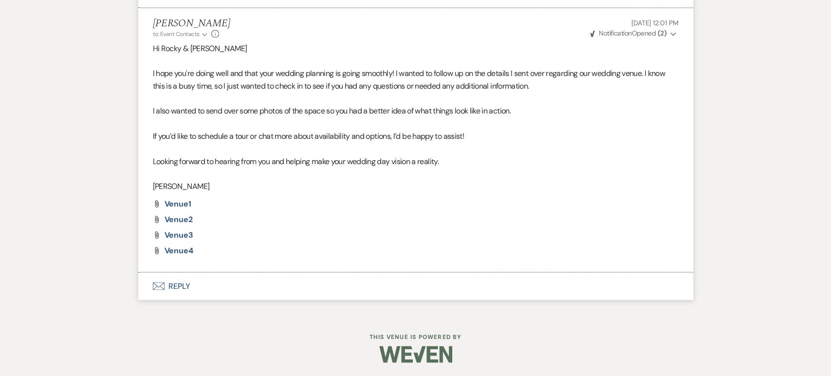
click at [219, 291] on button "Envelope Reply" at bounding box center [415, 285] width 555 height 27
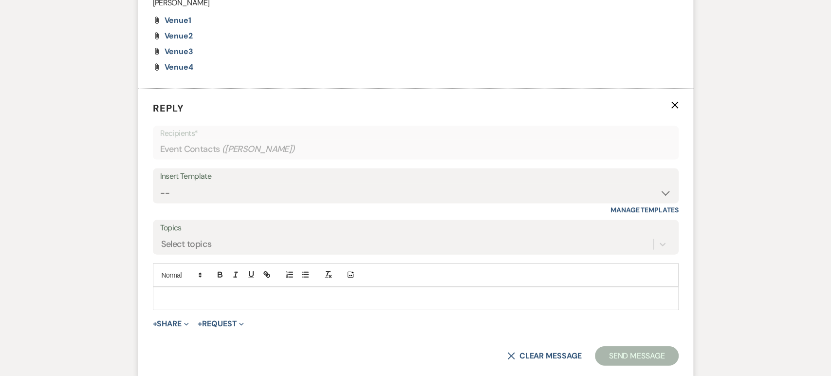
scroll to position [1311, 0]
click at [233, 186] on select "-- Weven Planning Portal Introduction (Booked Events) Initial Inquiry Response …" at bounding box center [415, 191] width 511 height 19
select select "4479"
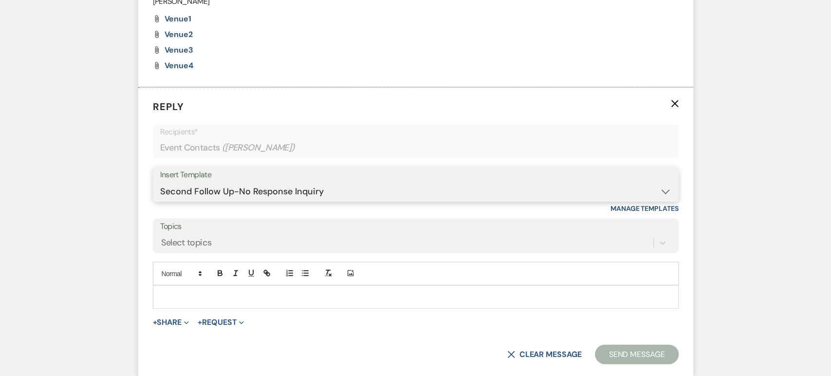
click at [160, 182] on select "-- Weven Planning Portal Introduction (Booked Events) Initial Inquiry Response …" at bounding box center [415, 191] width 511 height 19
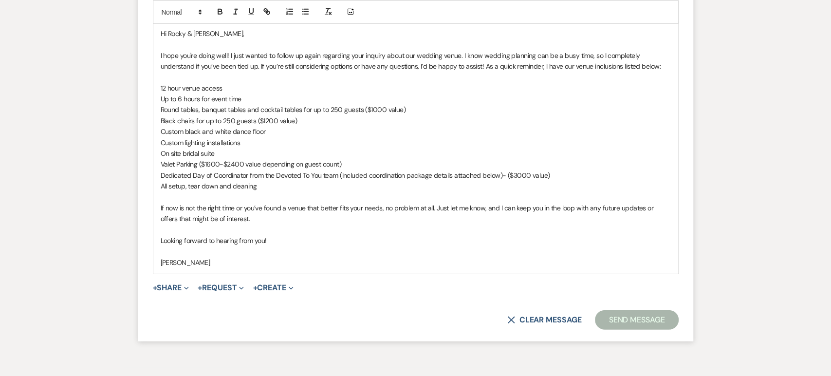
scroll to position [1584, 0]
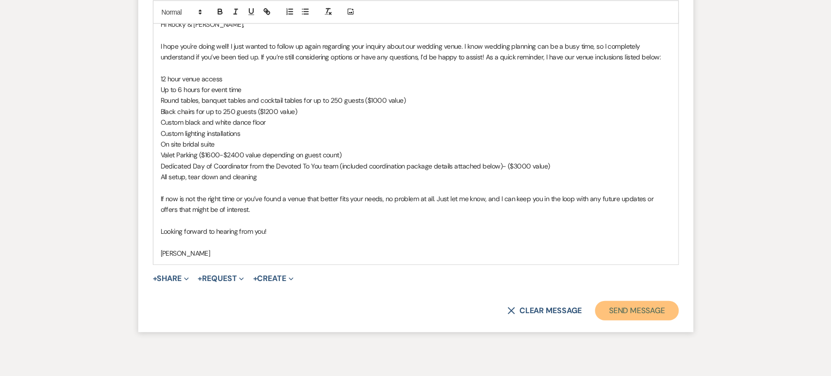
click at [642, 310] on button "Send Message" at bounding box center [636, 310] width 83 height 19
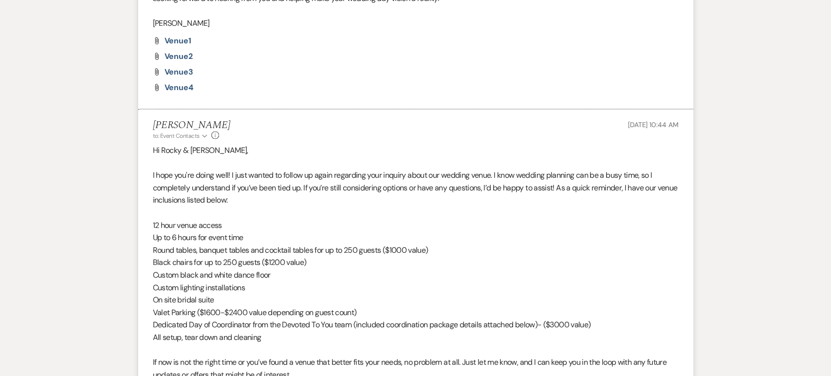
scroll to position [1263, 0]
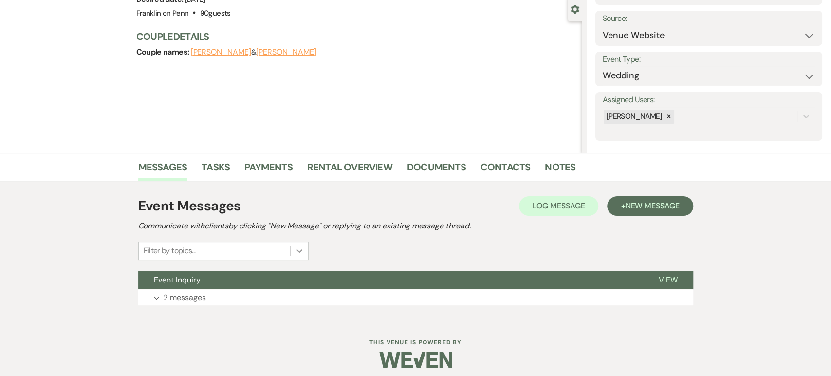
scroll to position [97, 0]
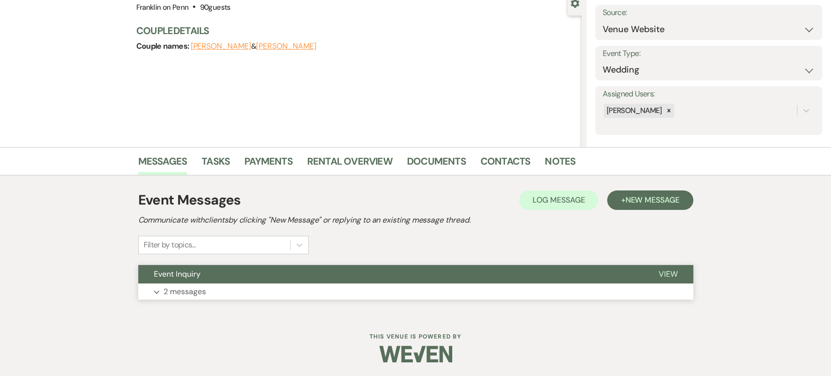
click at [335, 271] on button "Event Inquiry" at bounding box center [390, 274] width 505 height 19
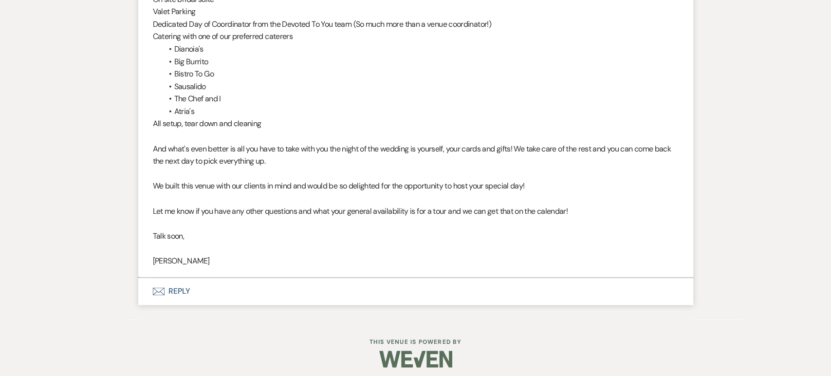
scroll to position [838, 0]
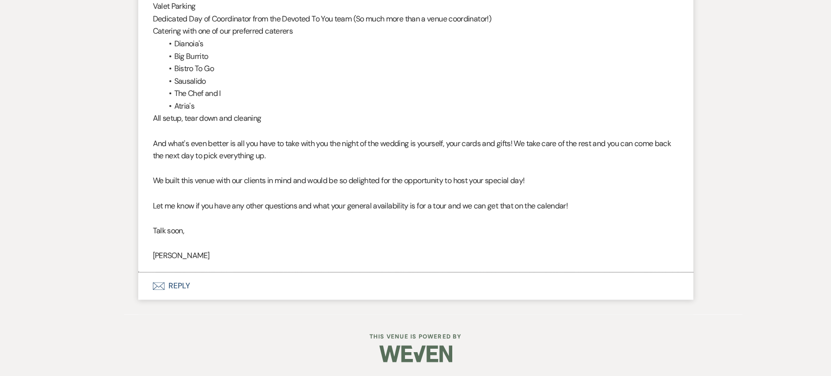
click at [183, 294] on button "Envelope Reply" at bounding box center [415, 285] width 555 height 27
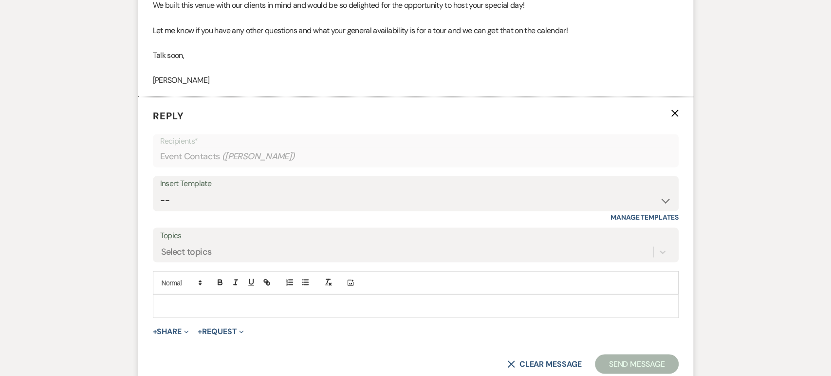
scroll to position [1022, 0]
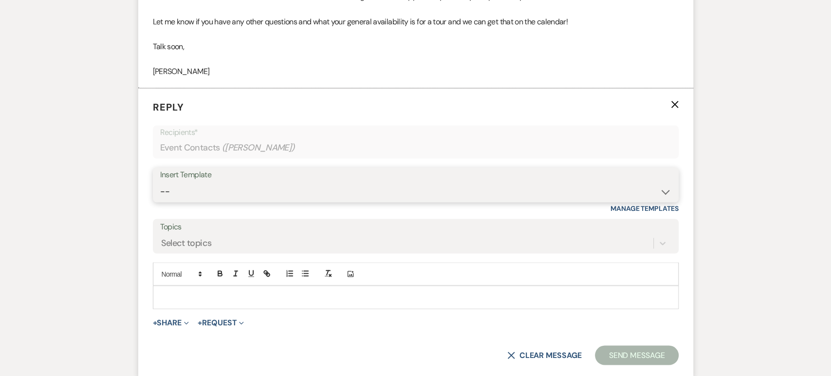
click at [239, 193] on select "-- Weven Planning Portal Introduction (Booked Events) Initial Inquiry Response …" at bounding box center [415, 191] width 511 height 19
click at [138, 166] on form "Reply X Recipients* Event Contacts ( Abby Lannan ) Insert Template -- Weven Pla…" at bounding box center [415, 232] width 555 height 288
click at [200, 195] on select "-- Weven Planning Portal Introduction (Booked Events) Initial Inquiry Response …" at bounding box center [415, 191] width 511 height 19
select select "4478"
click at [160, 182] on select "-- Weven Planning Portal Introduction (Booked Events) Initial Inquiry Response …" at bounding box center [415, 191] width 511 height 19
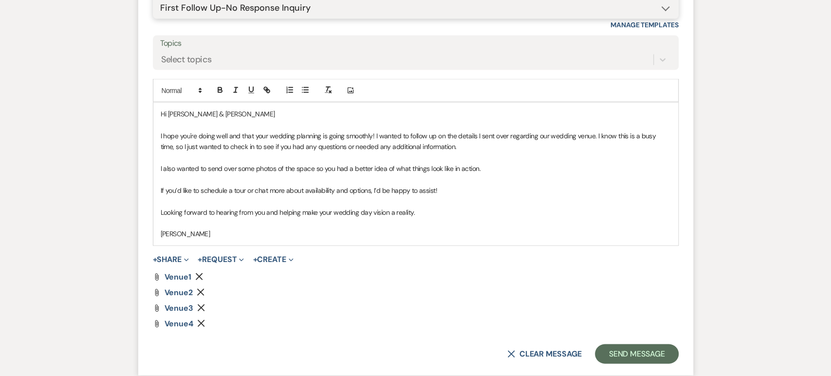
scroll to position [1292, 0]
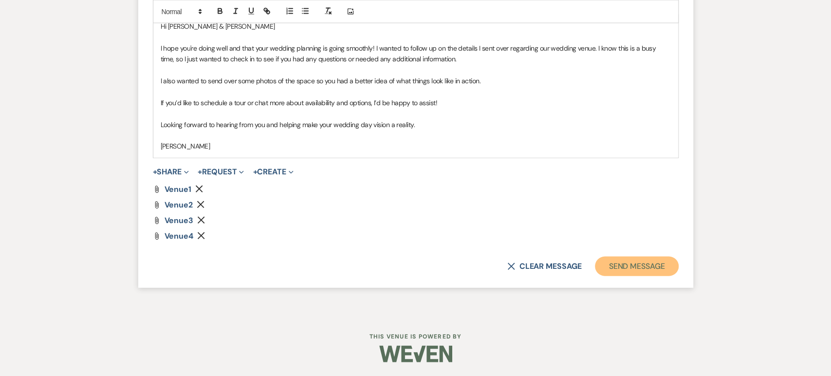
click at [651, 265] on button "Send Message" at bounding box center [636, 266] width 83 height 19
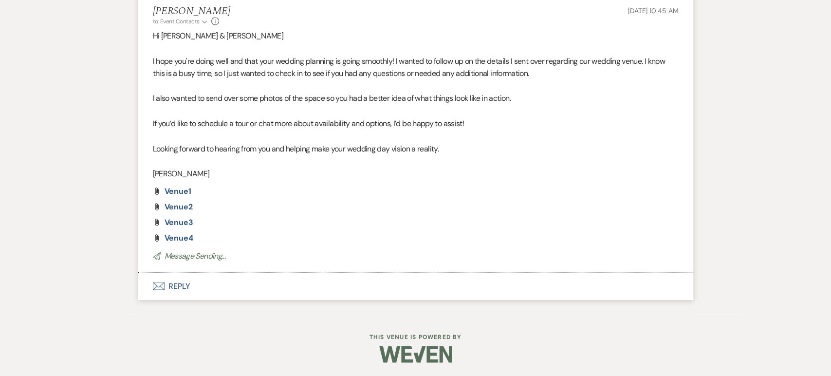
scroll to position [1102, 0]
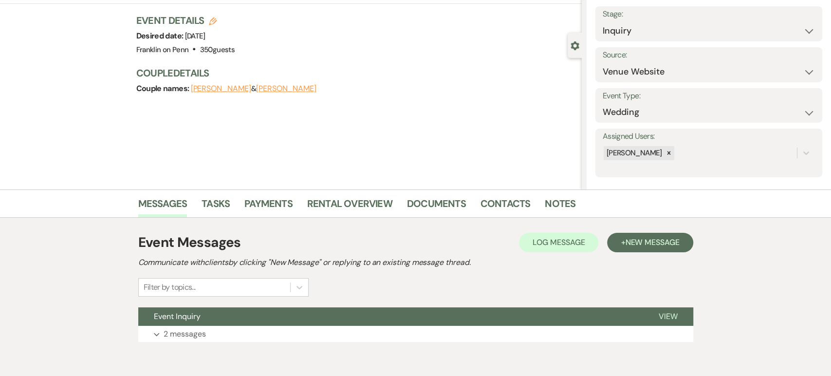
scroll to position [97, 0]
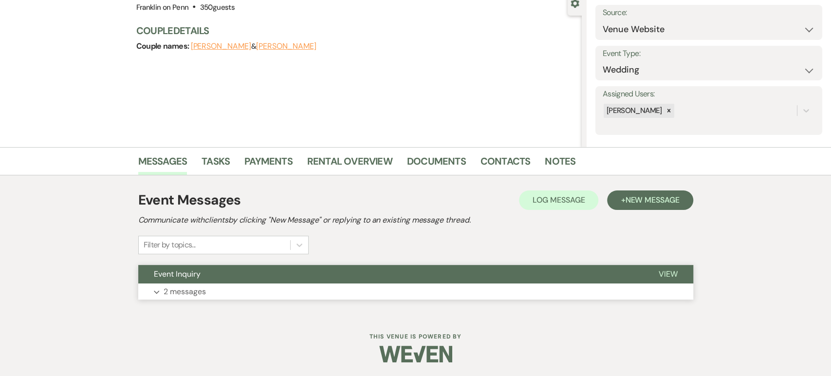
click at [253, 275] on button "Event Inquiry" at bounding box center [390, 274] width 505 height 19
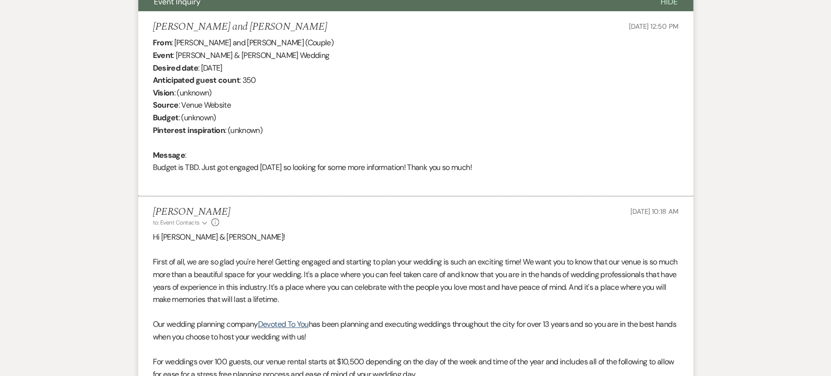
scroll to position [409, 0]
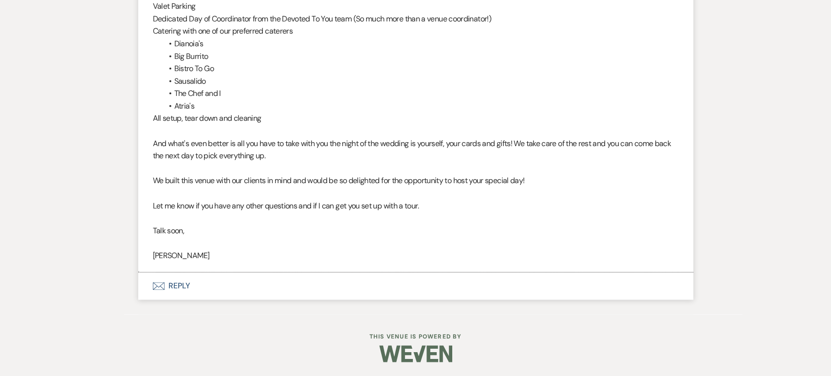
click at [188, 298] on button "Envelope Reply" at bounding box center [415, 285] width 555 height 27
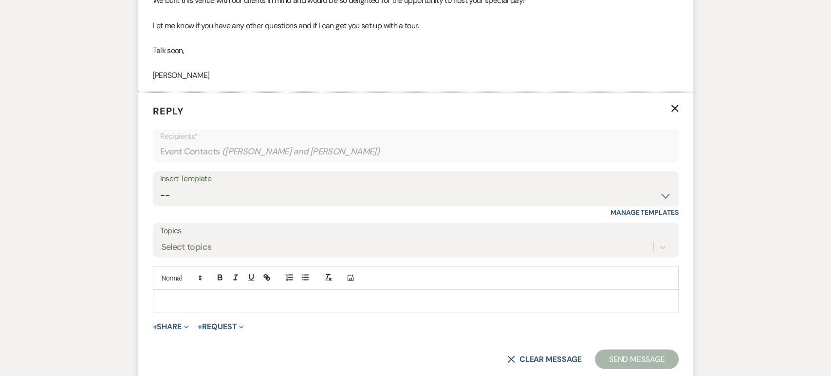
scroll to position [1022, 0]
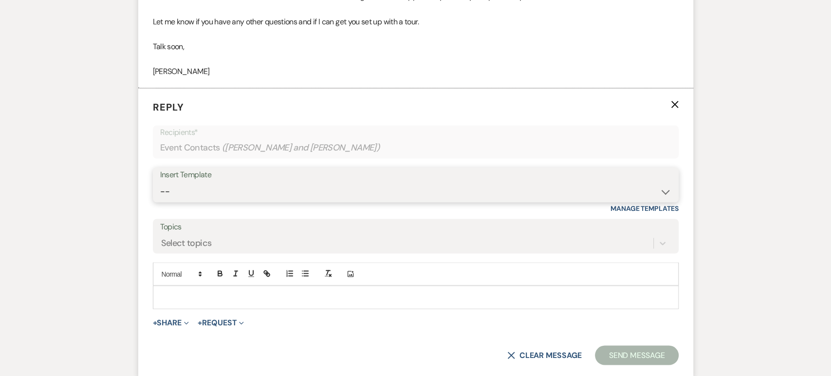
click at [245, 182] on select "-- Weven Planning Portal Introduction (Booked Events) Initial Inquiry Response …" at bounding box center [415, 191] width 511 height 19
select select "4471"
click at [160, 182] on select "-- Weven Planning Portal Introduction (Booked Events) Initial Inquiry Response …" at bounding box center [415, 191] width 511 height 19
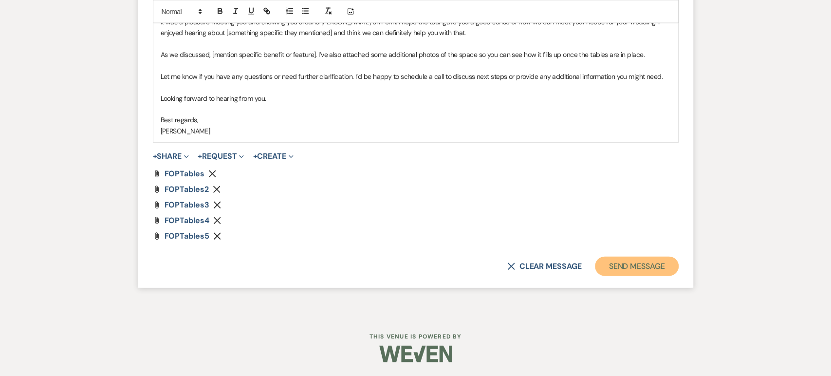
click at [633, 269] on button "Send Message" at bounding box center [636, 266] width 83 height 19
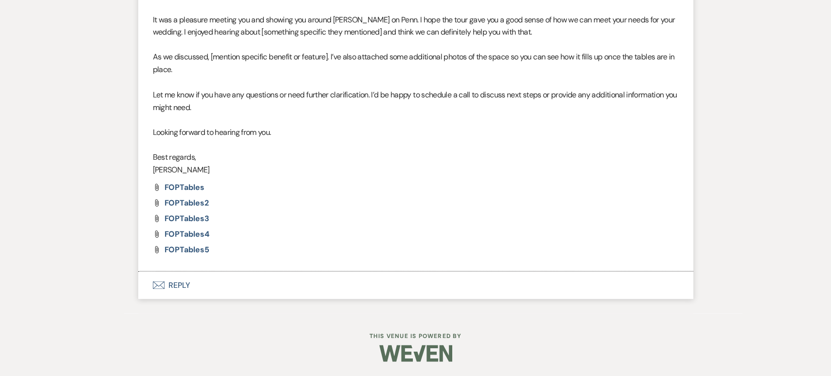
scroll to position [1155, 0]
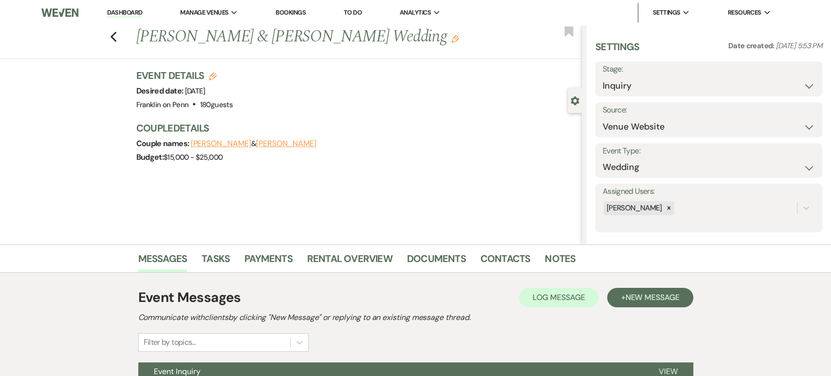
scroll to position [97, 0]
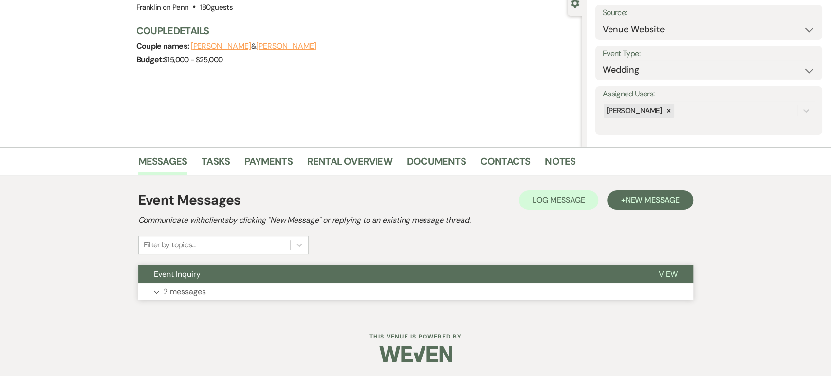
click at [205, 283] on button "Expand 2 messages" at bounding box center [415, 291] width 555 height 17
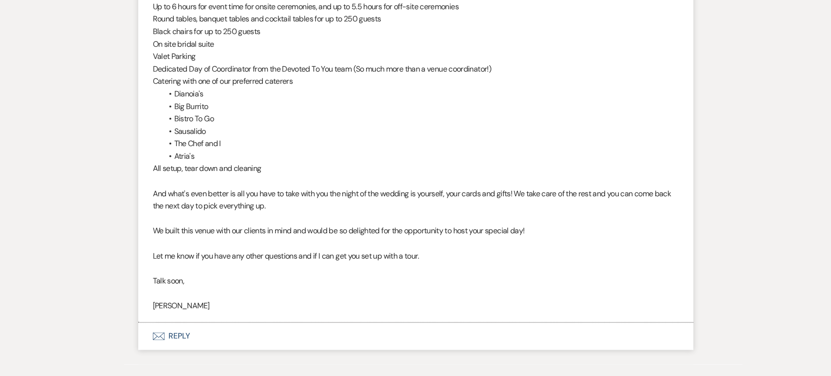
scroll to position [799, 0]
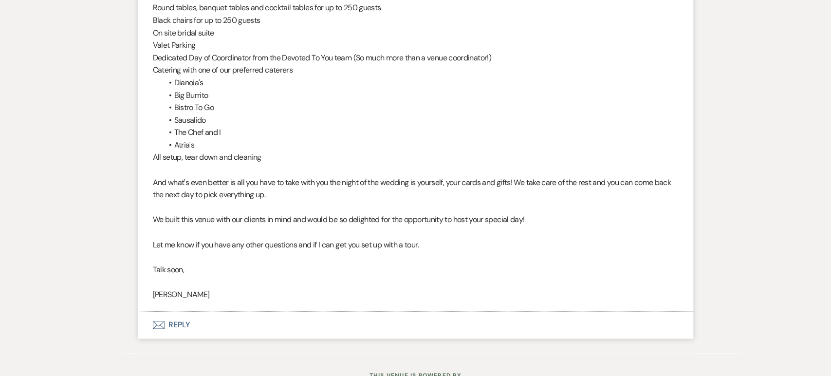
click at [166, 334] on button "Envelope Reply" at bounding box center [415, 324] width 555 height 27
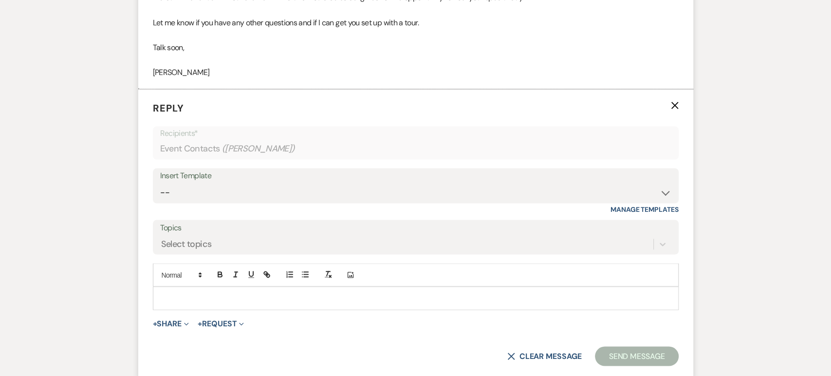
scroll to position [1022, 0]
click at [226, 175] on div "Insert Template" at bounding box center [415, 175] width 511 height 14
click at [236, 189] on select "-- Weven Planning Portal Introduction (Booked Events) Initial Inquiry Response …" at bounding box center [415, 191] width 511 height 19
select select "4478"
click at [160, 182] on select "-- Weven Planning Portal Introduction (Booked Events) Initial Inquiry Response …" at bounding box center [415, 191] width 511 height 19
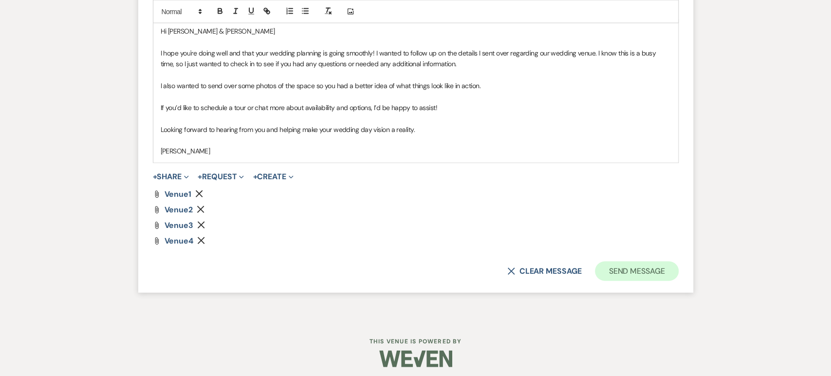
scroll to position [1292, 0]
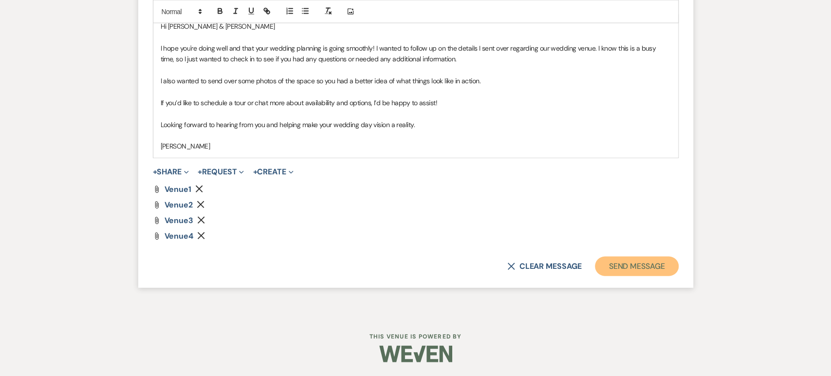
click at [655, 263] on button "Send Message" at bounding box center [636, 266] width 83 height 19
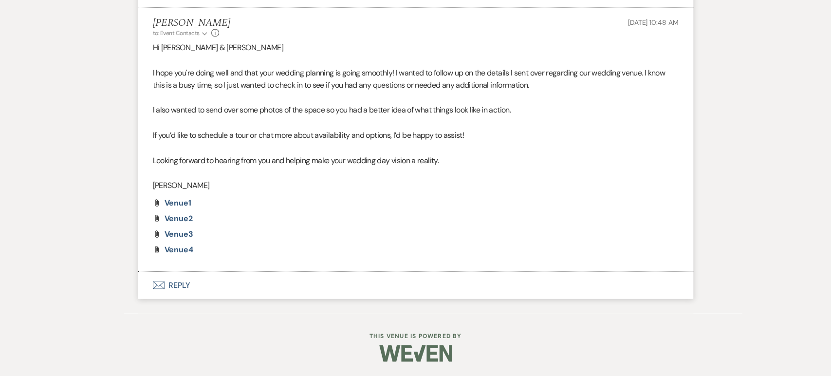
scroll to position [1102, 0]
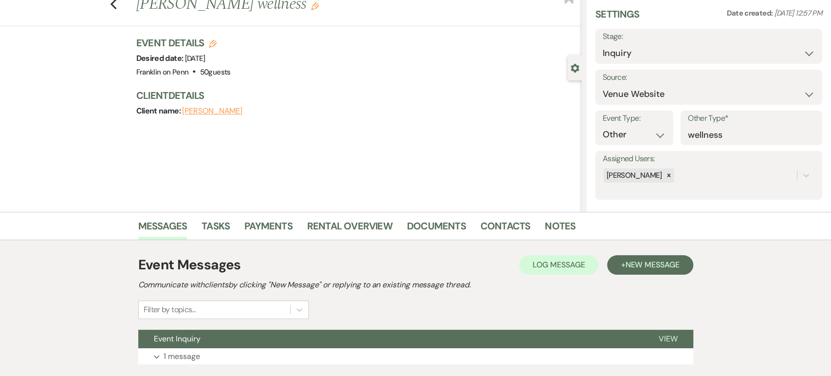
scroll to position [97, 0]
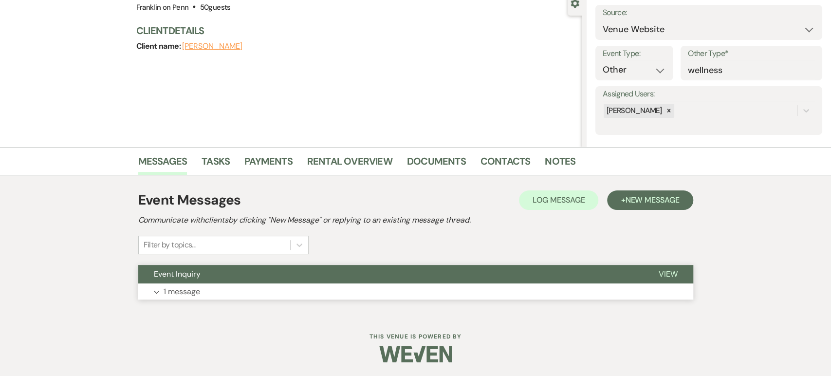
click at [213, 286] on button "Expand 1 message" at bounding box center [415, 291] width 555 height 17
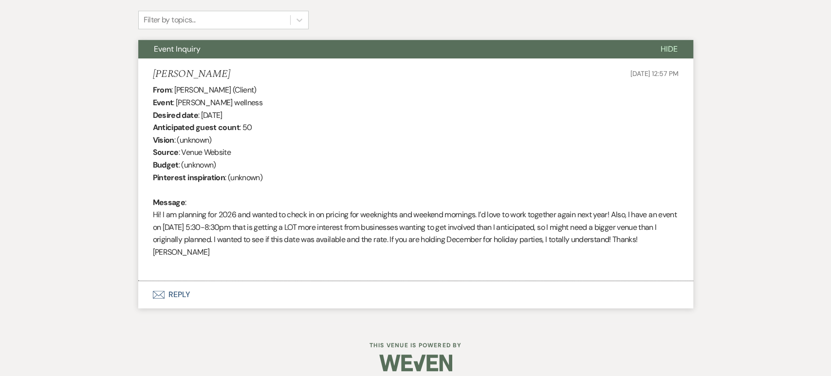
scroll to position [331, 0]
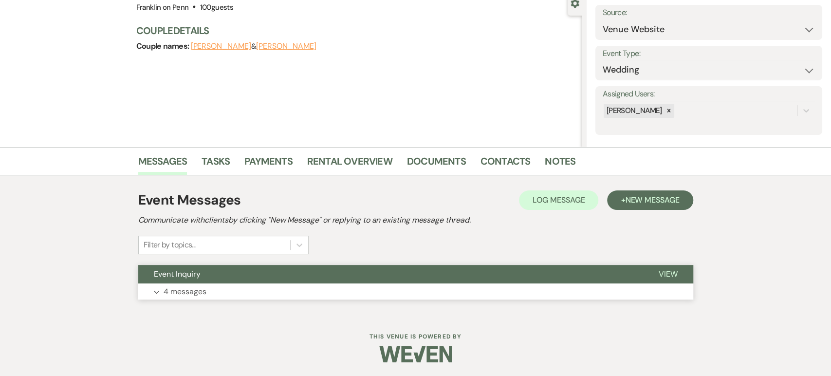
click at [286, 271] on button "Event Inquiry" at bounding box center [390, 274] width 505 height 19
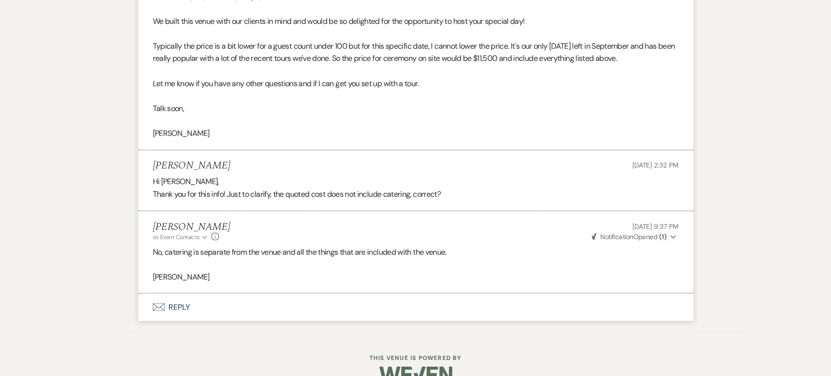
scroll to position [1032, 0]
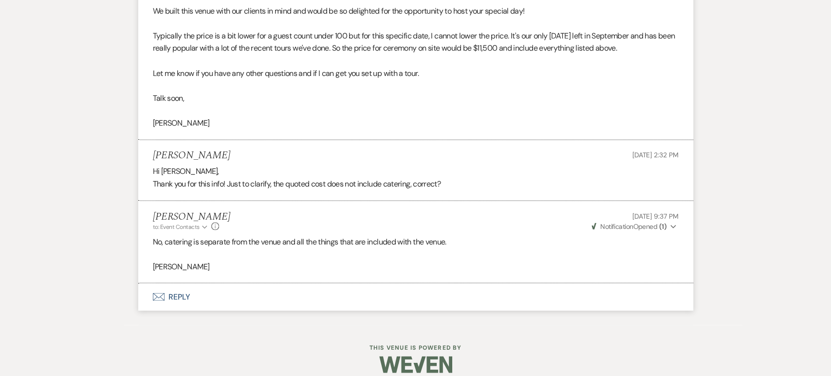
click at [177, 302] on button "Envelope Reply" at bounding box center [415, 296] width 555 height 27
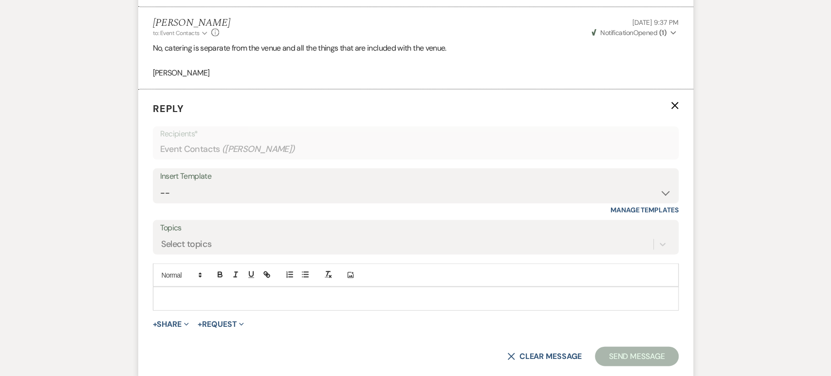
scroll to position [1227, 0]
click at [307, 304] on div at bounding box center [415, 297] width 525 height 22
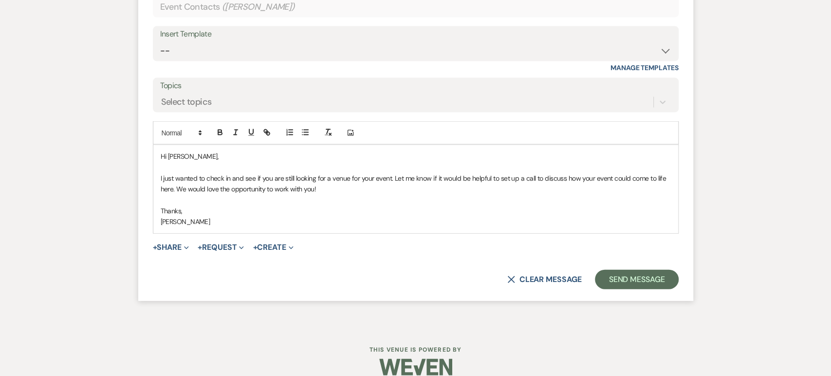
scroll to position [1381, 0]
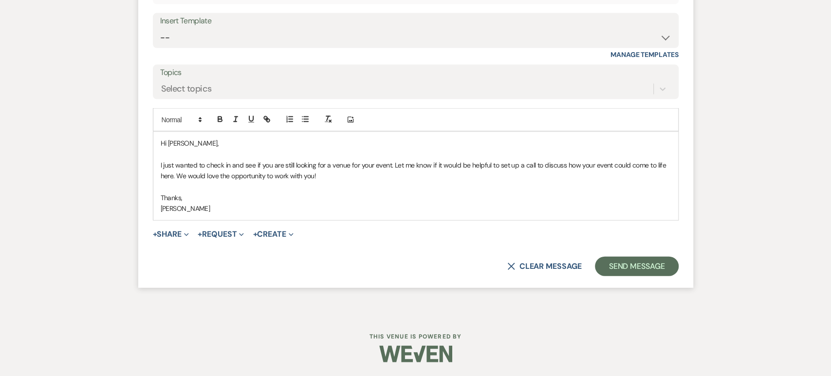
click at [639, 278] on form "Reply X Saving draft... Recipients* Event Contacts ( Marlaina Kaine ) Insert Te…" at bounding box center [415, 111] width 555 height 354
click at [630, 260] on button "Send Message" at bounding box center [636, 266] width 83 height 19
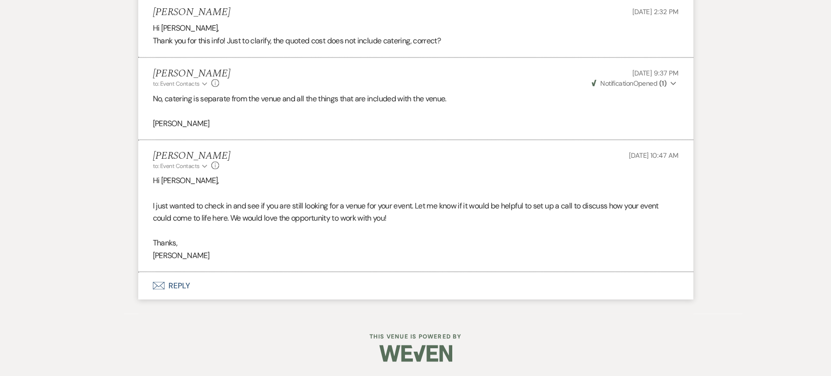
scroll to position [1175, 0]
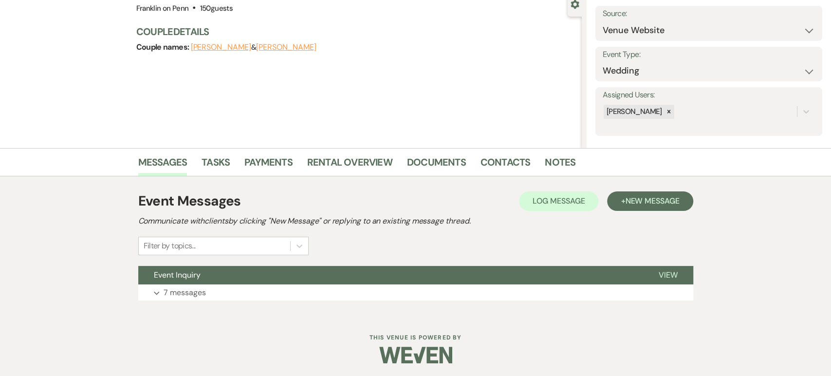
scroll to position [97, 0]
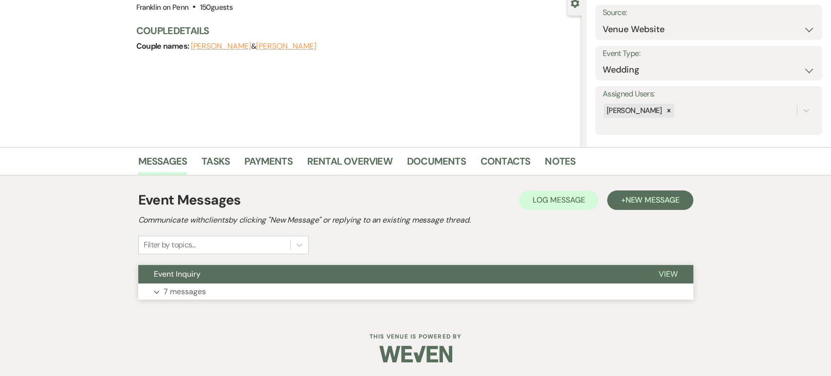
click at [181, 294] on p "7 messages" at bounding box center [185, 291] width 42 height 13
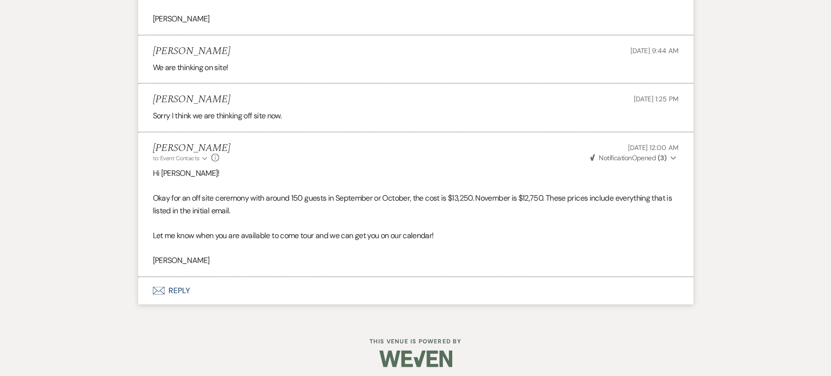
scroll to position [1306, 0]
click at [204, 290] on button "Envelope Reply" at bounding box center [415, 289] width 555 height 27
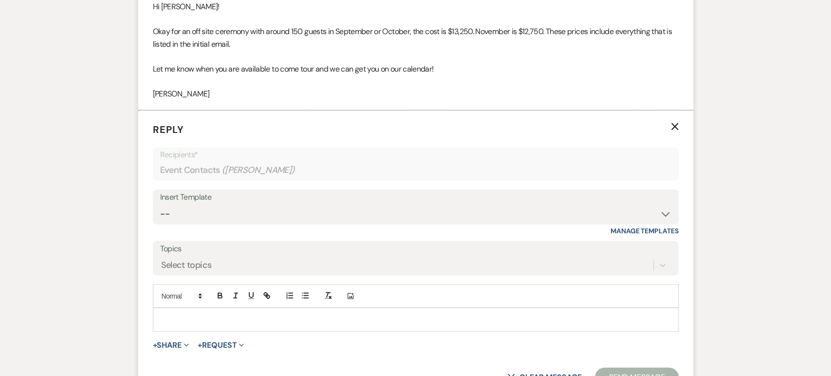
scroll to position [1582, 0]
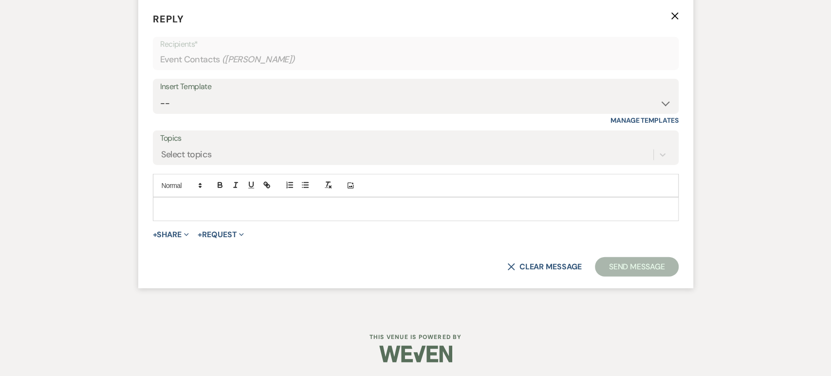
click at [264, 92] on div "Insert Template" at bounding box center [415, 87] width 511 height 14
click at [246, 87] on div "Insert Template" at bounding box center [415, 87] width 511 height 14
click at [186, 105] on select "-- Weven Planning Portal Introduction (Booked Events) Initial Inquiry Response …" at bounding box center [415, 103] width 511 height 19
click at [187, 108] on select "-- Weven Planning Portal Introduction (Booked Events) Initial Inquiry Response …" at bounding box center [415, 103] width 511 height 19
select select "4478"
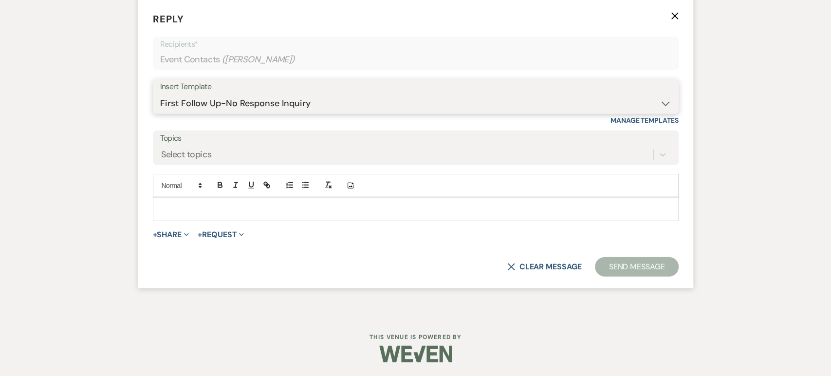
click at [160, 94] on select "-- Weven Planning Portal Introduction (Booked Events) Initial Inquiry Response …" at bounding box center [415, 103] width 511 height 19
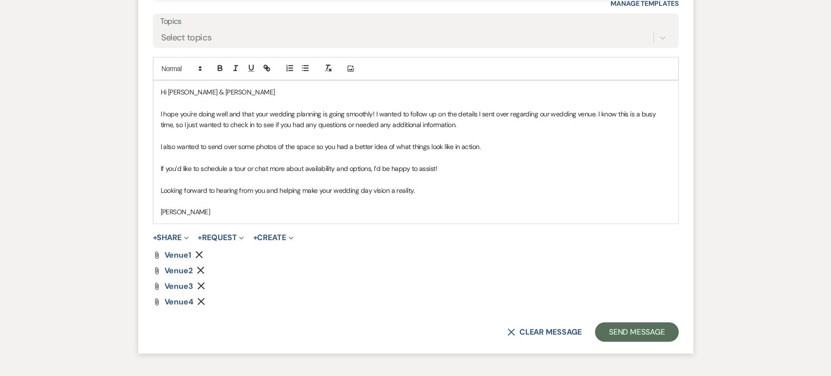
scroll to position [1764, 0]
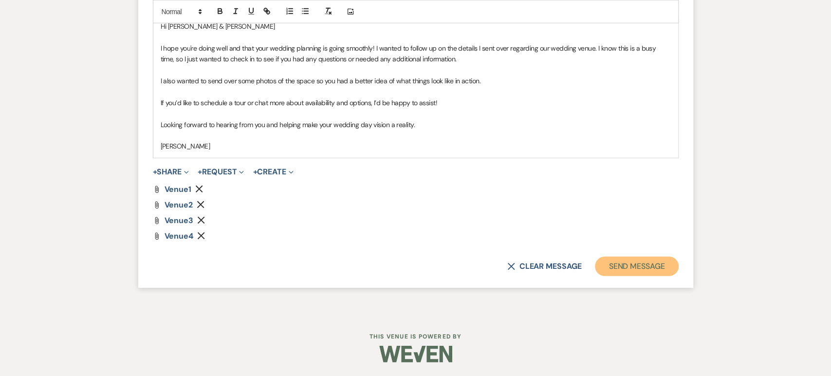
click at [636, 273] on button "Send Message" at bounding box center [636, 266] width 83 height 19
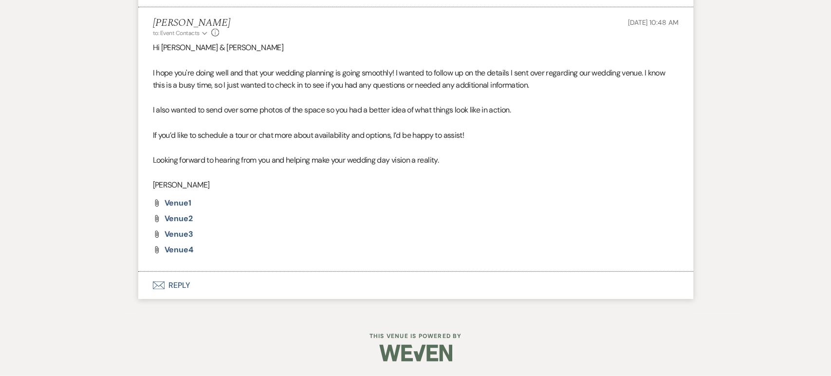
scroll to position [1573, 0]
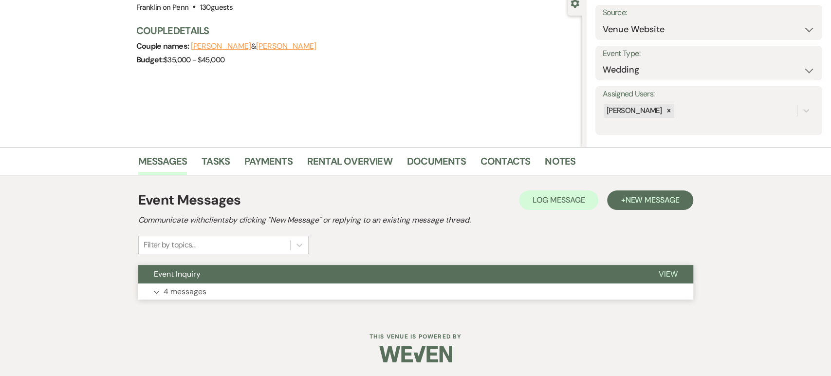
click at [379, 290] on button "Expand 4 messages" at bounding box center [415, 291] width 555 height 17
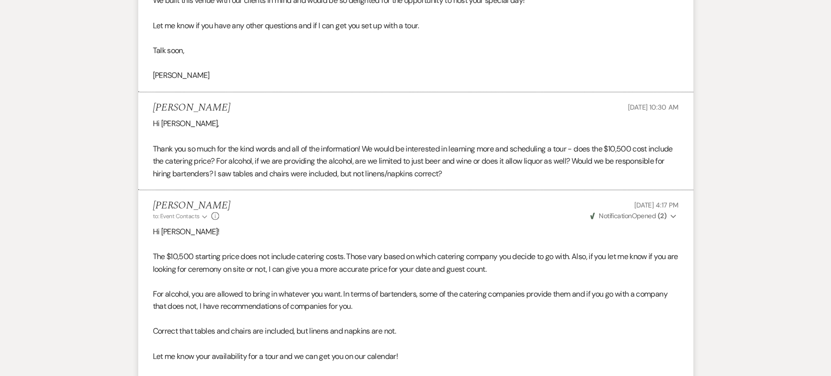
scroll to position [1033, 0]
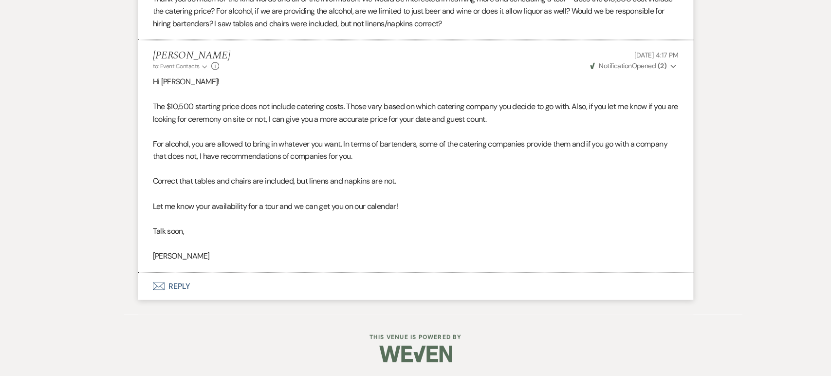
click at [349, 280] on button "Envelope Reply" at bounding box center [415, 285] width 555 height 27
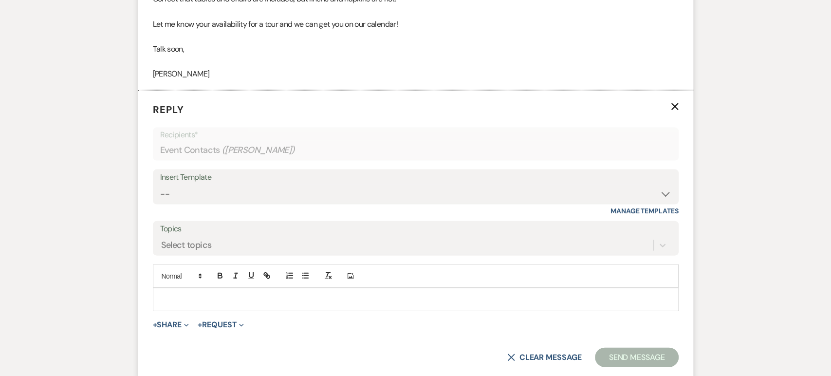
scroll to position [1352, 0]
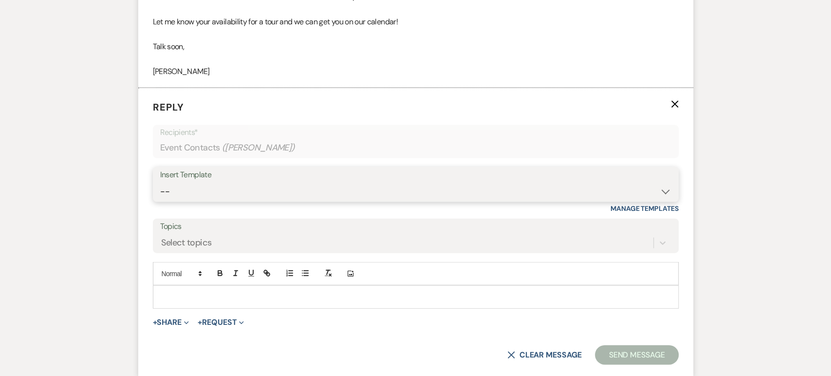
click at [357, 190] on select "-- Weven Planning Portal Introduction (Booked Events) Initial Inquiry Response …" at bounding box center [415, 191] width 511 height 19
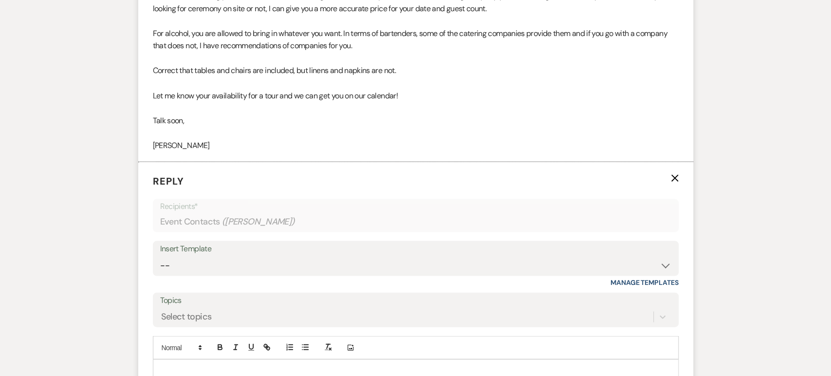
scroll to position [1313, 0]
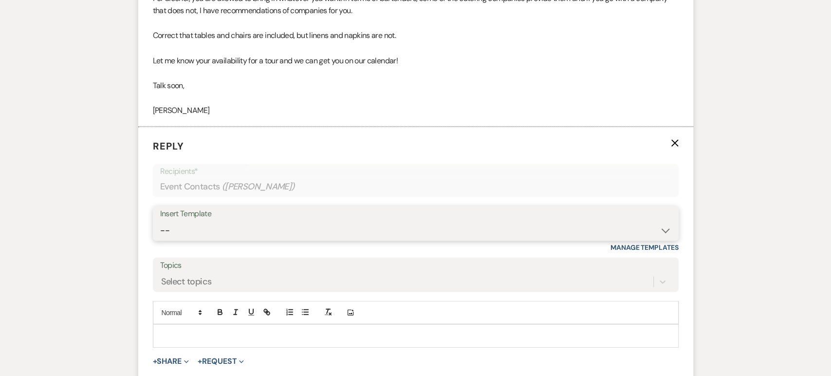
click at [304, 225] on select "-- Weven Planning Portal Introduction (Booked Events) Initial Inquiry Response …" at bounding box center [415, 230] width 511 height 19
click at [305, 219] on div "Insert Template" at bounding box center [415, 214] width 511 height 14
click at [262, 228] on select "-- Weven Planning Portal Introduction (Booked Events) Initial Inquiry Response …" at bounding box center [415, 230] width 511 height 19
select select "4478"
click at [160, 221] on select "-- Weven Planning Portal Introduction (Booked Events) Initial Inquiry Response …" at bounding box center [415, 230] width 511 height 19
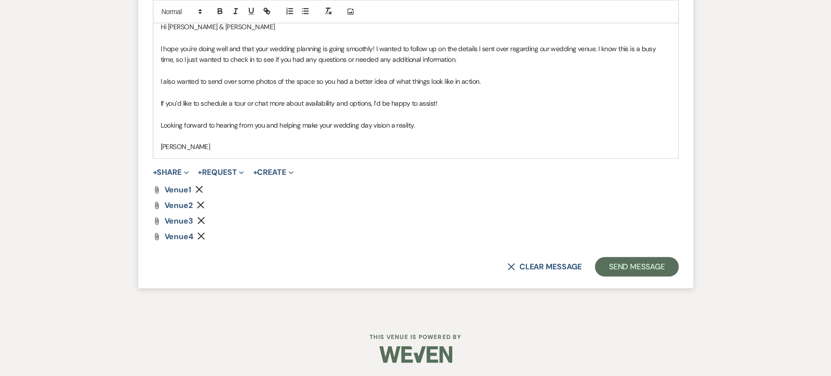
scroll to position [1623, 0]
click at [632, 262] on button "Send Message" at bounding box center [636, 266] width 83 height 19
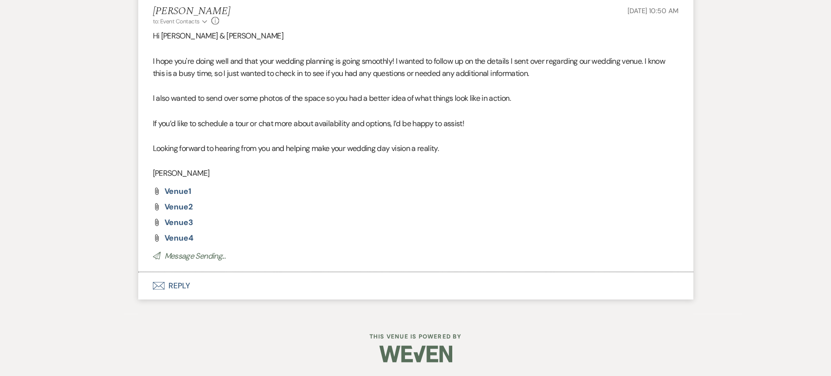
scroll to position [1432, 0]
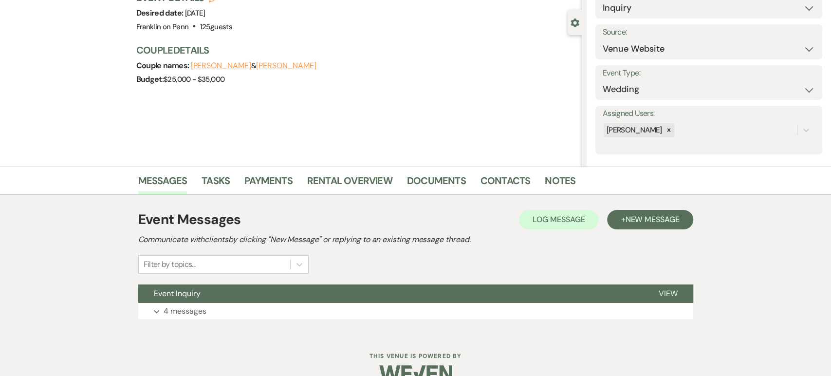
scroll to position [97, 0]
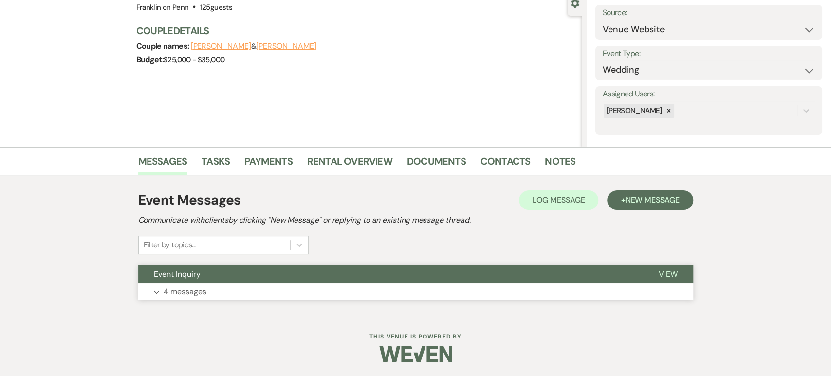
click at [265, 286] on button "Expand 4 messages" at bounding box center [415, 291] width 555 height 17
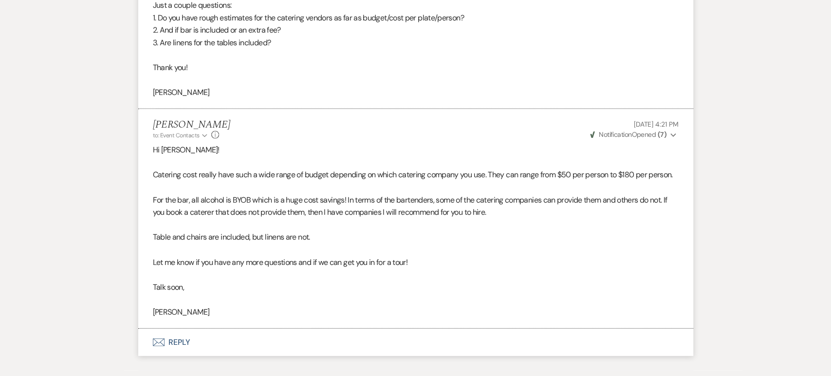
scroll to position [1267, 0]
click at [211, 333] on button "Envelope Reply" at bounding box center [415, 341] width 555 height 27
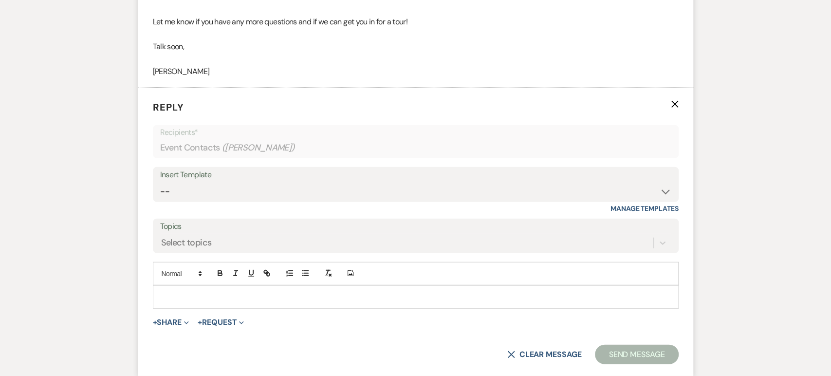
click at [675, 104] on use "button" at bounding box center [674, 103] width 7 height 7
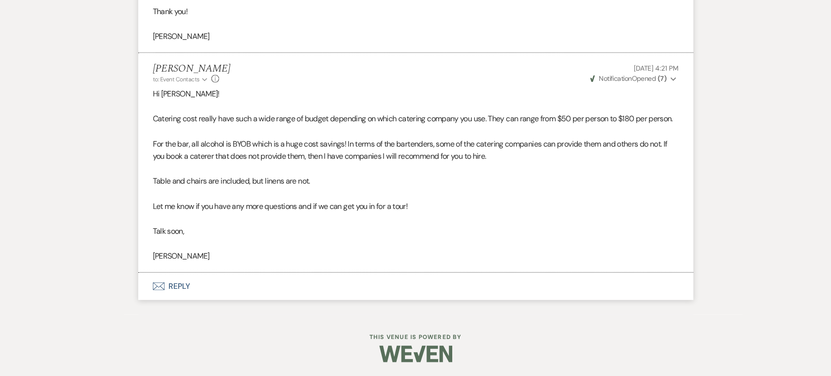
click at [189, 280] on button "Envelope Reply" at bounding box center [415, 286] width 555 height 27
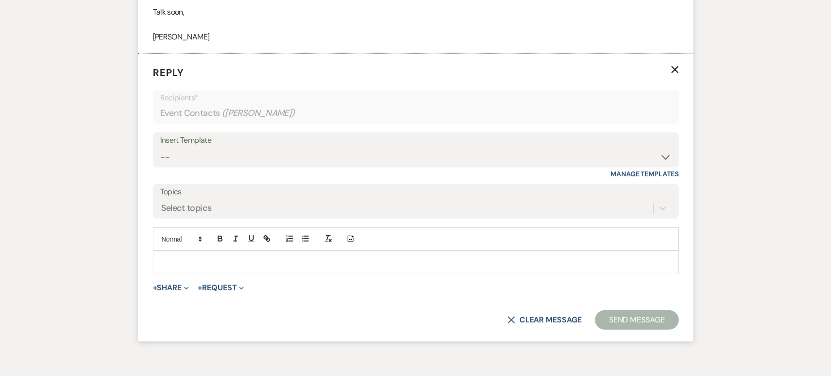
scroll to position [1550, 0]
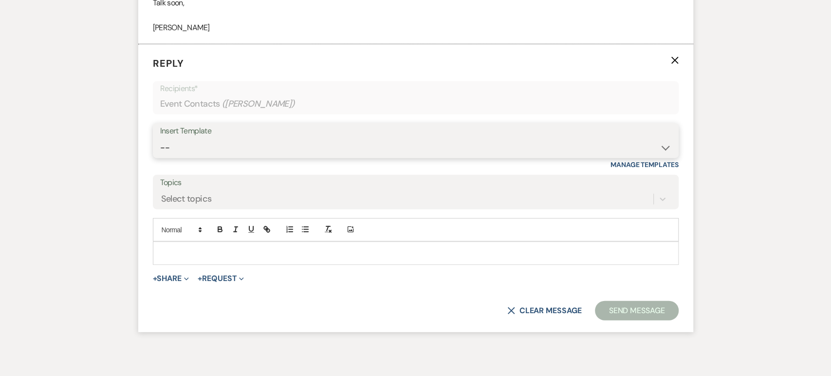
click at [234, 138] on select "-- Weven Planning Portal Introduction (Booked Events) Initial Inquiry Response …" at bounding box center [415, 147] width 511 height 19
select select "4478"
click at [160, 138] on select "-- Weven Planning Portal Introduction (Booked Events) Initial Inquiry Response …" at bounding box center [415, 147] width 511 height 19
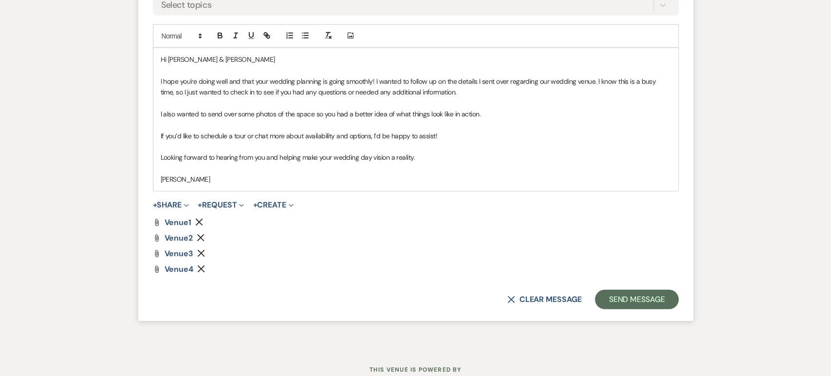
scroll to position [1745, 0]
click at [670, 296] on button "Send Message" at bounding box center [636, 298] width 83 height 19
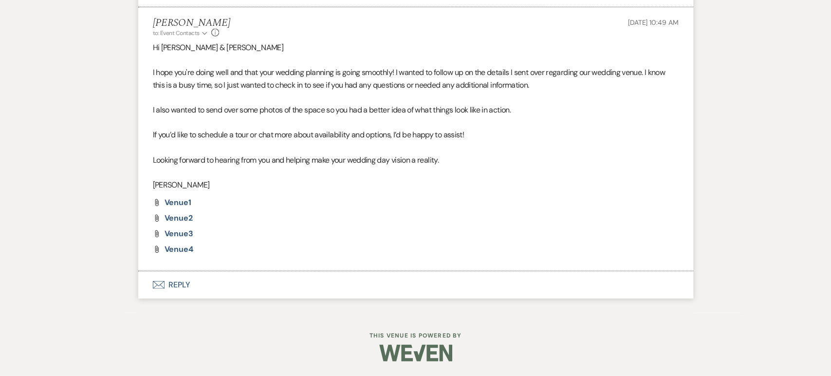
scroll to position [1586, 0]
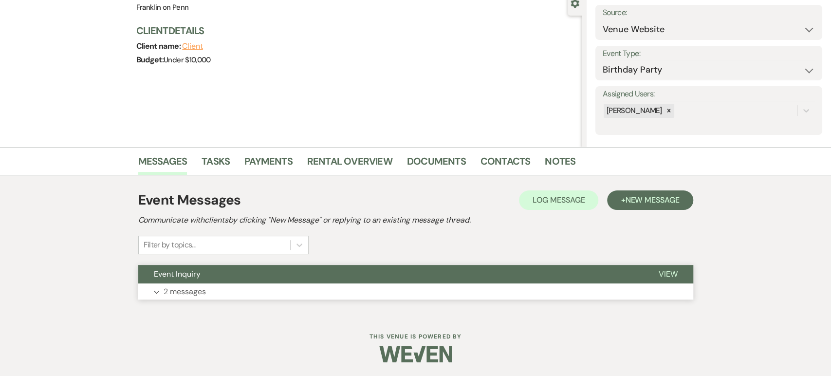
click at [206, 293] on button "Expand 2 messages" at bounding box center [415, 291] width 555 height 17
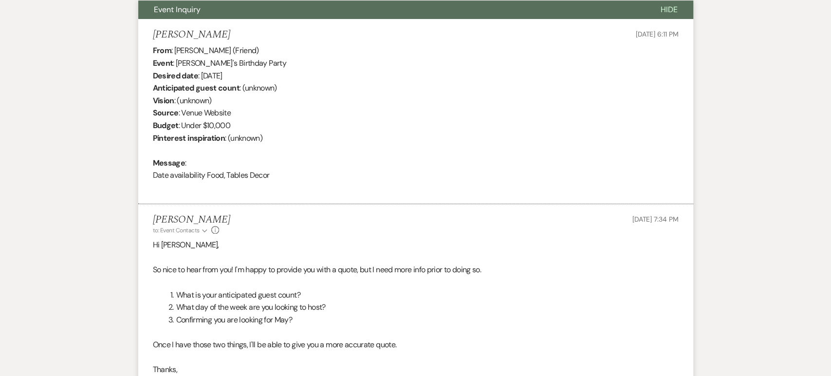
scroll to position [448, 0]
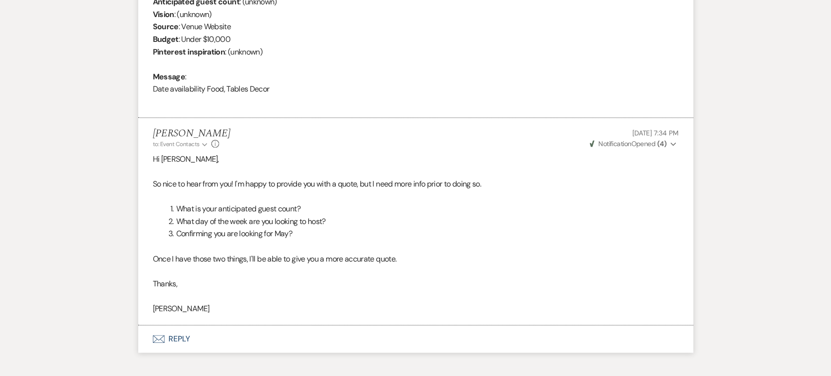
click at [224, 342] on button "Envelope Reply" at bounding box center [415, 338] width 555 height 27
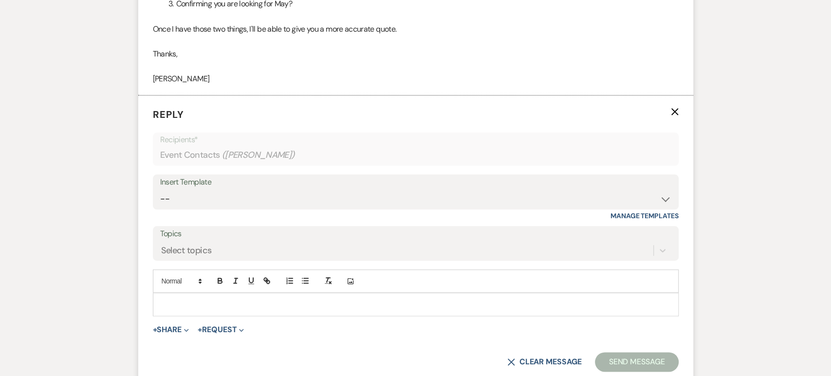
scroll to position [685, 0]
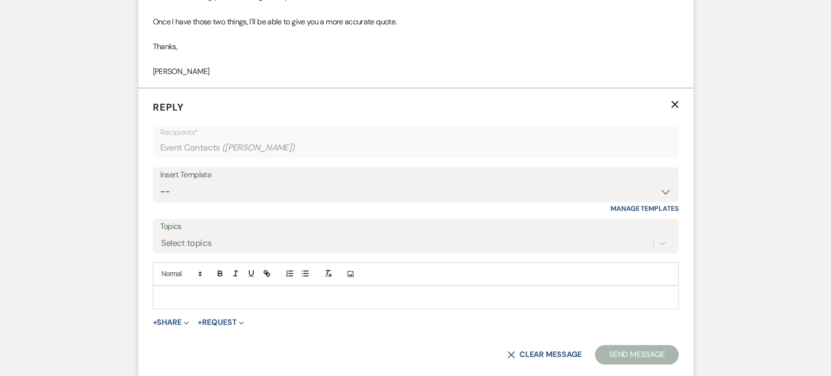
click at [178, 292] on p at bounding box center [416, 297] width 510 height 11
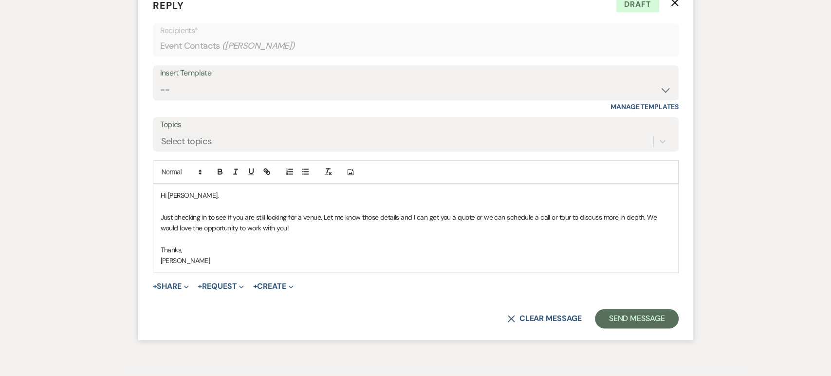
scroll to position [839, 0]
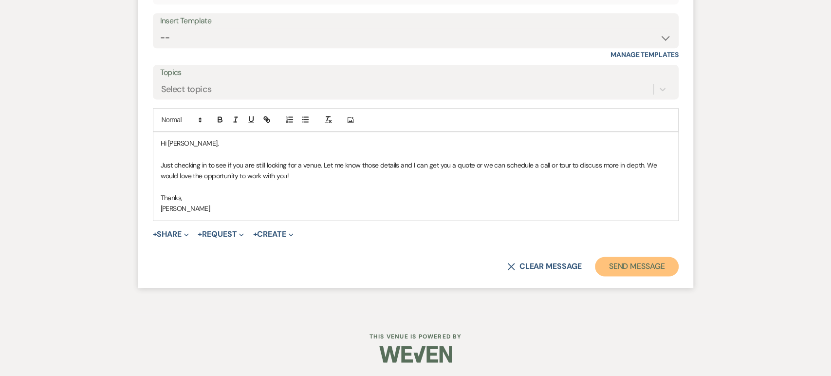
click at [671, 265] on button "Send Message" at bounding box center [636, 266] width 83 height 19
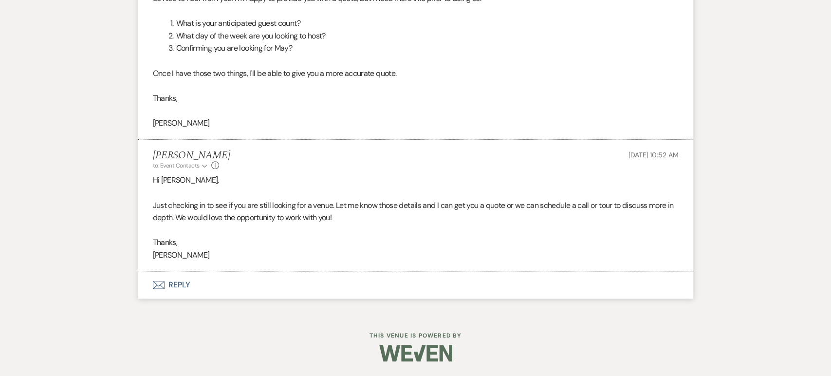
scroll to position [633, 0]
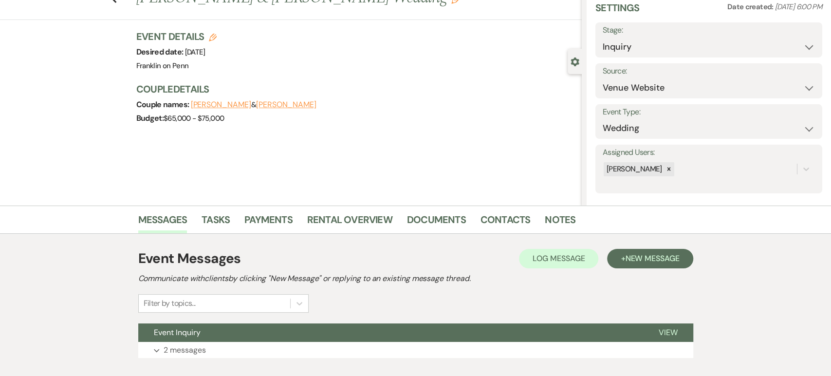
scroll to position [97, 0]
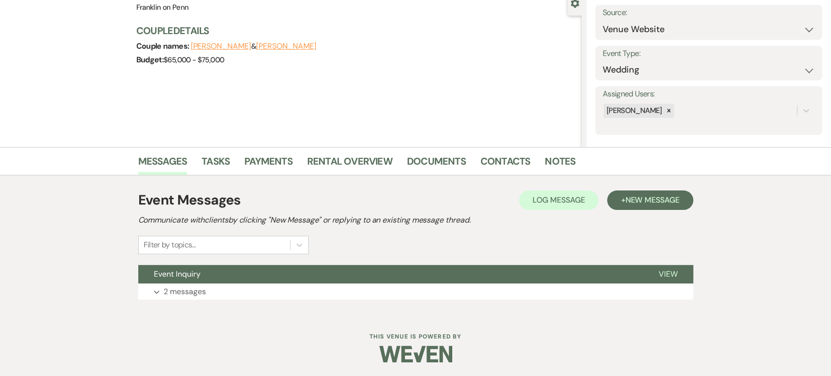
click at [417, 261] on div "Event Messages Log Log Message + New Message Communicate with clients by clicki…" at bounding box center [415, 244] width 555 height 119
click at [418, 268] on button "Event Inquiry" at bounding box center [390, 274] width 505 height 19
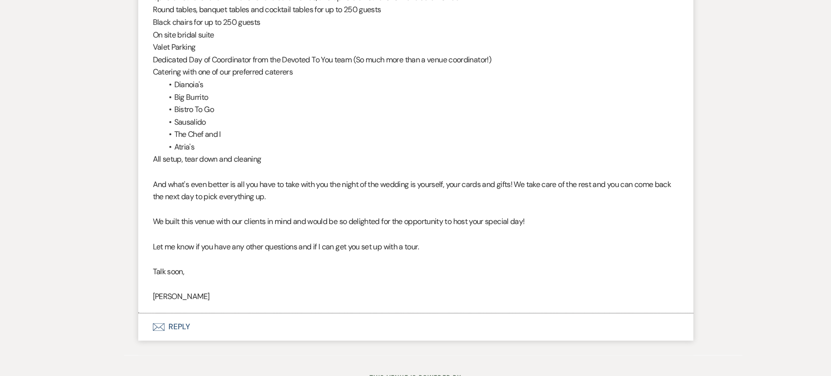
scroll to position [838, 0]
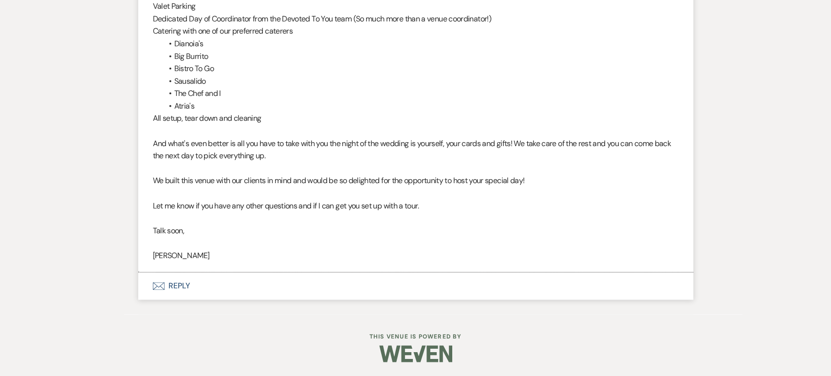
click at [183, 293] on button "Envelope Reply" at bounding box center [415, 285] width 555 height 27
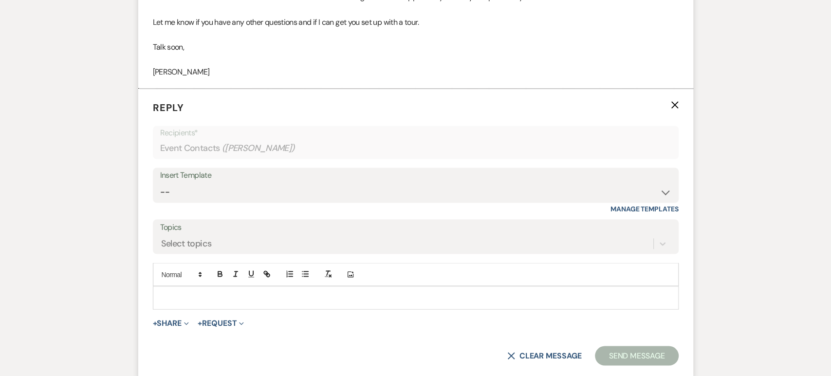
scroll to position [1022, 0]
click at [267, 193] on select "-- Weven Planning Portal Introduction (Booked Events) Initial Inquiry Response …" at bounding box center [415, 191] width 511 height 19
select select "4478"
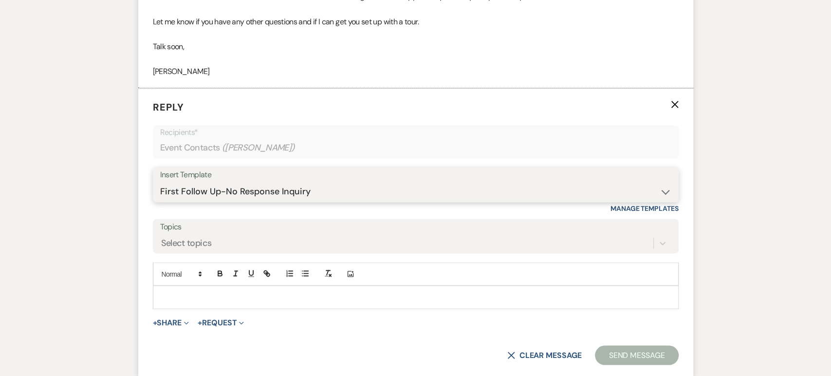
click at [160, 182] on select "-- Weven Planning Portal Introduction (Booked Events) Initial Inquiry Response …" at bounding box center [415, 191] width 511 height 19
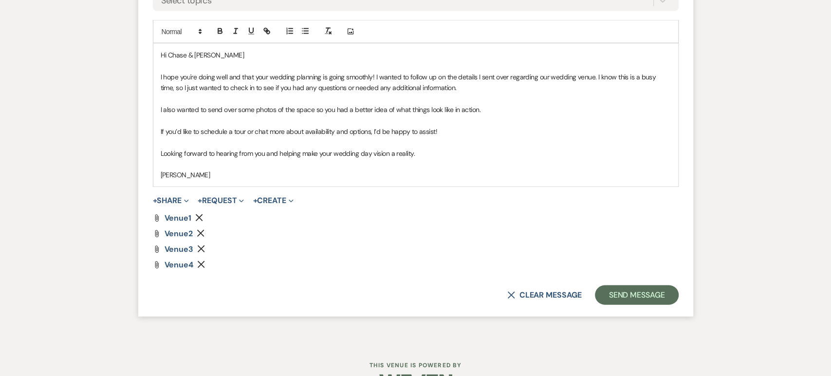
scroll to position [1292, 0]
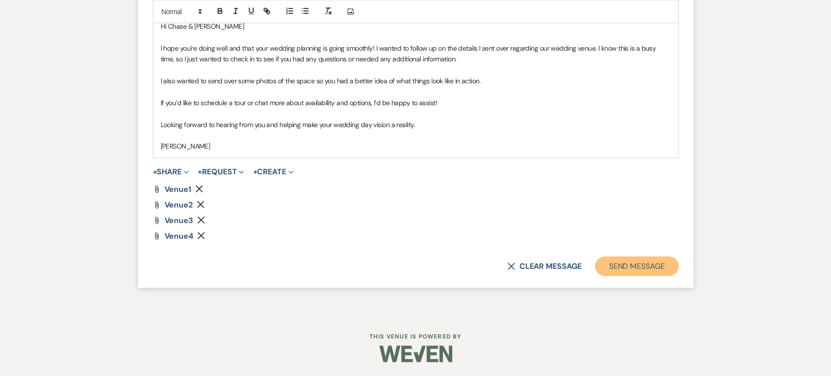
click at [641, 265] on button "Send Message" at bounding box center [636, 266] width 83 height 19
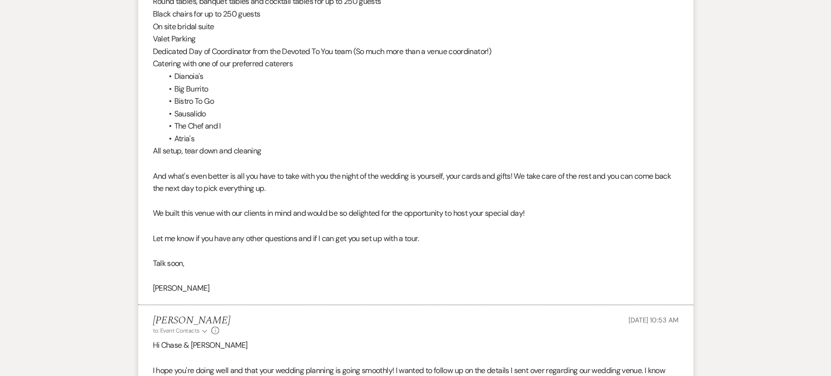
scroll to position [935, 0]
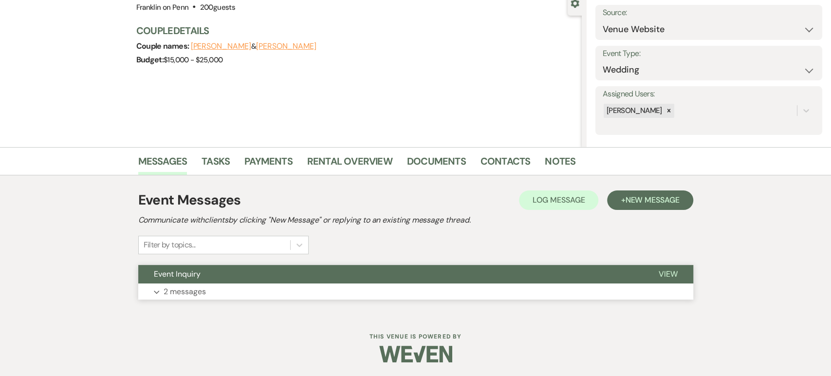
click at [391, 266] on button "Event Inquiry" at bounding box center [390, 274] width 505 height 19
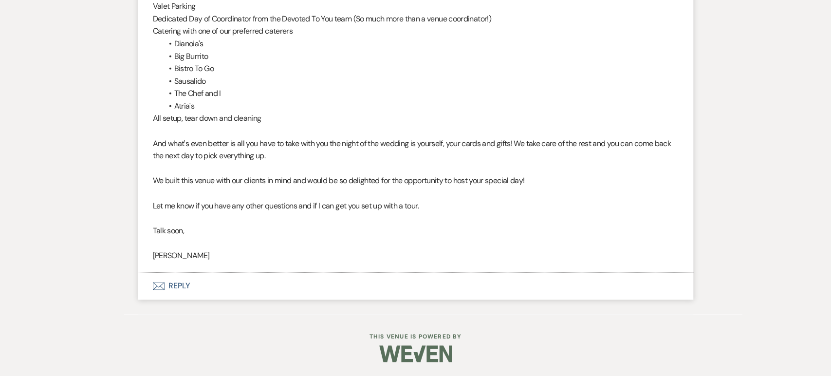
click at [212, 298] on button "Envelope Reply" at bounding box center [415, 285] width 555 height 27
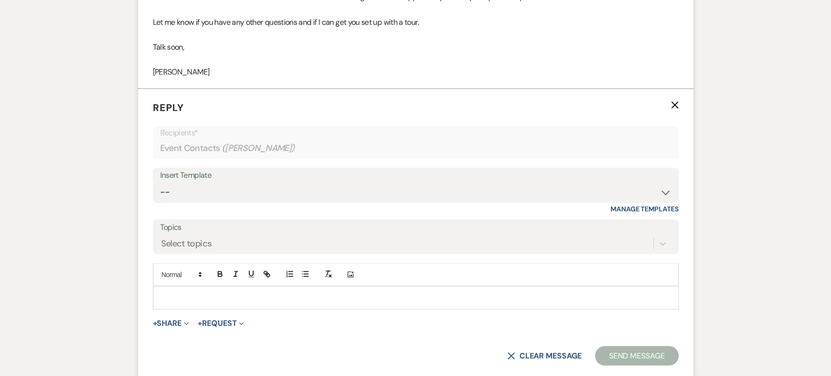
scroll to position [1022, 0]
click at [256, 186] on select "-- Weven Planning Portal Introduction (Booked Events) Initial Inquiry Response …" at bounding box center [415, 191] width 511 height 19
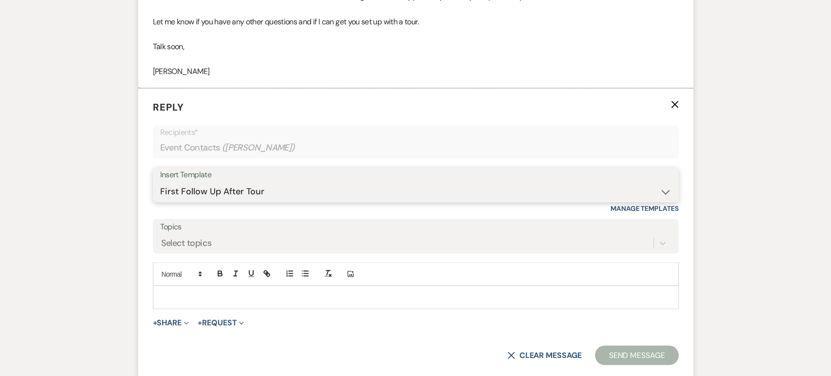
click at [160, 182] on select "-- Weven Planning Portal Introduction (Booked Events) Initial Inquiry Response …" at bounding box center [415, 191] width 511 height 19
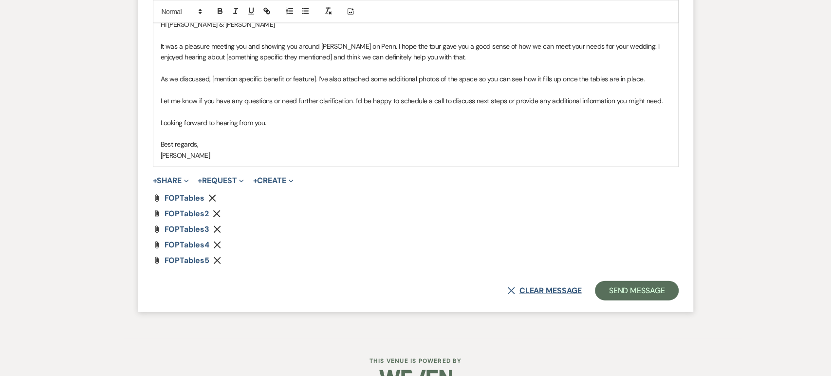
click at [578, 294] on button "X Clear message" at bounding box center [544, 291] width 74 height 8
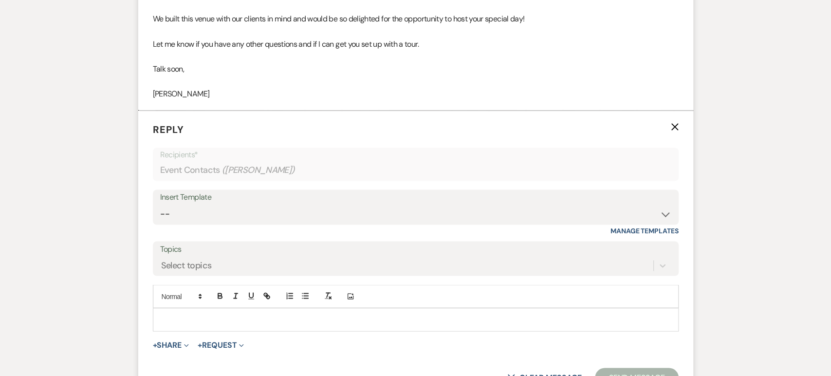
scroll to position [993, 0]
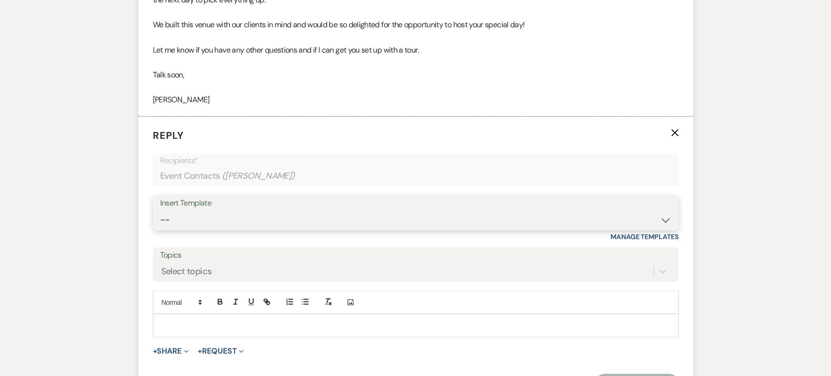
click at [458, 216] on select "-- Weven Planning Portal Introduction (Booked Events) Initial Inquiry Response …" at bounding box center [415, 219] width 511 height 19
select select "4478"
click at [160, 210] on select "-- Weven Planning Portal Introduction (Booked Events) Initial Inquiry Response …" at bounding box center [415, 219] width 511 height 19
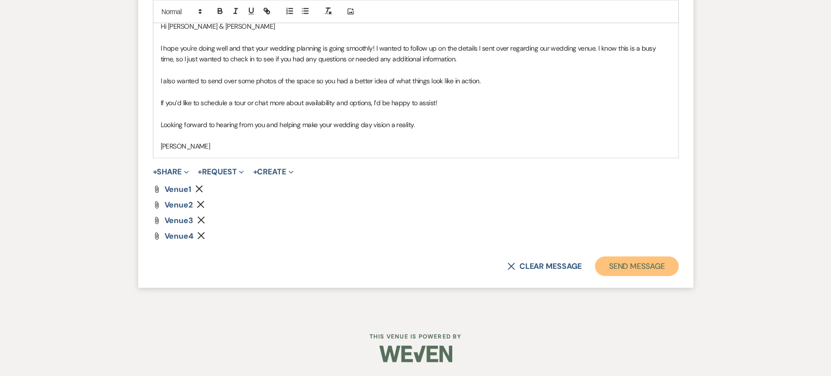
click at [634, 263] on button "Send Message" at bounding box center [636, 266] width 83 height 19
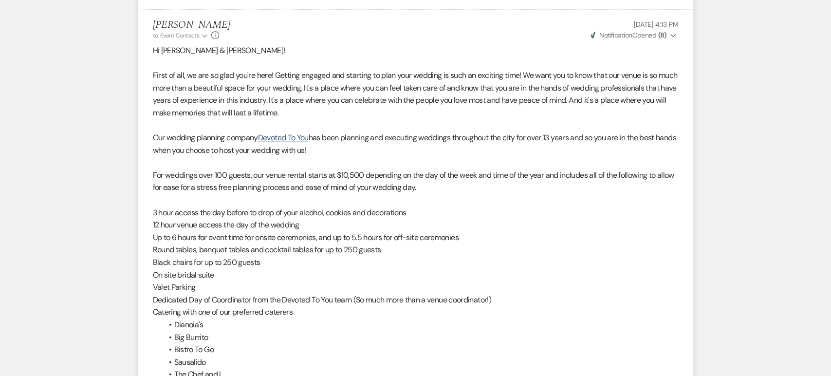
scroll to position [518, 0]
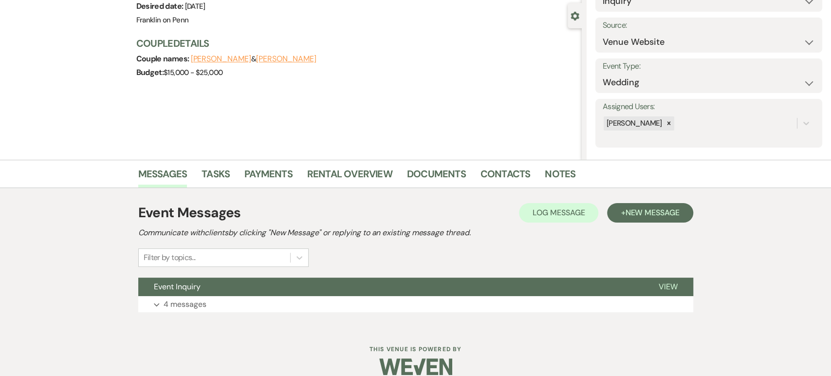
scroll to position [97, 0]
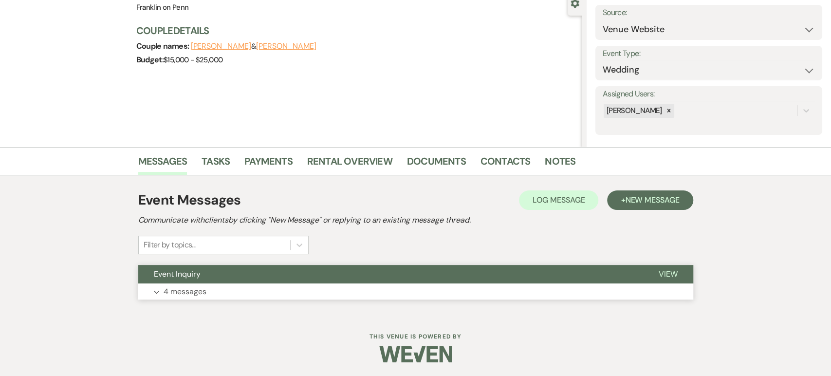
click at [348, 273] on button "Event Inquiry" at bounding box center [390, 274] width 505 height 19
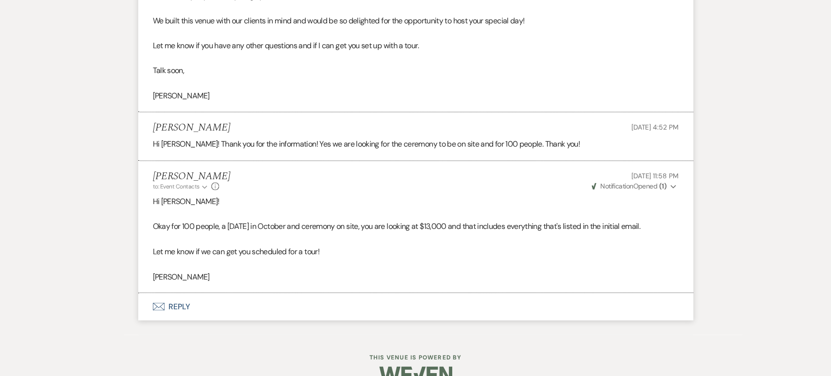
scroll to position [1030, 0]
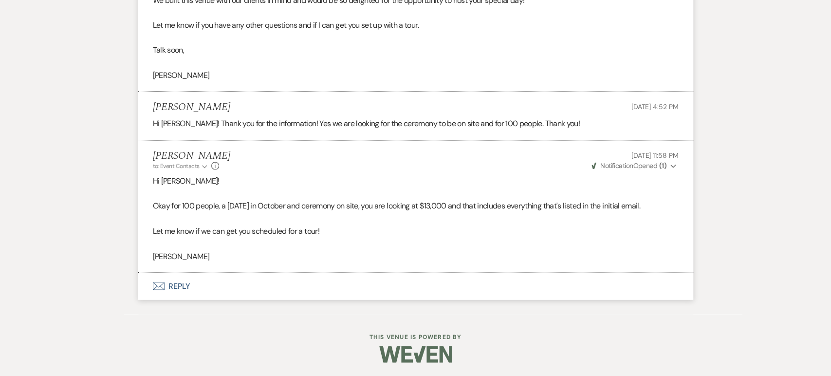
click at [151, 285] on button "Envelope Reply" at bounding box center [415, 285] width 555 height 27
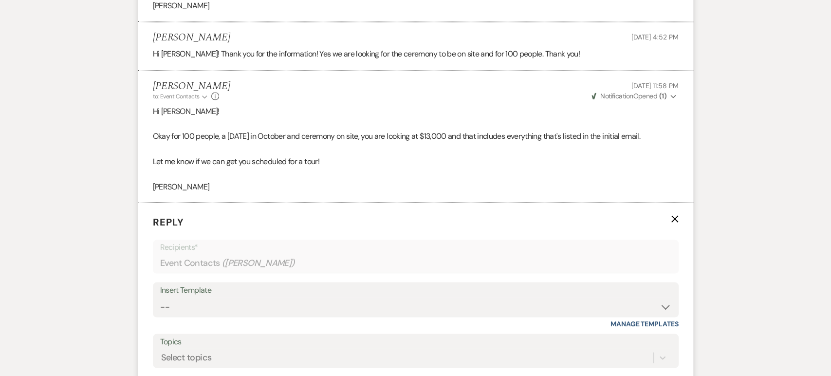
scroll to position [1137, 0]
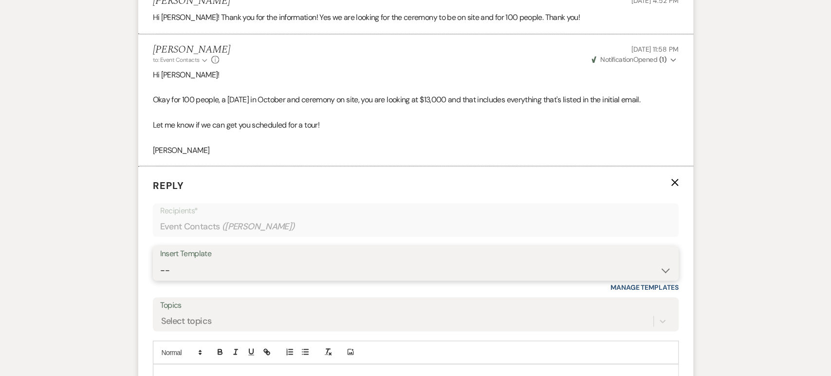
click at [238, 266] on select "-- Weven Planning Portal Introduction (Booked Events) Initial Inquiry Response …" at bounding box center [415, 270] width 511 height 19
select select "4478"
click at [160, 261] on select "-- Weven Planning Portal Introduction (Booked Events) Initial Inquiry Response …" at bounding box center [415, 270] width 511 height 19
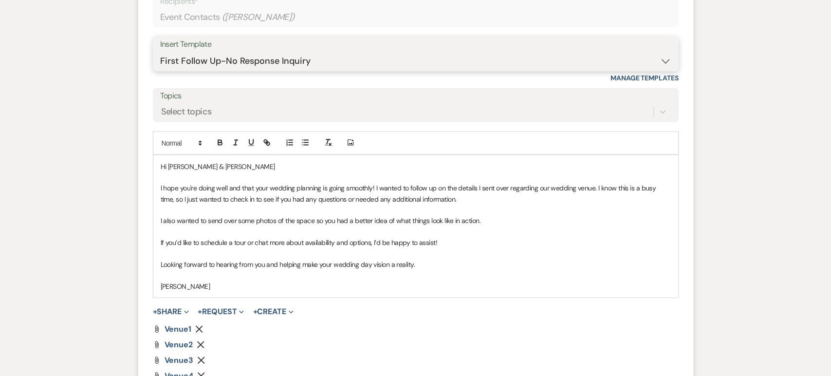
scroll to position [1485, 0]
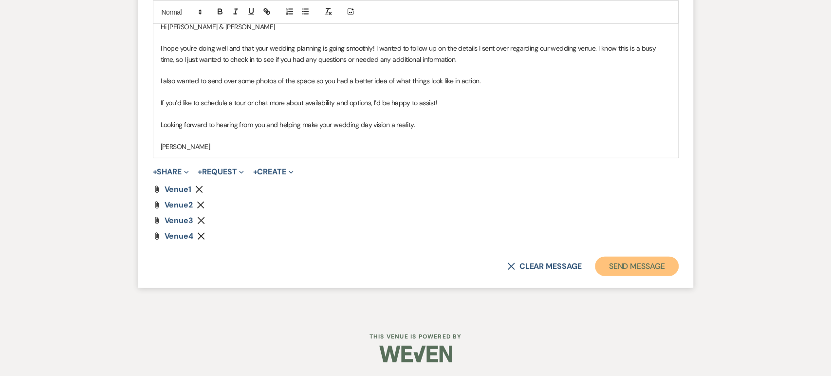
click at [634, 260] on button "Send Message" at bounding box center [636, 266] width 83 height 19
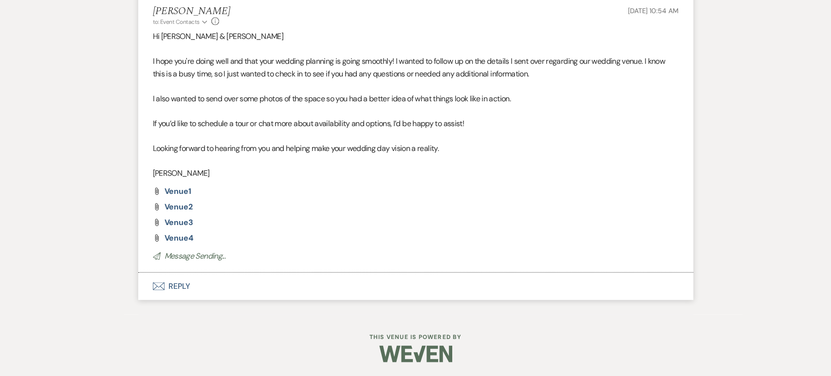
scroll to position [1295, 0]
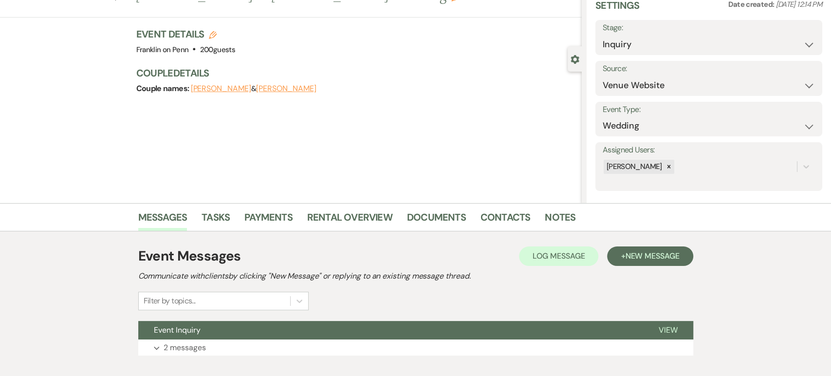
scroll to position [97, 0]
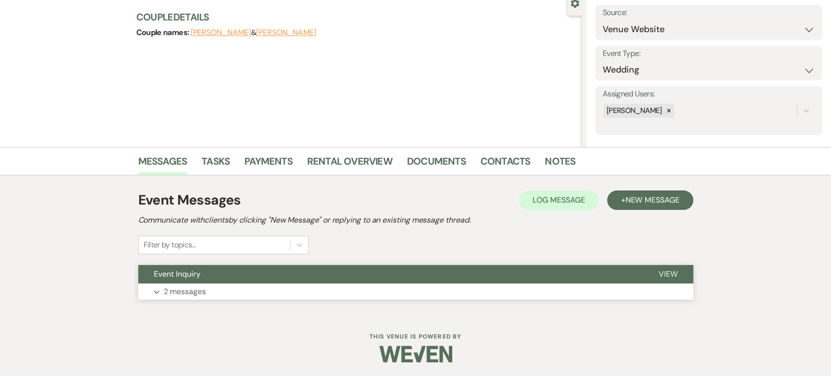
click at [452, 298] on button "Expand 2 messages" at bounding box center [415, 291] width 555 height 17
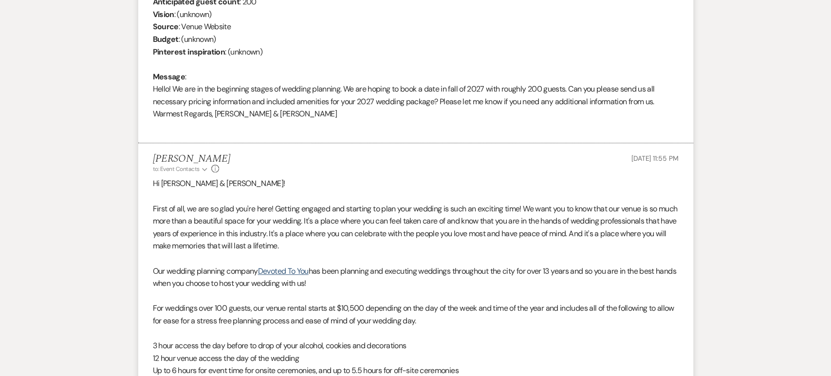
scroll to position [526, 0]
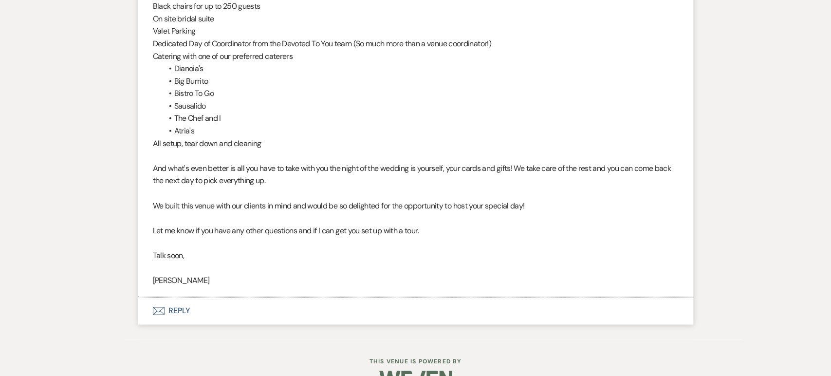
click at [311, 316] on button "Envelope Reply" at bounding box center [415, 310] width 555 height 27
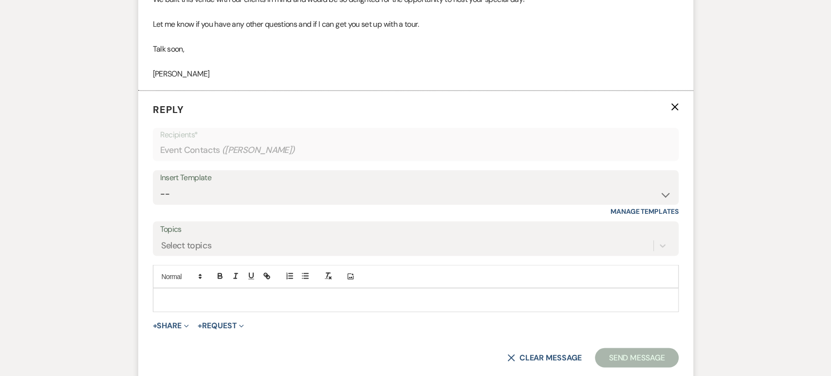
scroll to position [1046, 0]
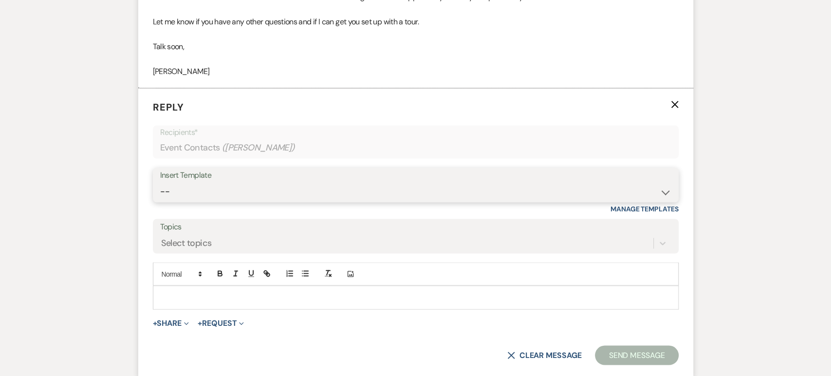
click at [303, 192] on select "-- Weven Planning Portal Introduction (Booked Events) Initial Inquiry Response …" at bounding box center [415, 191] width 511 height 19
select select "4478"
click at [160, 182] on select "-- Weven Planning Portal Introduction (Booked Events) Initial Inquiry Response …" at bounding box center [415, 191] width 511 height 19
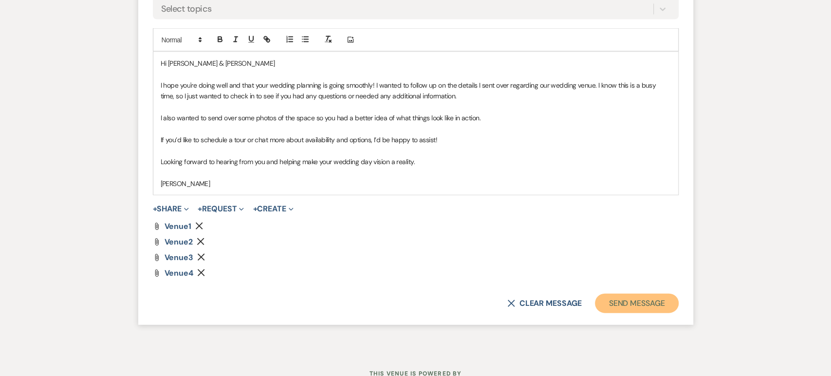
click at [662, 295] on button "Send Message" at bounding box center [636, 303] width 83 height 19
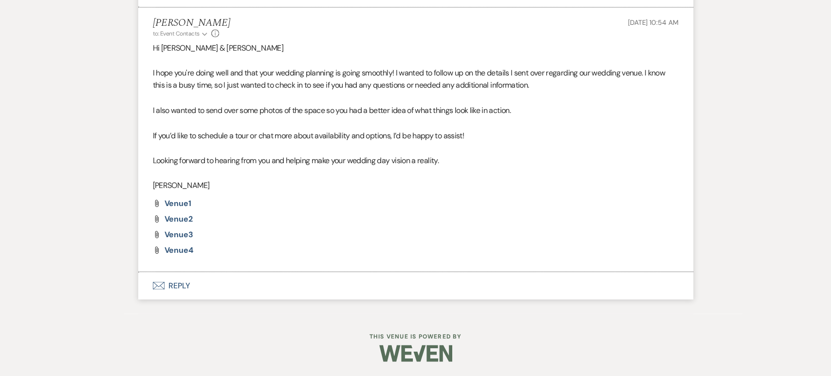
scroll to position [1126, 0]
